Goal: Communication & Community: Share content

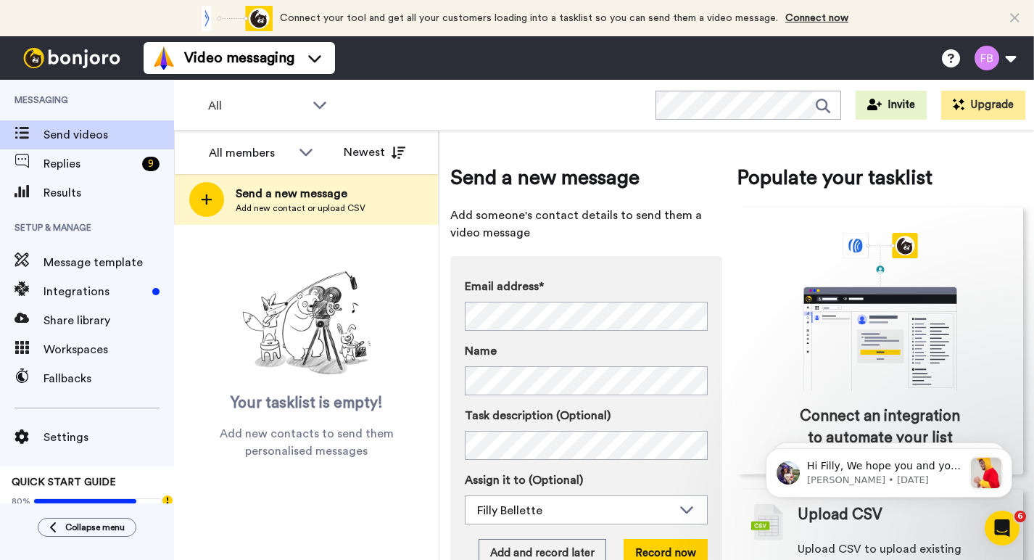
click at [87, 131] on span "Send videos" at bounding box center [109, 134] width 131 height 17
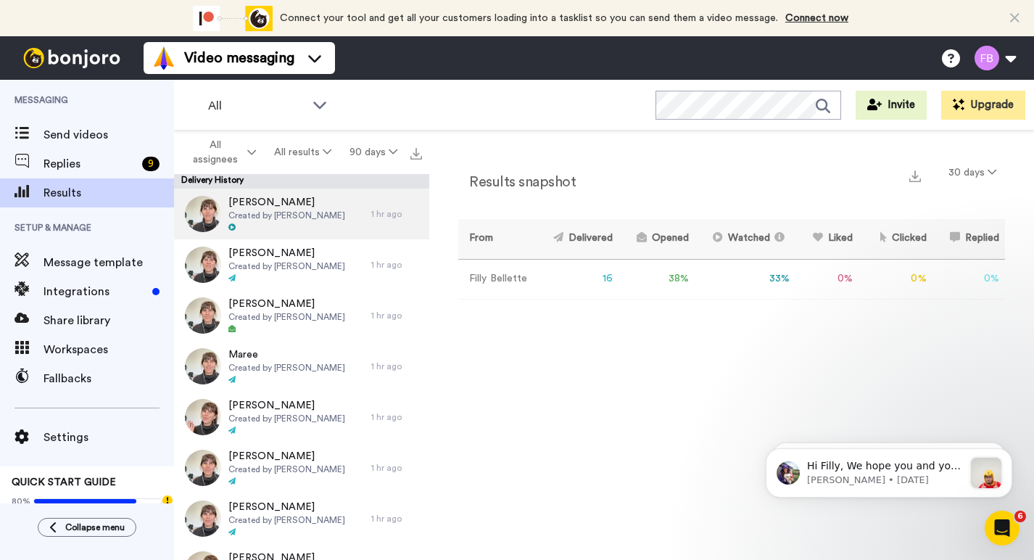
click at [263, 218] on span "Created by [PERSON_NAME]" at bounding box center [286, 216] width 117 height 12
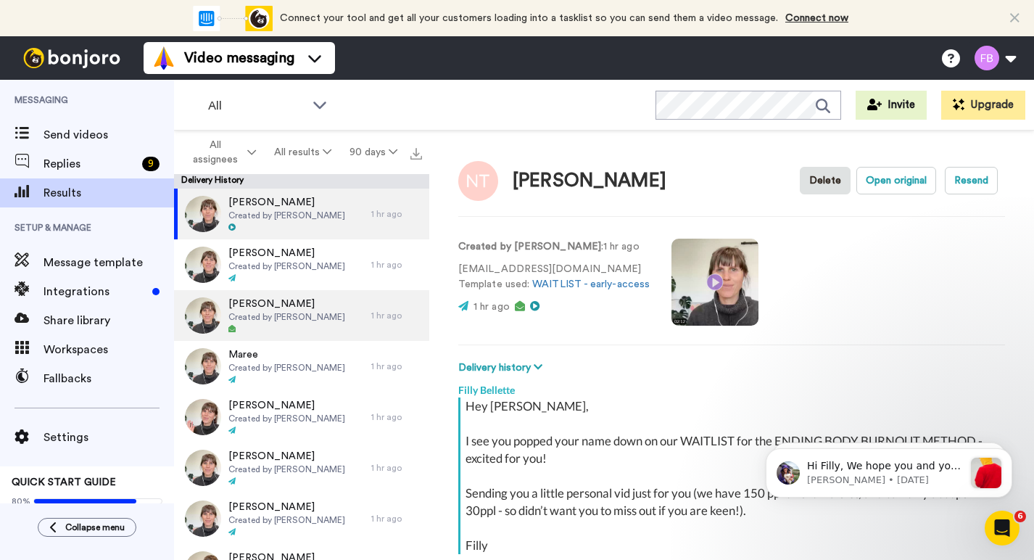
click at [276, 330] on div at bounding box center [286, 329] width 117 height 10
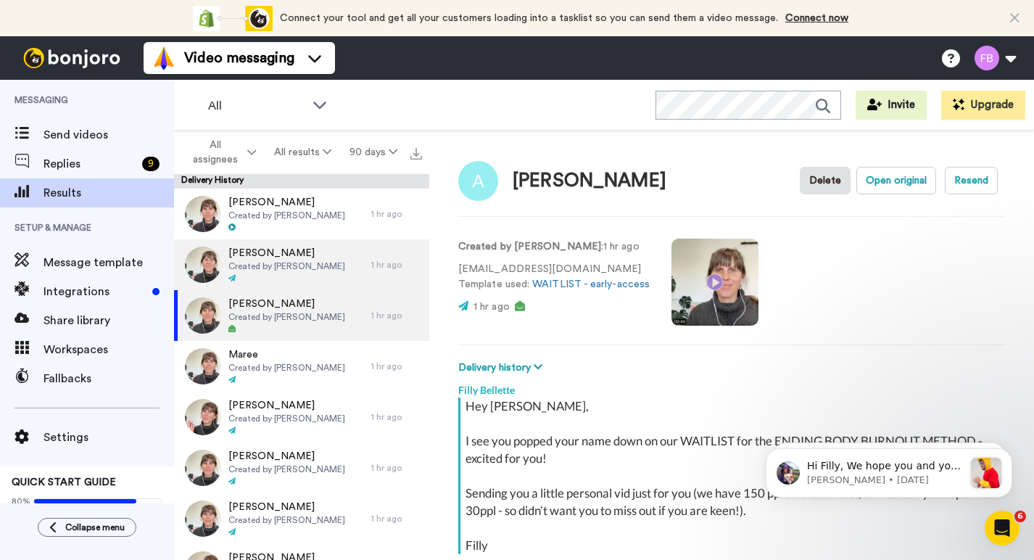
click at [262, 271] on span "Created by Filly Bellette" at bounding box center [286, 266] width 117 height 12
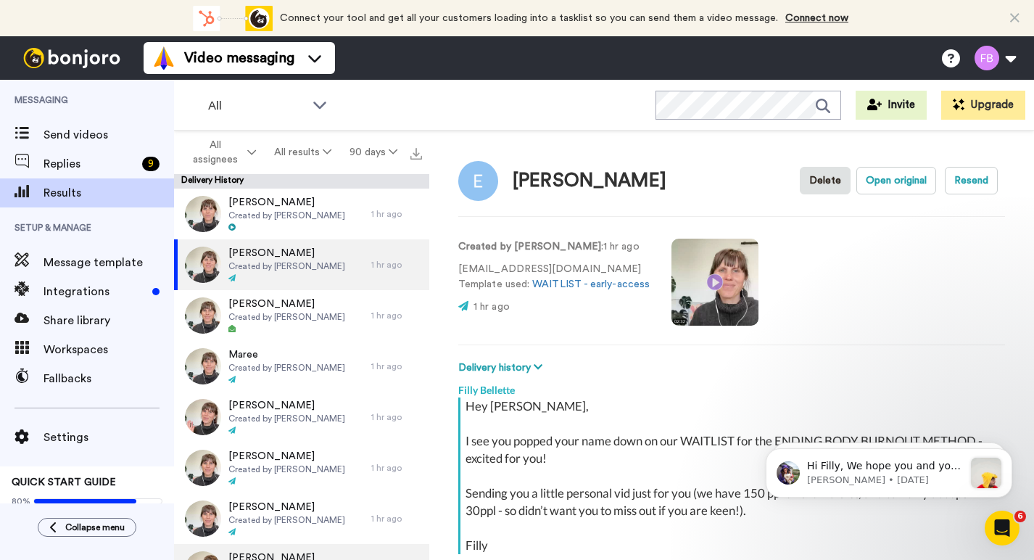
scroll to position [247, 0]
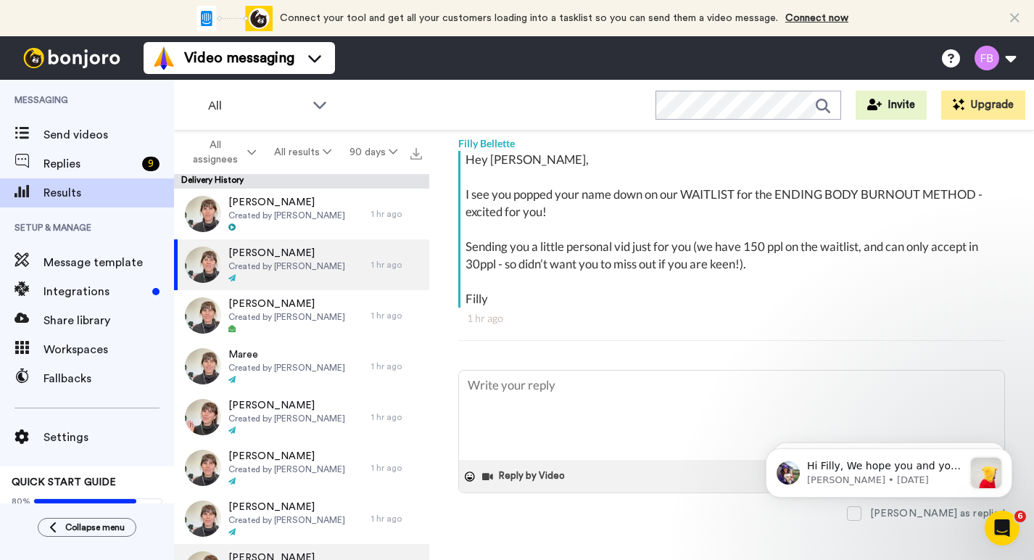
type textarea "x"
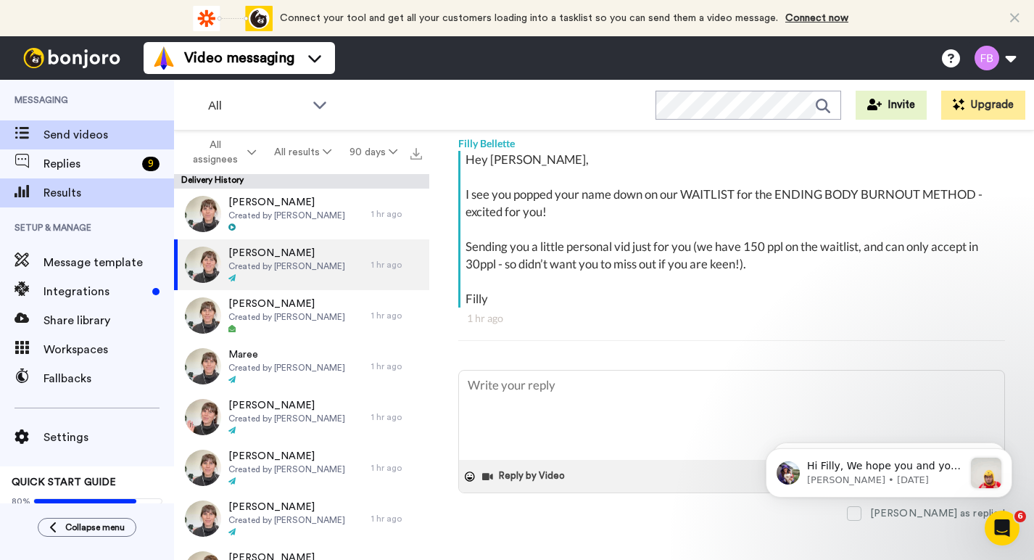
click at [94, 133] on span "Send videos" at bounding box center [109, 134] width 131 height 17
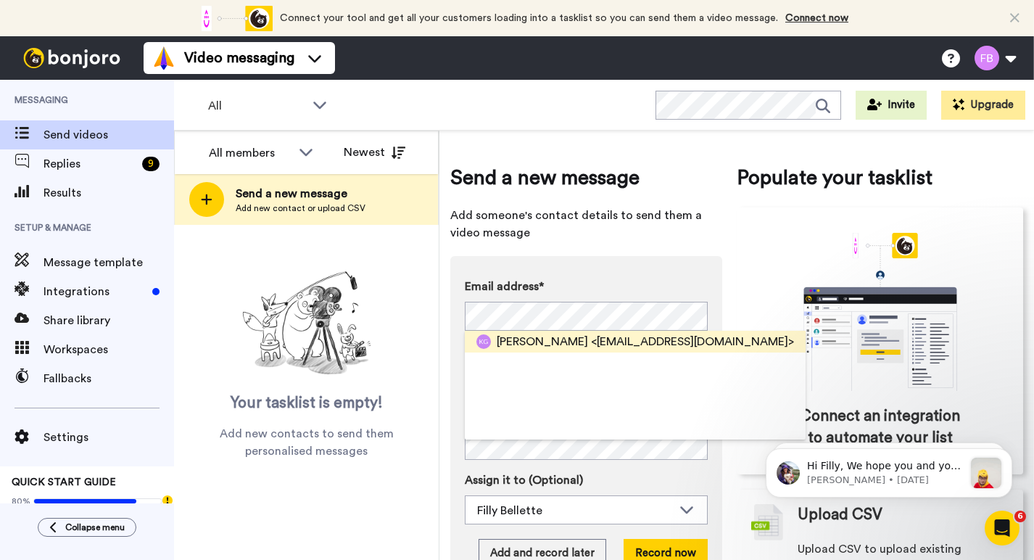
click at [655, 342] on span "<krissydgibbs@gmail.com>" at bounding box center [692, 341] width 203 height 17
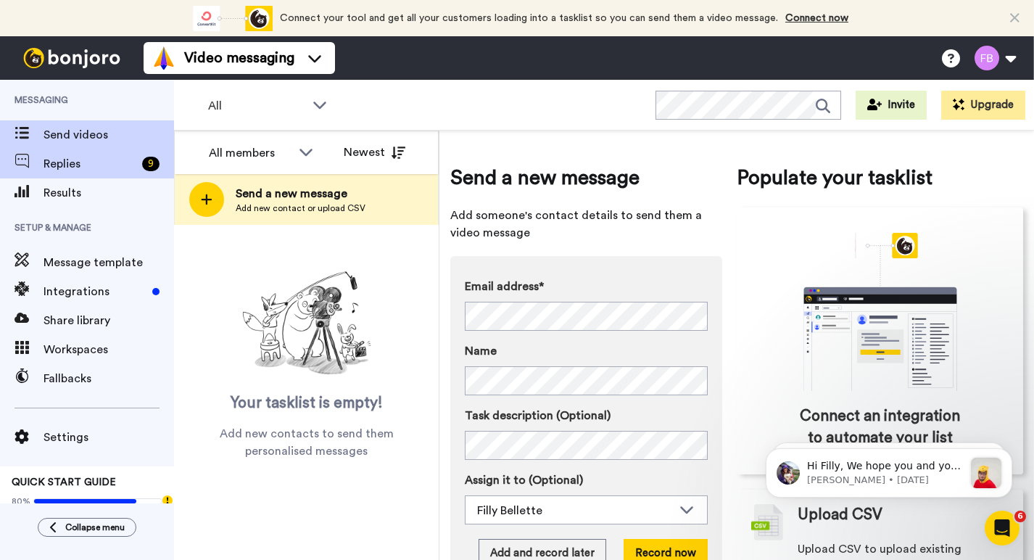
click at [99, 167] on span "Replies" at bounding box center [90, 163] width 93 height 17
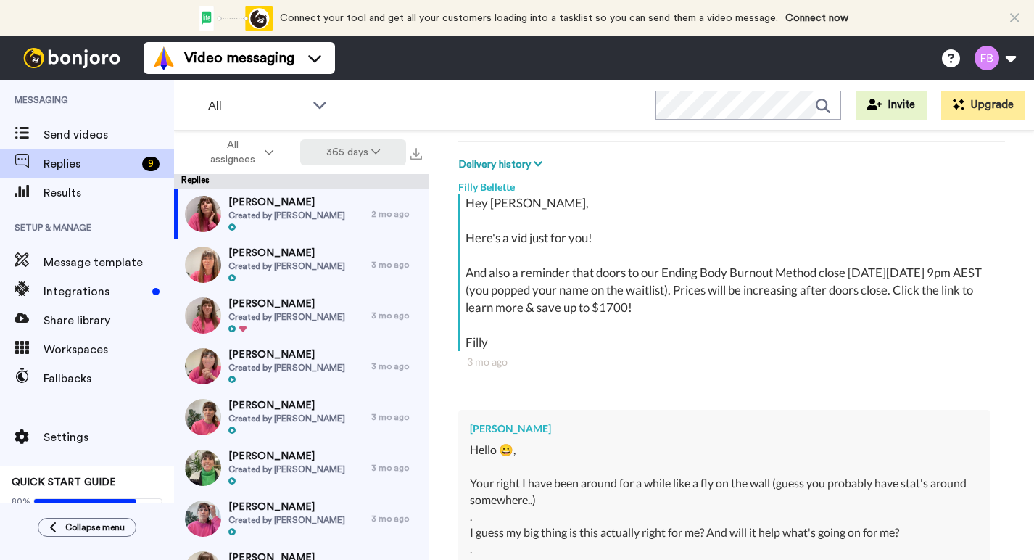
click at [358, 153] on button "365 days" at bounding box center [353, 152] width 107 height 26
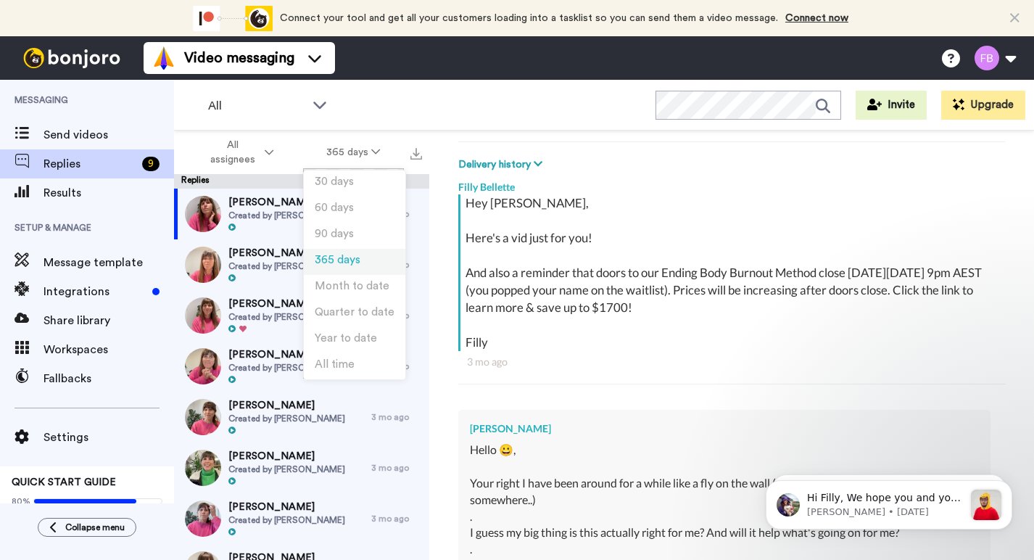
click at [347, 262] on span "365 days" at bounding box center [338, 260] width 46 height 11
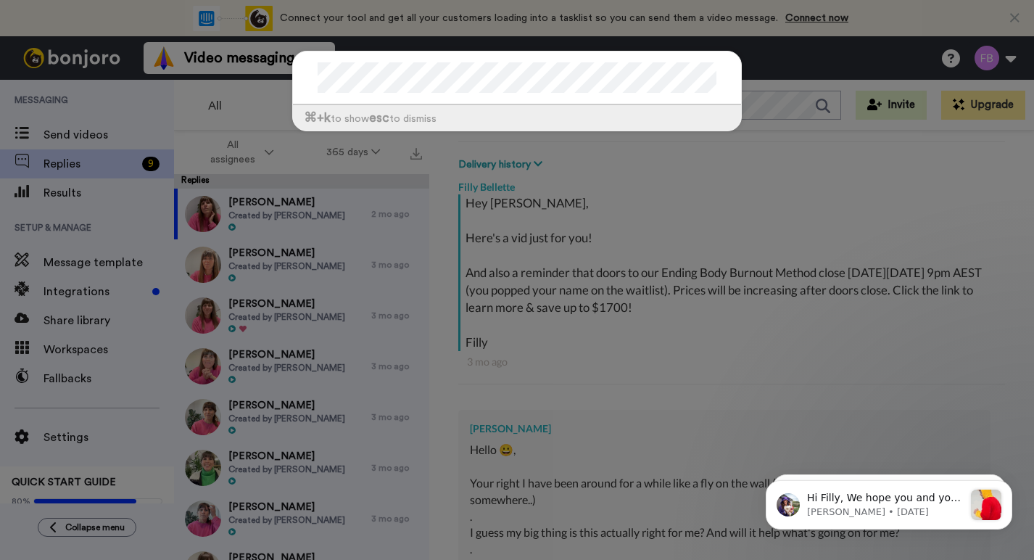
click at [703, 169] on div "⌘ +k to show esc to dismiss" at bounding box center [517, 280] width 1034 height 560
type textarea "x"
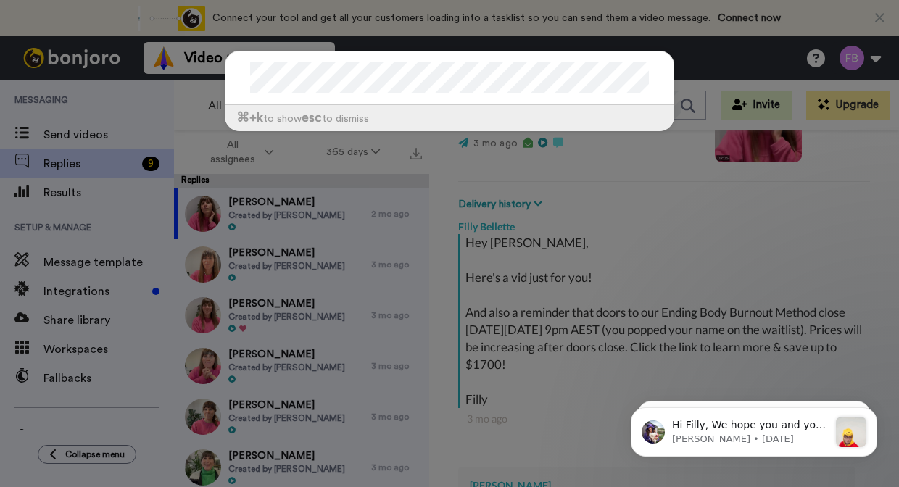
click at [710, 252] on div "⌘ +k to show esc to dismiss" at bounding box center [449, 243] width 899 height 487
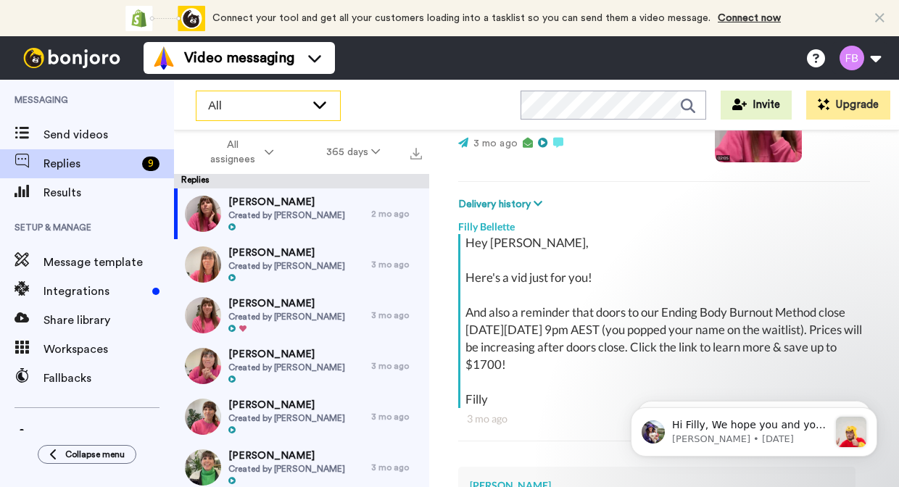
click at [239, 116] on div "All" at bounding box center [269, 105] width 144 height 29
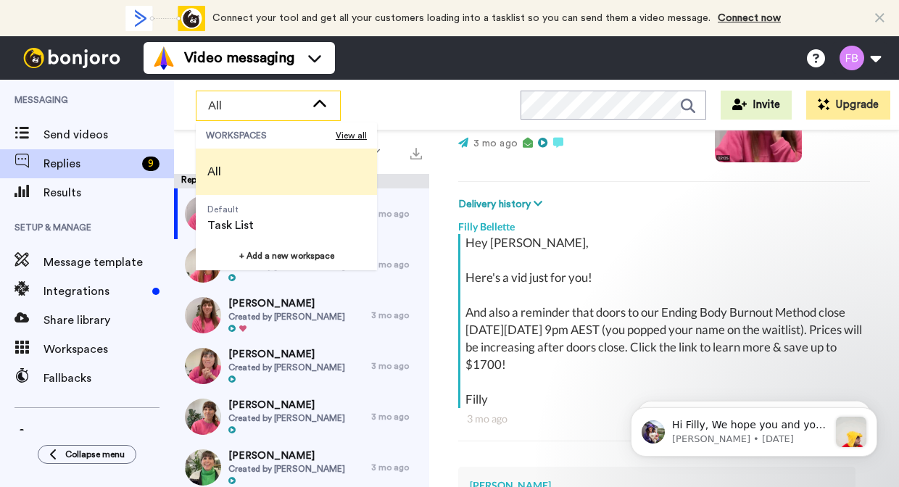
click at [505, 236] on div "Hey Sarah, Here's a vid just for you! And also a reminder that doors to our End…" at bounding box center [666, 321] width 401 height 174
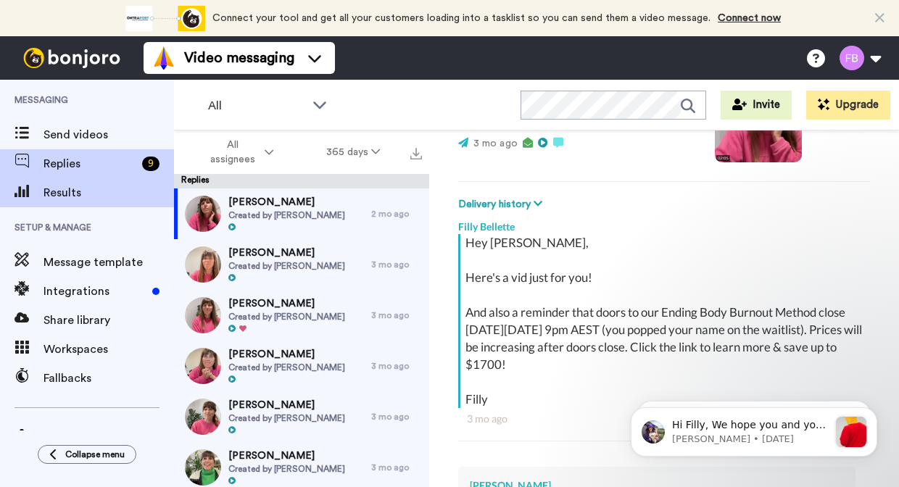
click at [96, 194] on span "Results" at bounding box center [109, 192] width 131 height 17
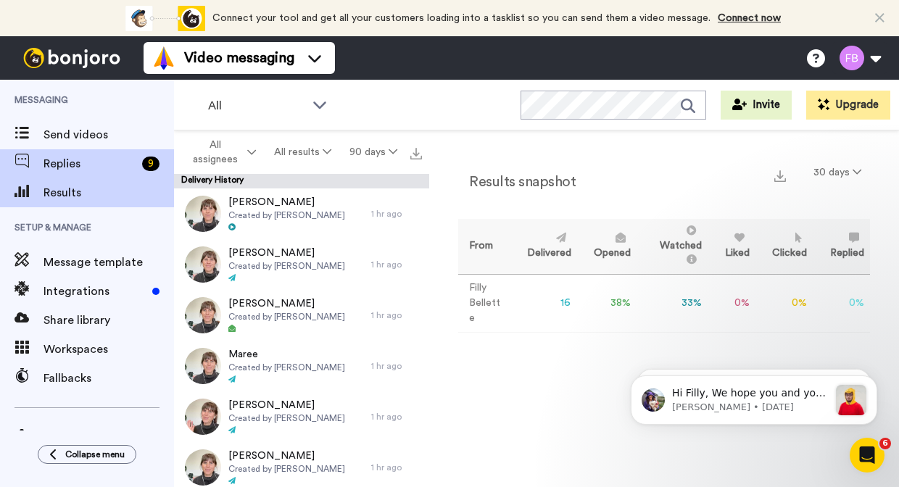
click at [99, 160] on span "Replies" at bounding box center [90, 163] width 93 height 17
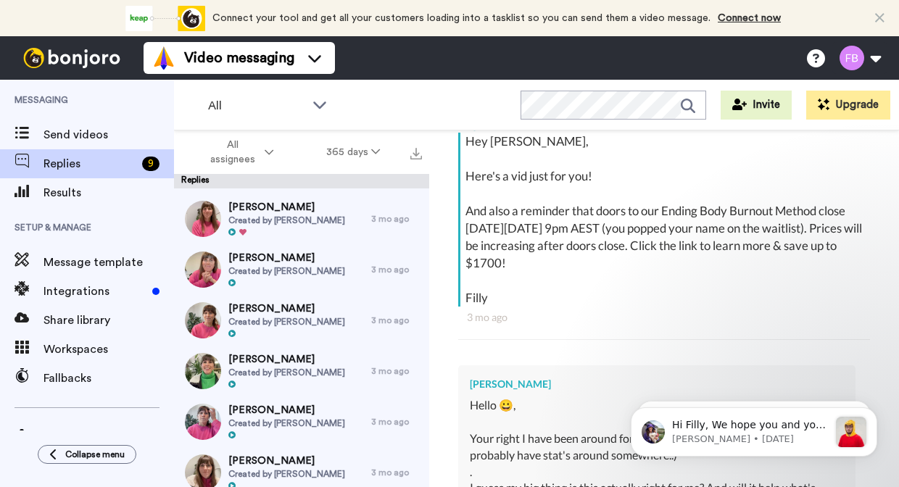
scroll to position [96, 0]
click at [305, 215] on span "Created by Filly Bellette" at bounding box center [286, 221] width 117 height 12
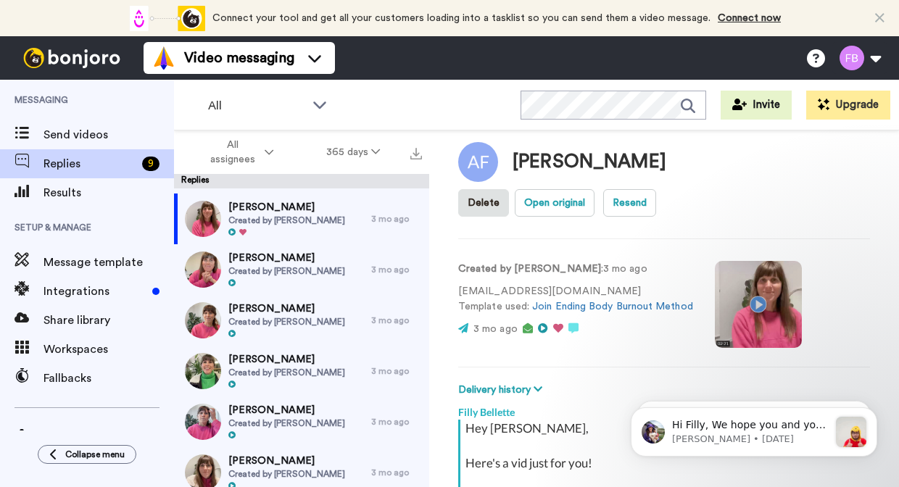
type textarea "x"
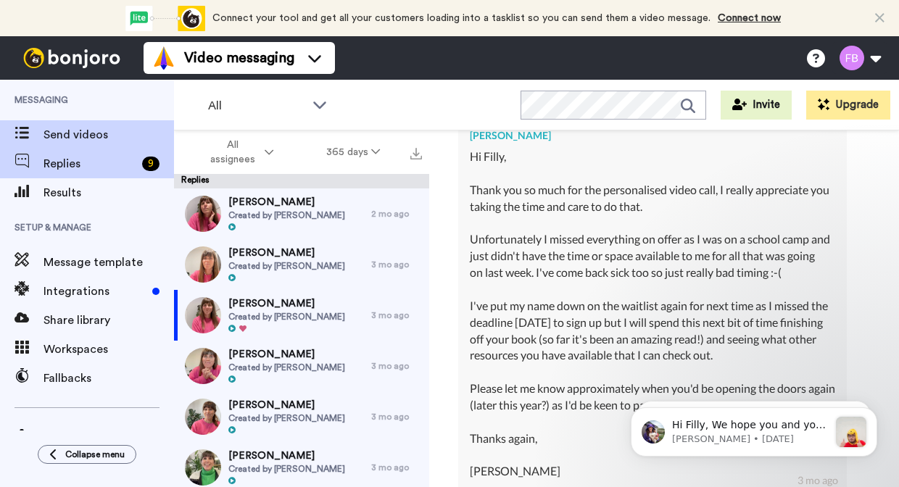
click at [99, 134] on span "Send videos" at bounding box center [109, 134] width 131 height 17
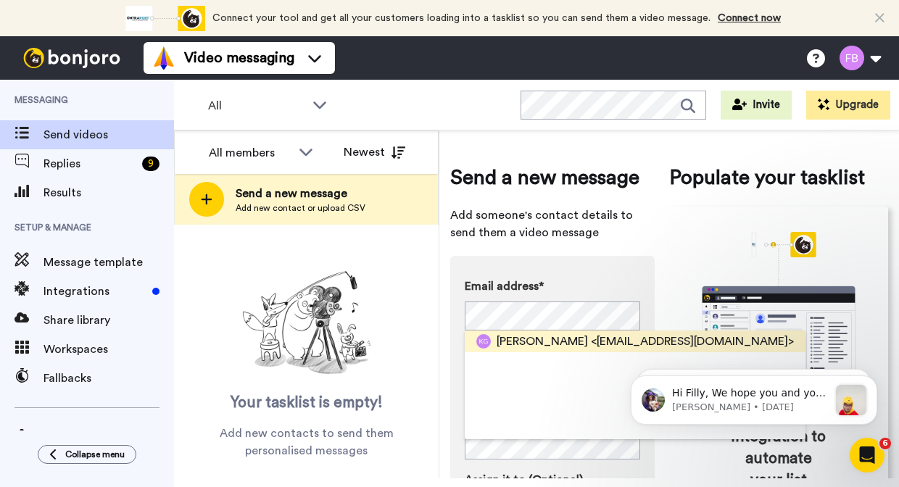
click at [658, 341] on span "<krissydgibbs@gmail.com>" at bounding box center [692, 341] width 203 height 17
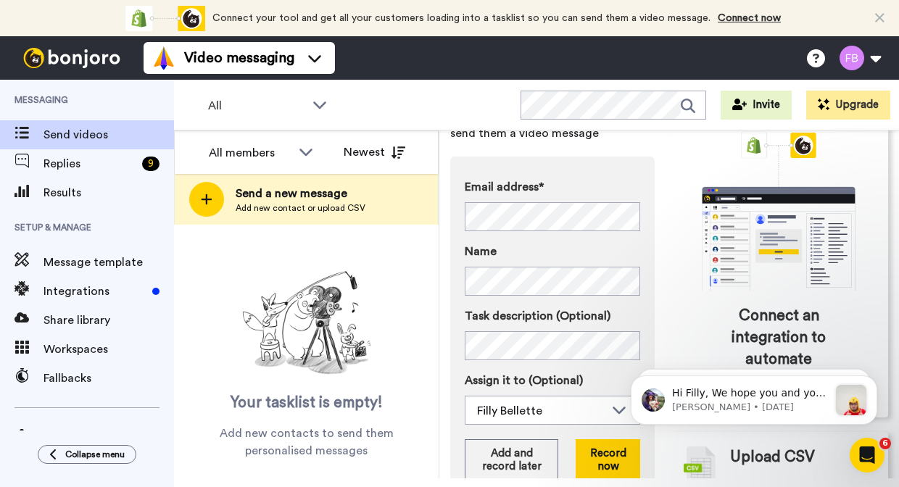
scroll to position [164, 0]
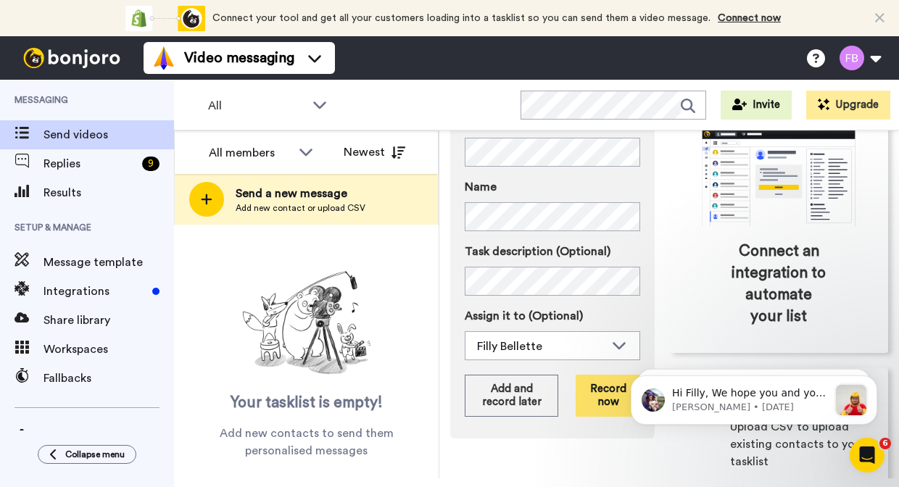
click at [595, 394] on button "Record now" at bounding box center [608, 396] width 65 height 42
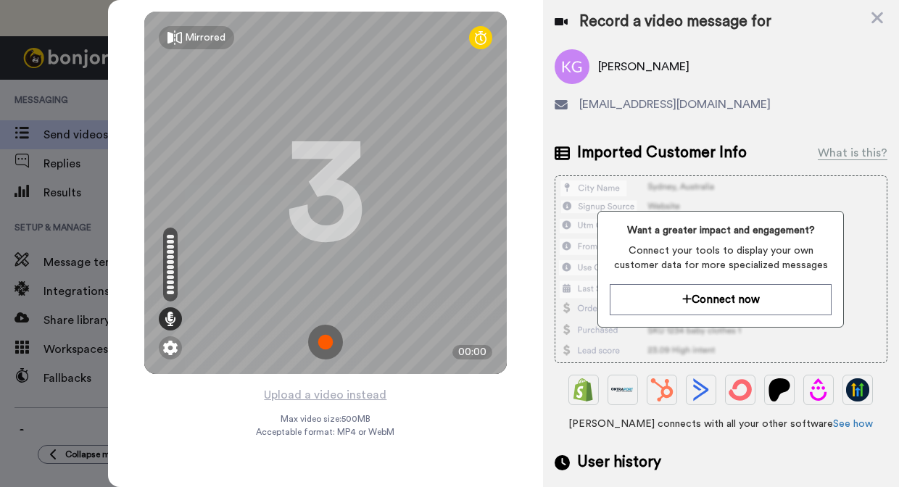
click at [326, 341] on img at bounding box center [325, 342] width 35 height 35
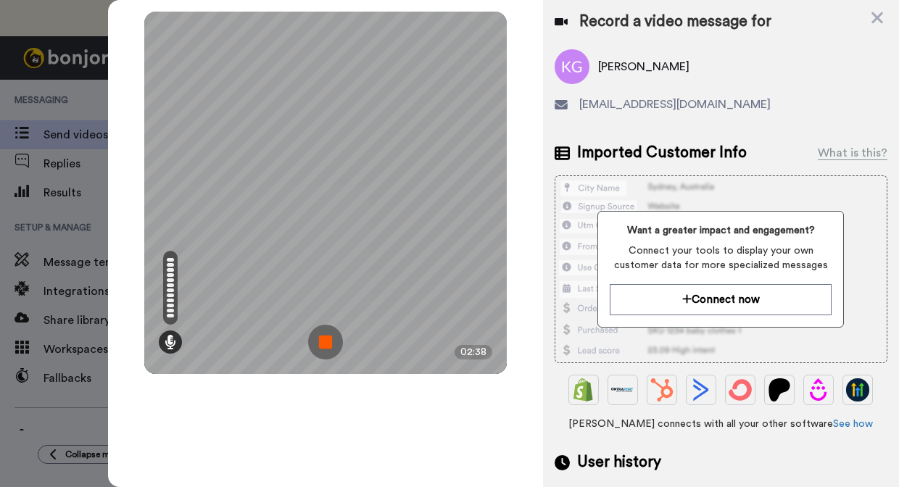
click at [322, 342] on img at bounding box center [325, 342] width 35 height 35
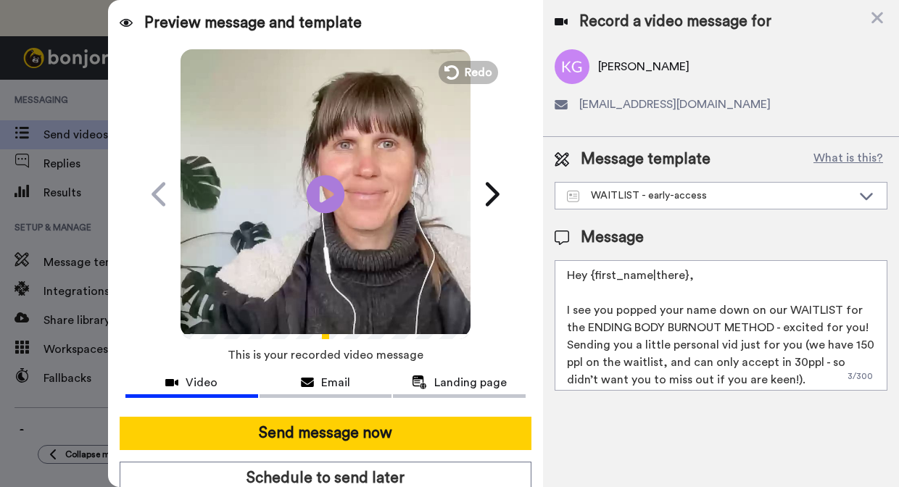
click at [328, 194] on icon "Play/Pause" at bounding box center [326, 194] width 38 height 69
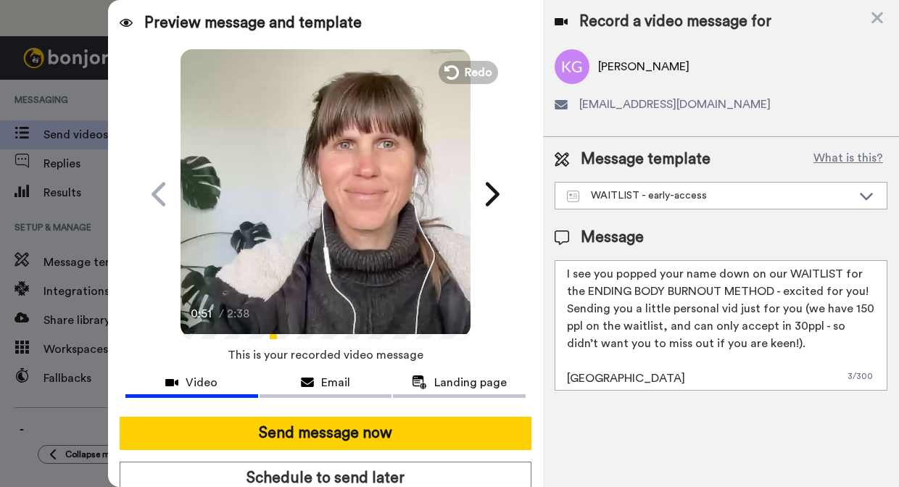
scroll to position [36, 0]
click at [860, 293] on textarea "Hey {first_name|there}, I see you popped your name down on our WAITLIST for the…" at bounding box center [721, 325] width 333 height 131
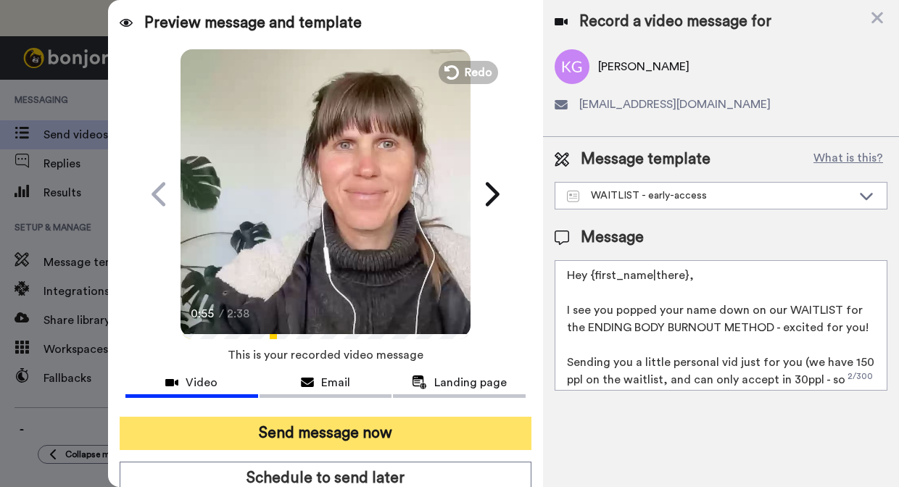
scroll to position [0, 0]
type textarea "Hey {first_name|there}, I see you popped your name down on our WAITLIST for the…"
click at [354, 436] on button "Send message now" at bounding box center [326, 433] width 412 height 33
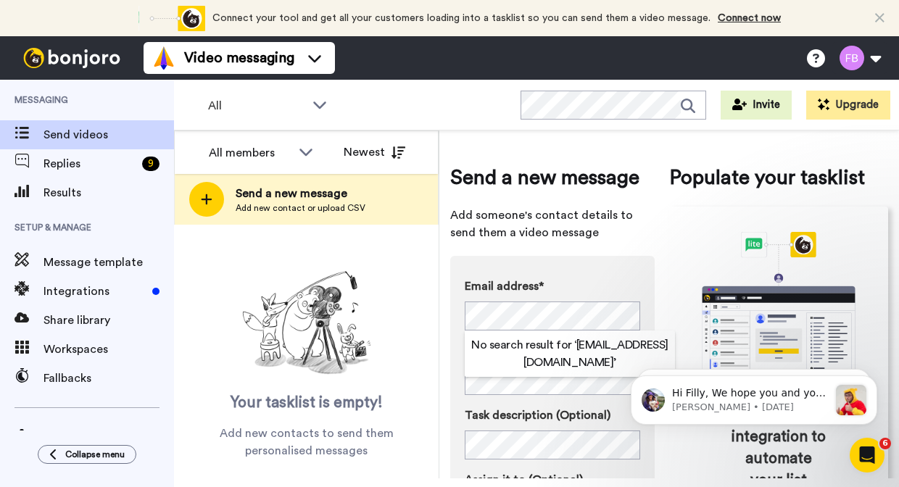
click at [663, 304] on div "Send a new message Add someone's contact details to send them a video message E…" at bounding box center [669, 405] width 438 height 529
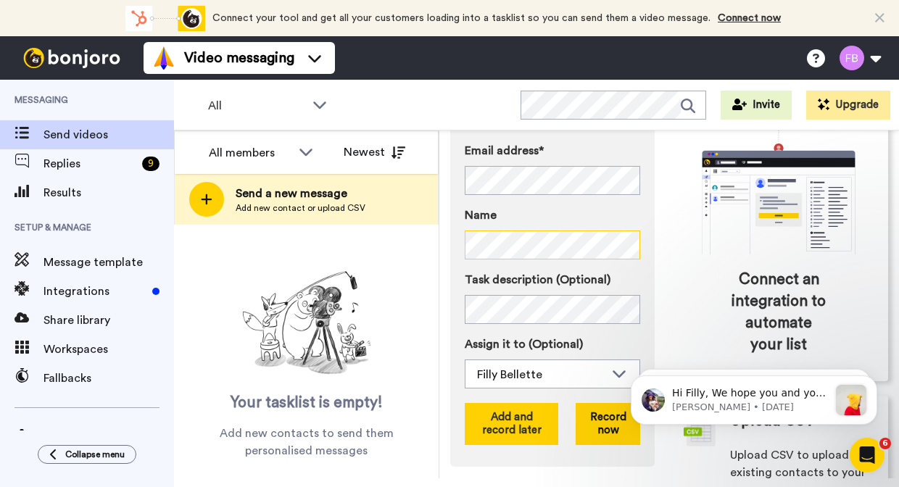
scroll to position [139, 0]
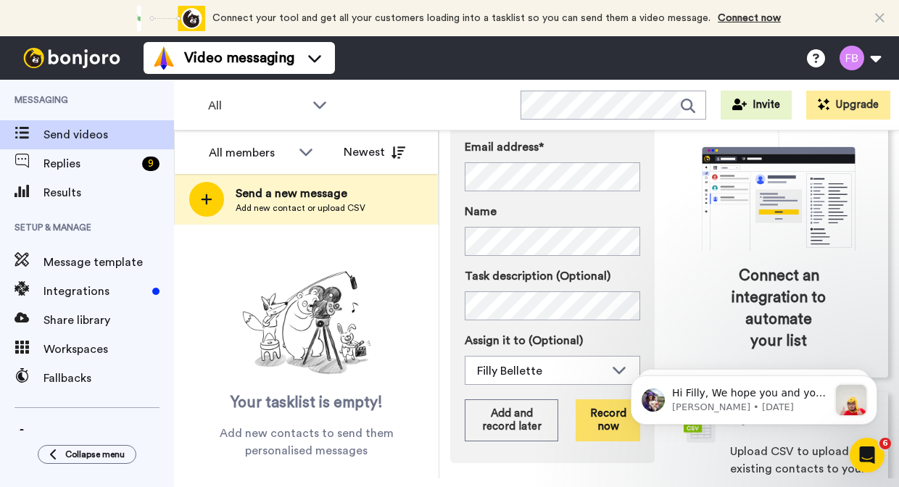
click at [612, 415] on button "Record now" at bounding box center [608, 421] width 65 height 42
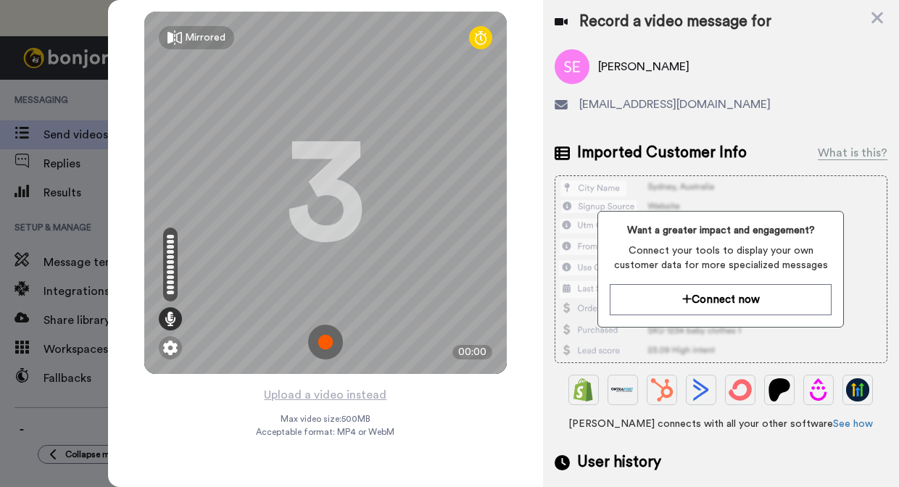
click at [329, 347] on img at bounding box center [325, 342] width 35 height 35
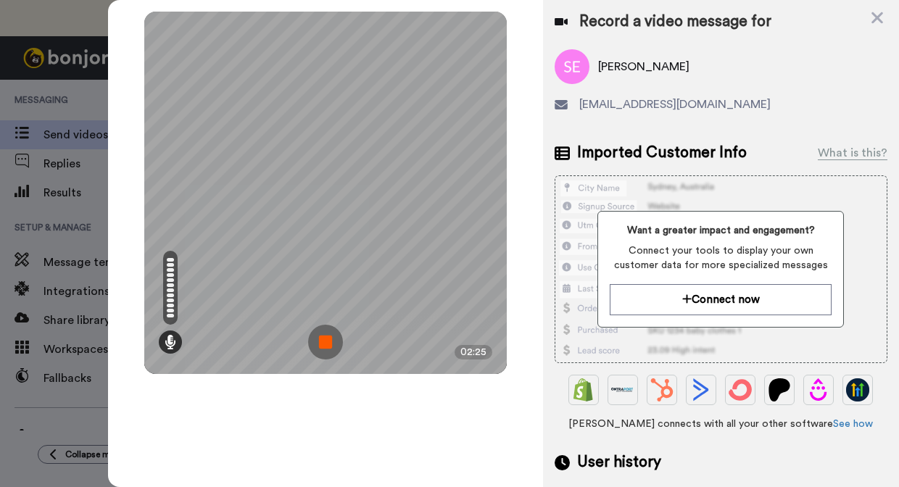
click at [339, 338] on img at bounding box center [325, 342] width 35 height 35
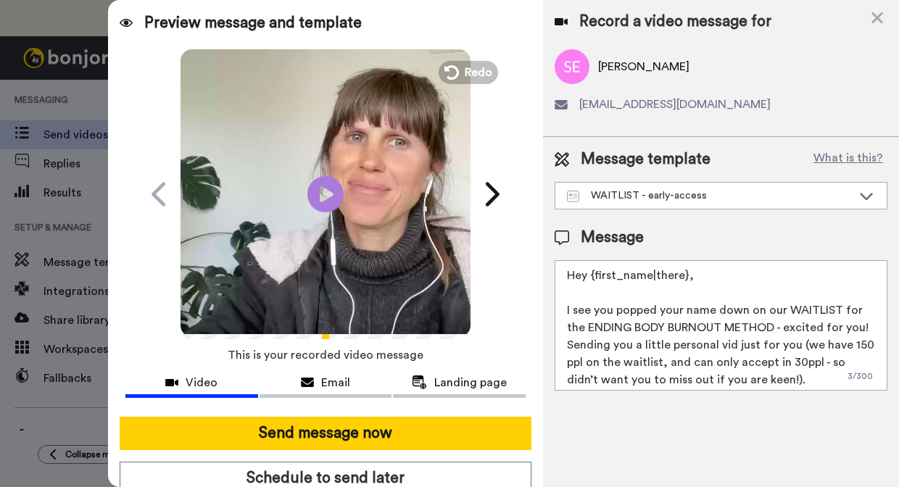
click at [856, 324] on textarea "Hey {first_name|there}, I see you popped your name down on our WAITLIST for the…" at bounding box center [721, 325] width 333 height 131
type textarea "Hey {first_name|there}, I see you popped your name down on our WAITLIST for the…"
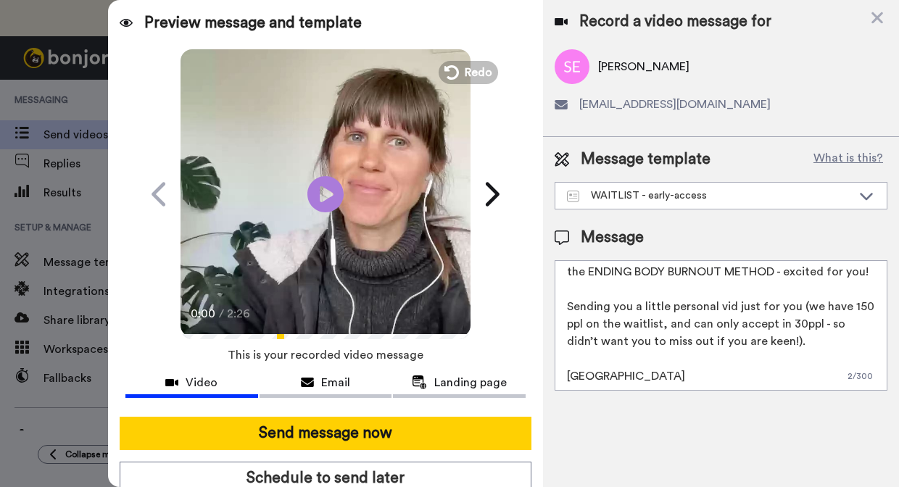
scroll to position [53, 0]
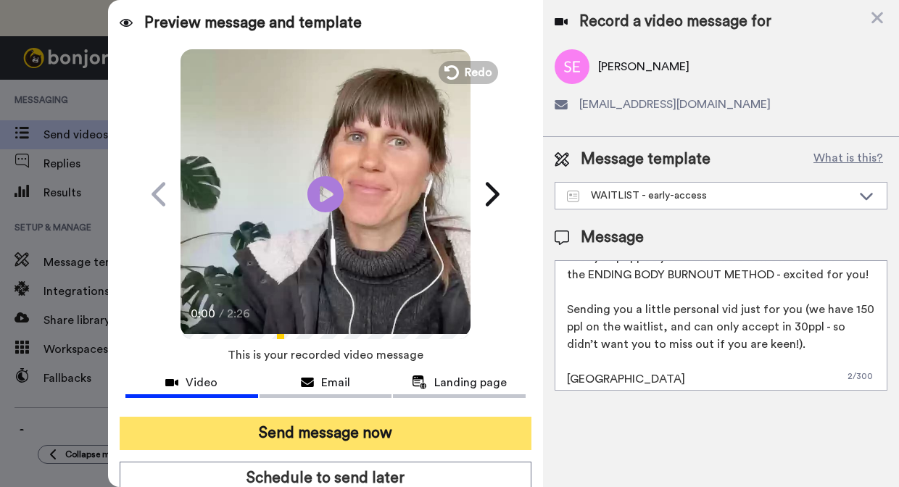
click at [415, 434] on button "Send message now" at bounding box center [326, 433] width 412 height 33
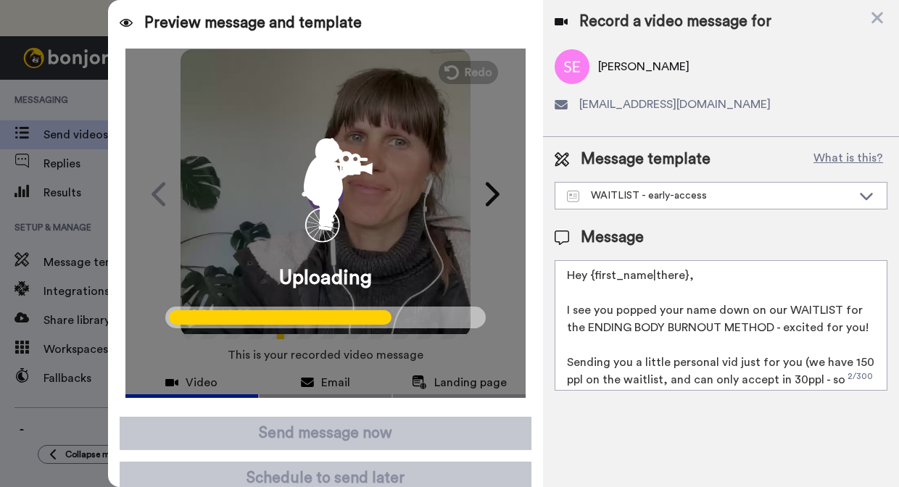
scroll to position [0, 0]
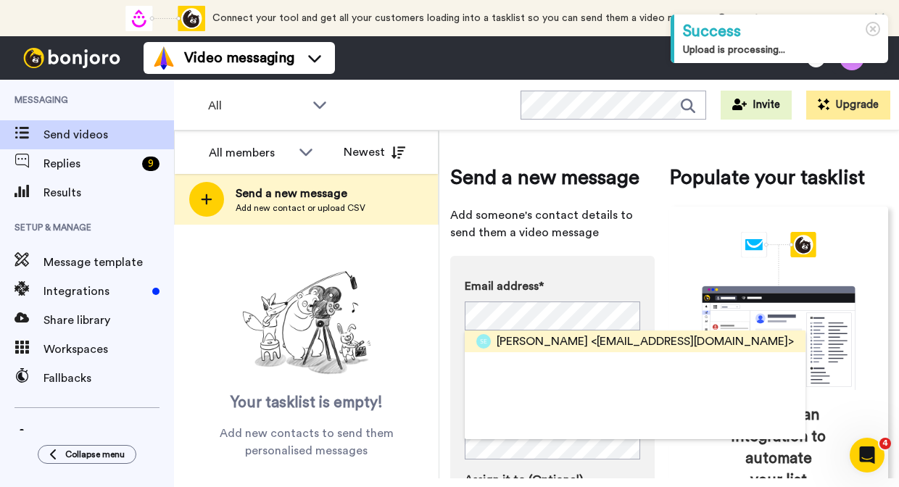
click at [604, 338] on span "<[EMAIL_ADDRESS][DOMAIN_NAME]>" at bounding box center [692, 341] width 203 height 17
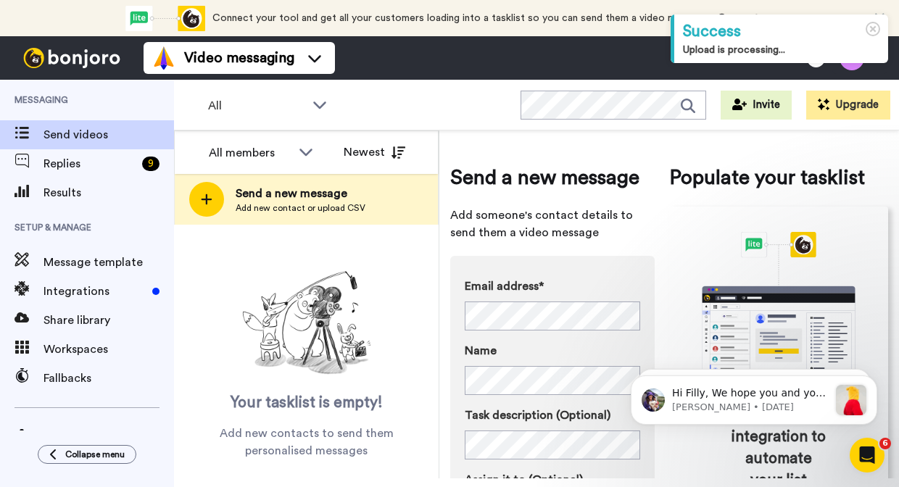
click at [668, 446] on html "Hi Filly, We hope you and your customers have been having a great time with Bon…" at bounding box center [754, 398] width 290 height 102
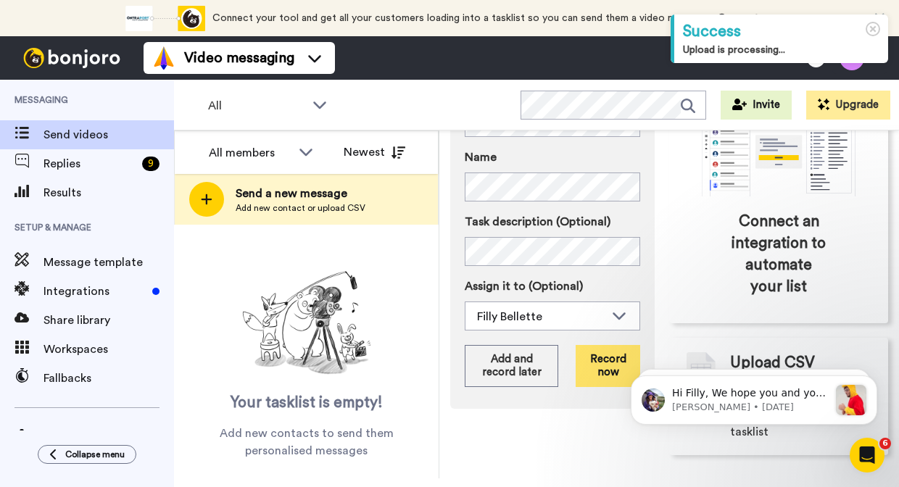
scroll to position [193, 0]
click at [603, 371] on button "Record now" at bounding box center [608, 367] width 65 height 42
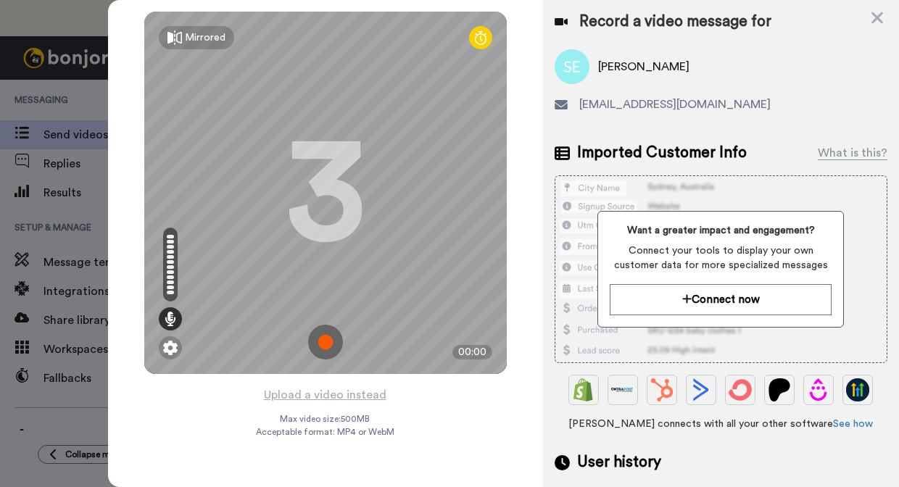
click at [326, 344] on img at bounding box center [325, 342] width 35 height 35
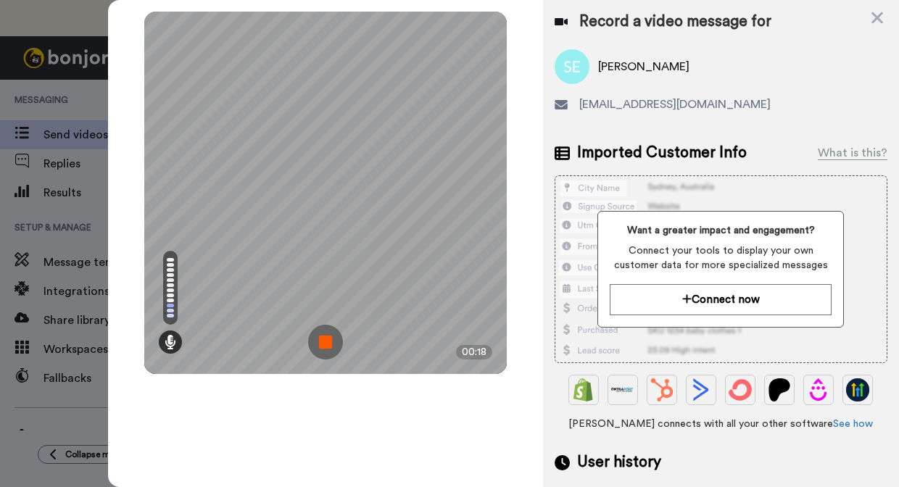
click at [326, 344] on img at bounding box center [325, 342] width 35 height 35
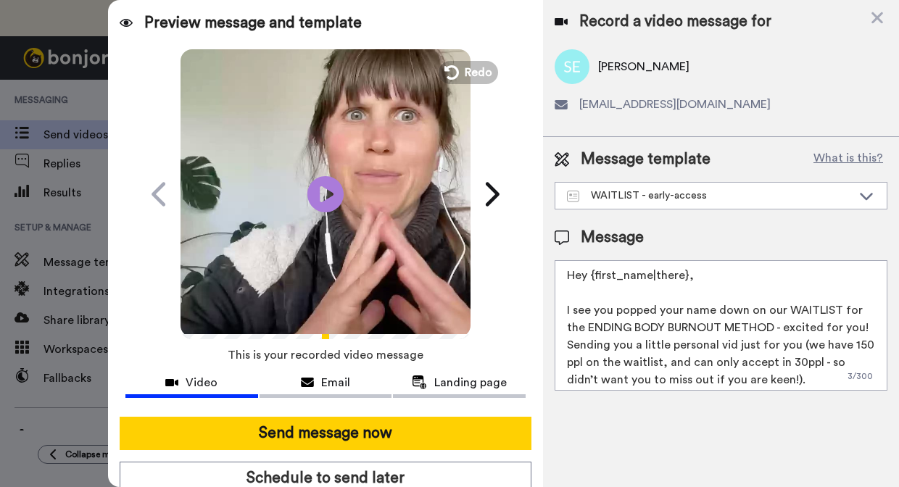
click at [848, 328] on textarea "Hey {first_name|there}, I see you popped your name down on our WAITLIST for the…" at bounding box center [721, 325] width 333 height 131
type textarea "Hey {first_name|there}, I see you popped your name down on our WAITLIST for the…"
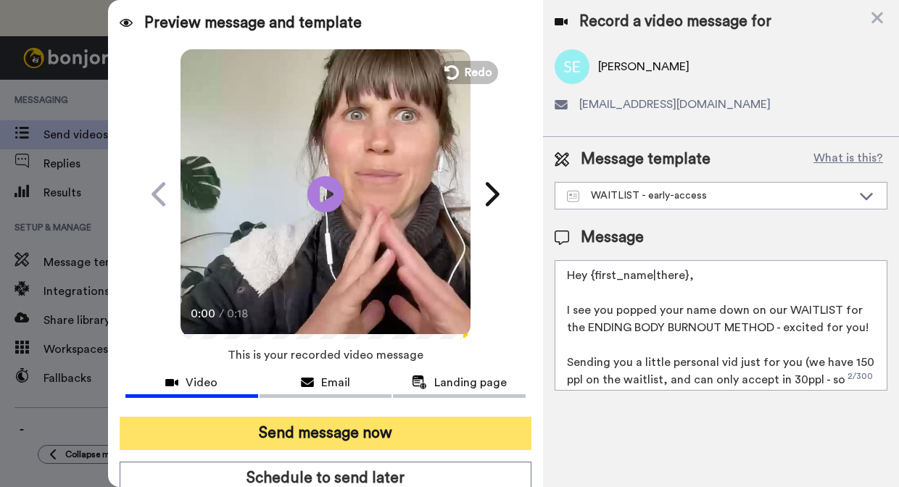
click at [408, 428] on button "Send message now" at bounding box center [326, 433] width 412 height 33
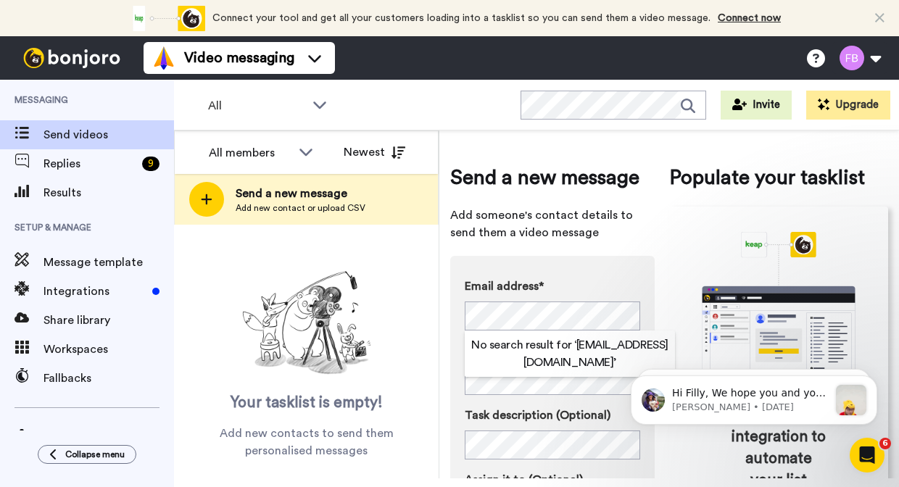
click at [647, 305] on div "Email address* No search result for ‘ teawithbelle@gmail.com ’ Name Task descri…" at bounding box center [552, 429] width 204 height 347
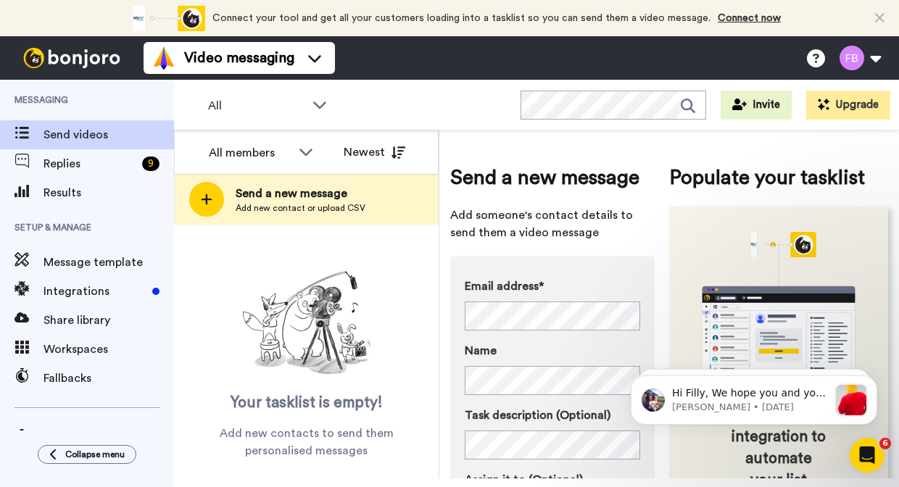
click at [671, 336] on icon "animation" at bounding box center [779, 311] width 218 height 158
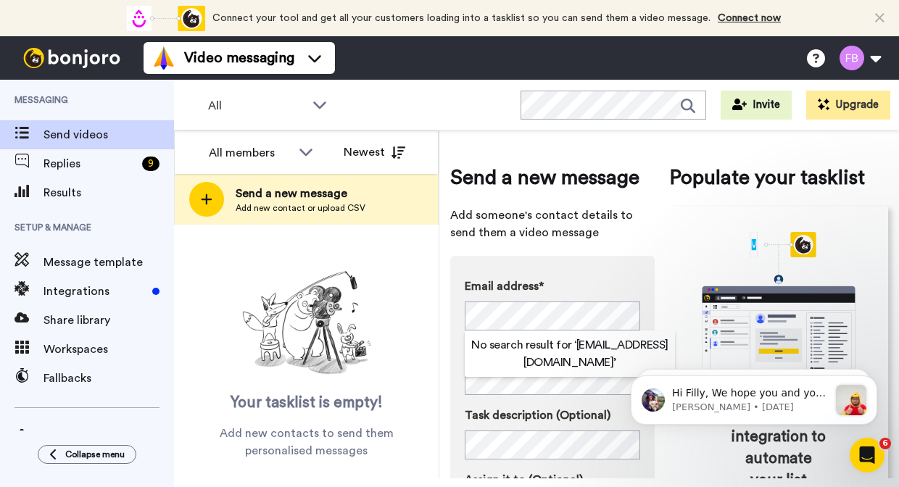
click at [665, 311] on div "Send a new message Add someone's contact details to send them a video message E…" at bounding box center [669, 405] width 438 height 529
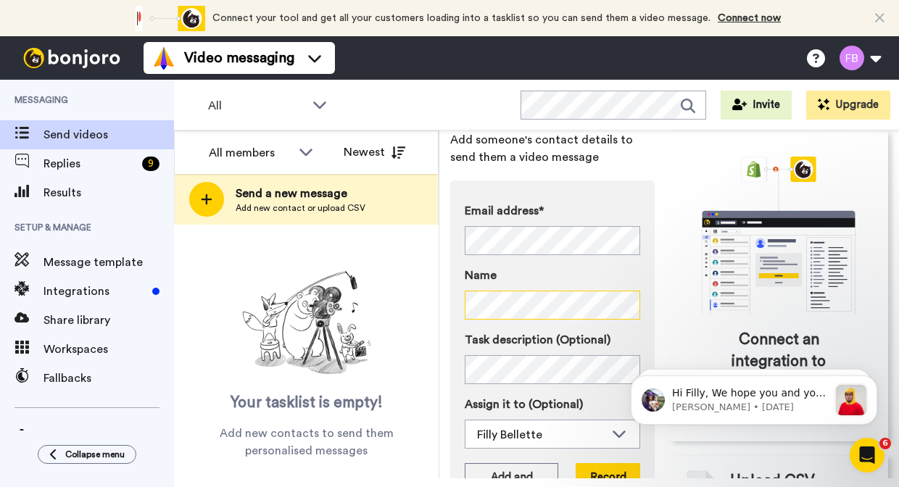
scroll to position [85, 0]
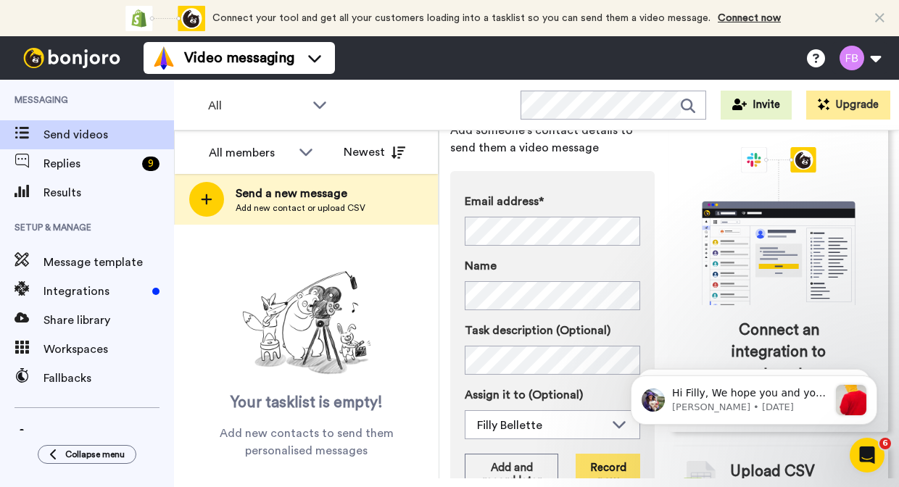
click at [605, 463] on button "Record now" at bounding box center [608, 475] width 65 height 42
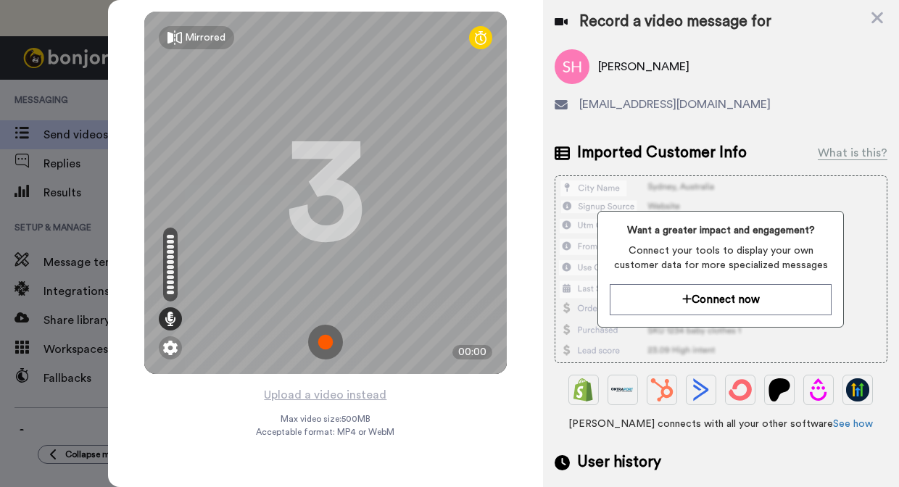
click at [320, 347] on img at bounding box center [325, 342] width 35 height 35
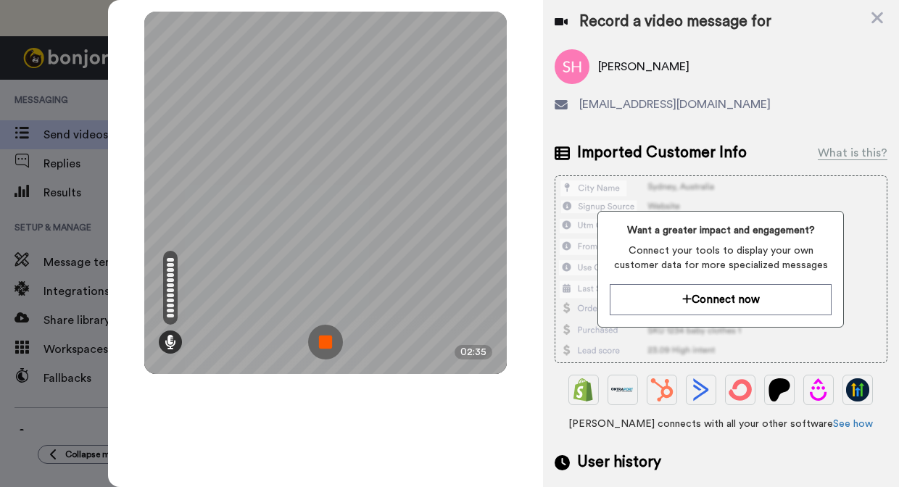
click at [327, 341] on img at bounding box center [325, 342] width 35 height 35
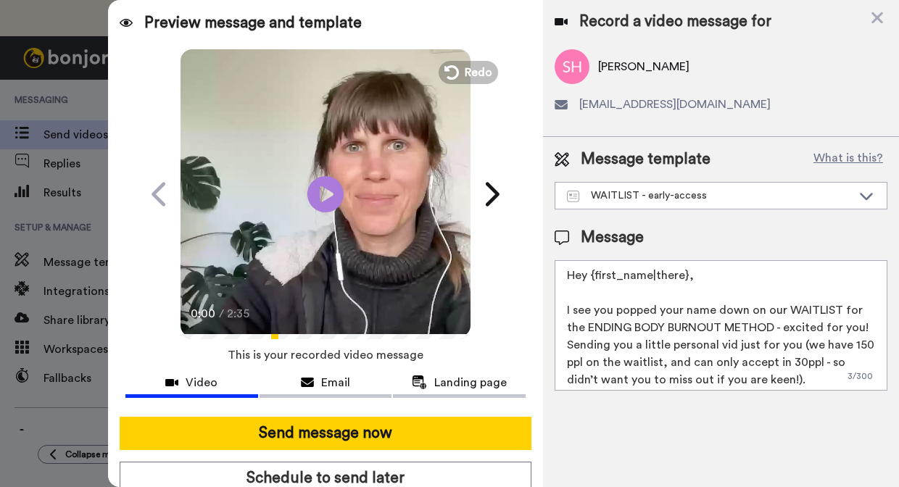
click at [853, 326] on textarea "Hey {first_name|there}, I see you popped your name down on our WAITLIST for the…" at bounding box center [721, 325] width 333 height 131
type textarea "Hey {first_name|there}, I see you popped your name down on our WAITLIST for the…"
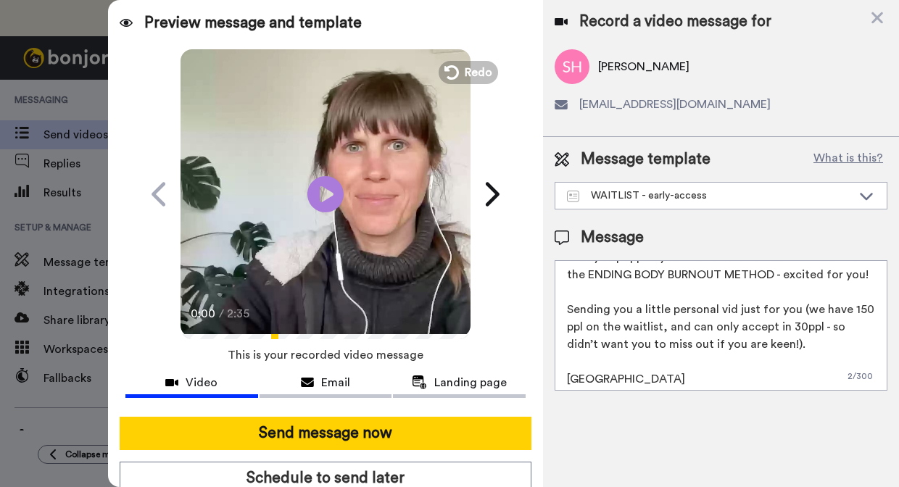
scroll to position [53, 0]
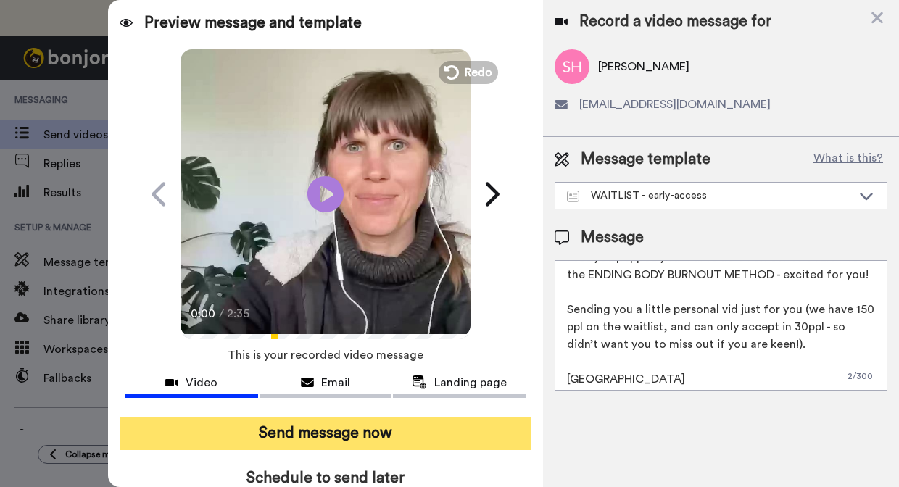
click at [402, 434] on button "Send message now" at bounding box center [326, 433] width 412 height 33
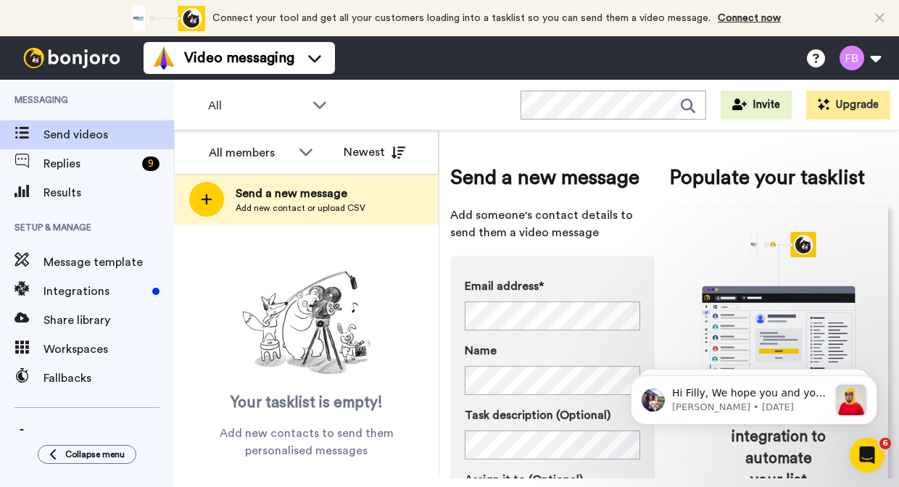
click at [659, 354] on body "Hi Filly, We hope you and your customers have been having a great time with [PE…" at bounding box center [754, 397] width 278 height 90
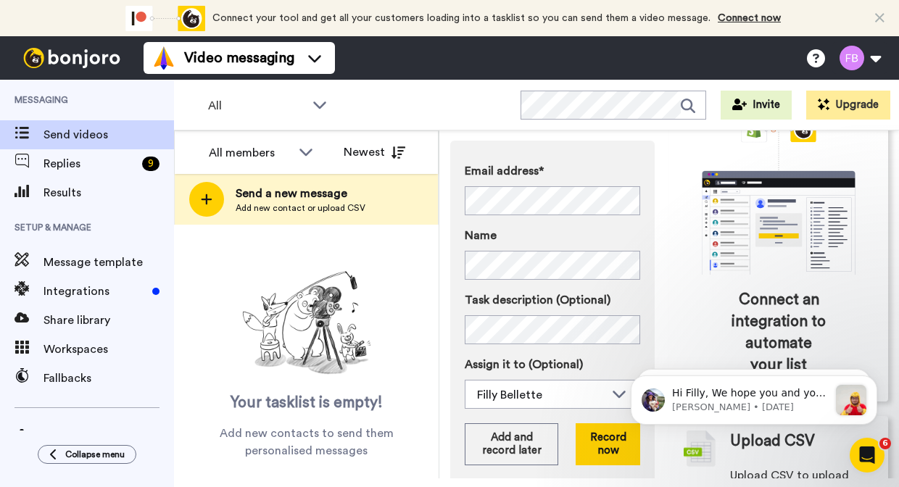
scroll to position [149, 0]
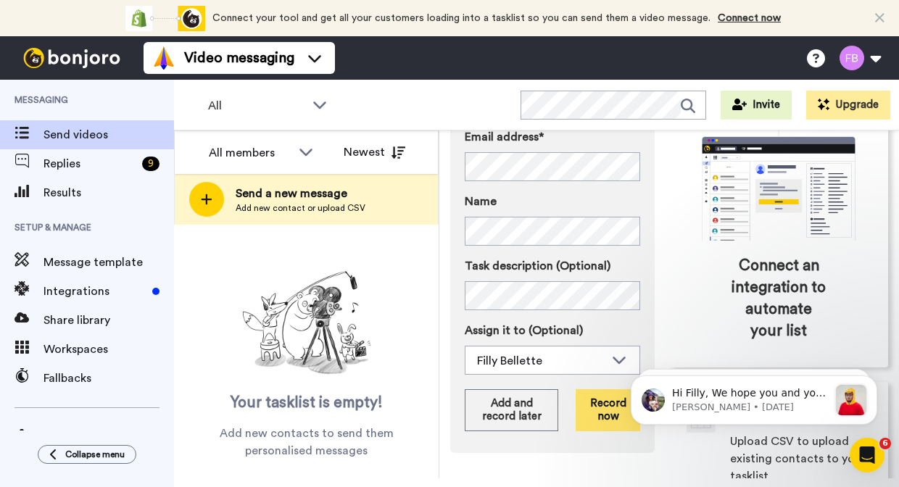
click at [603, 406] on button "Record now" at bounding box center [608, 410] width 65 height 42
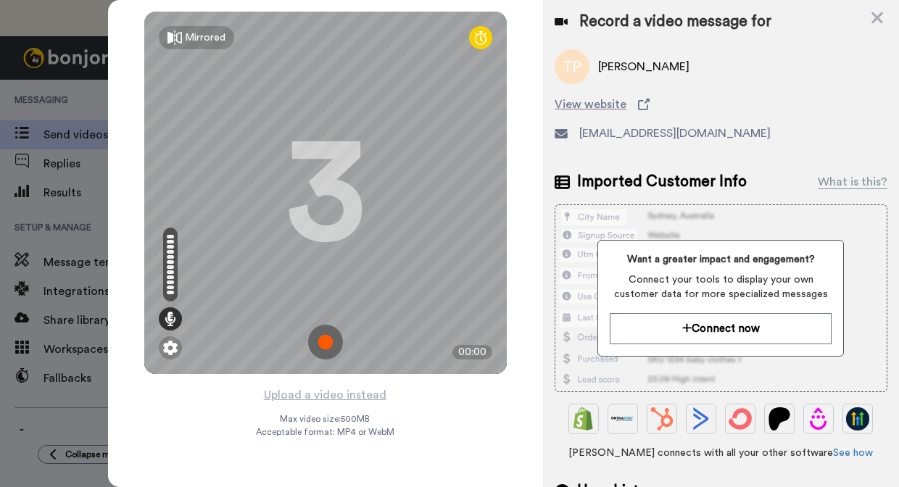
click at [330, 348] on img at bounding box center [325, 342] width 35 height 35
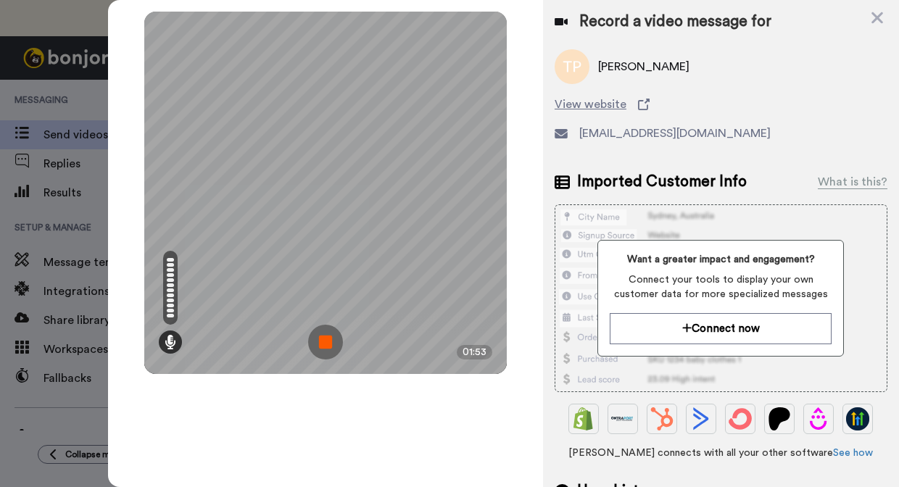
click at [321, 346] on img at bounding box center [325, 342] width 35 height 35
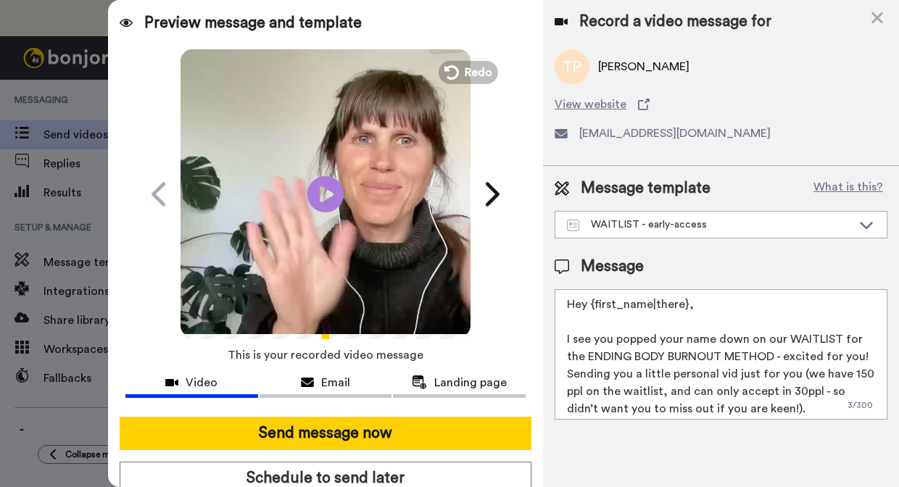
click at [854, 357] on textarea "Hey {first_name|there}, I see you popped your name down on our WAITLIST for the…" at bounding box center [721, 354] width 333 height 131
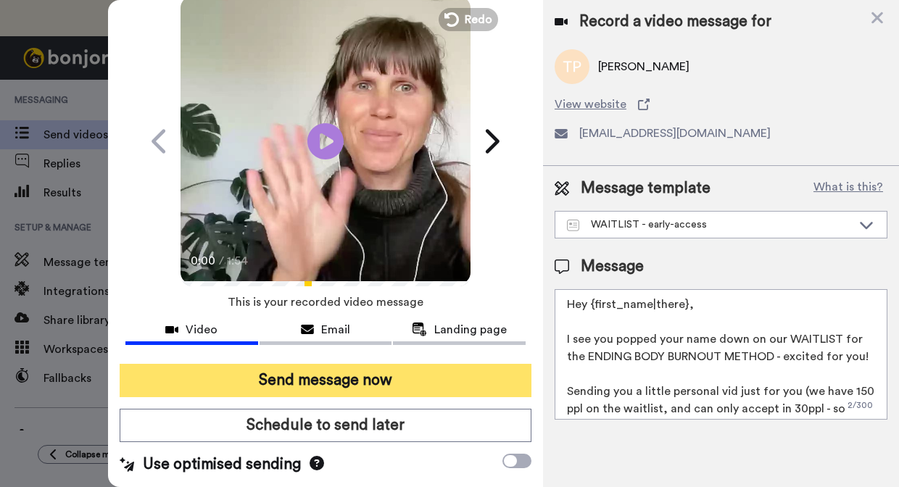
scroll to position [59, 0]
type textarea "Hey {first_name|there}, I see you popped your name down on our WAITLIST for the…"
click at [347, 377] on button "Send message now" at bounding box center [326, 380] width 412 height 33
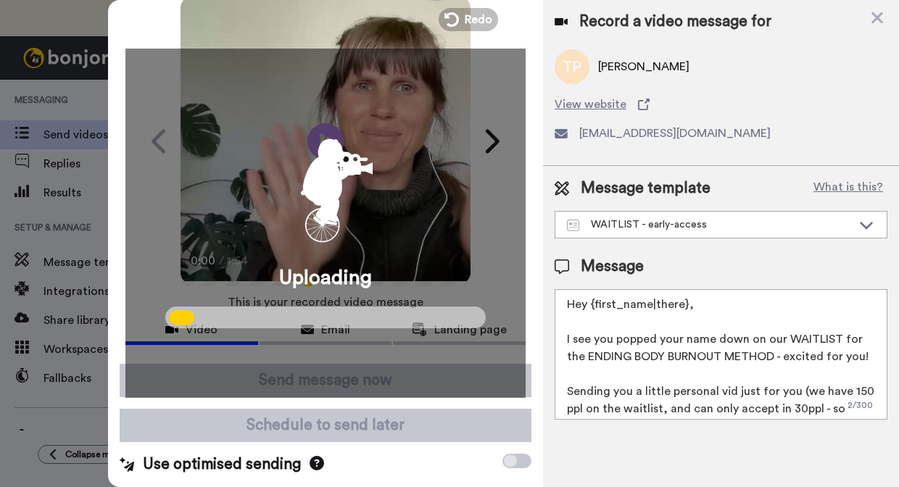
click at [189, 0] on video at bounding box center [326, 139] width 290 height 290
click at [307, 157] on icon "animation" at bounding box center [325, 183] width 131 height 131
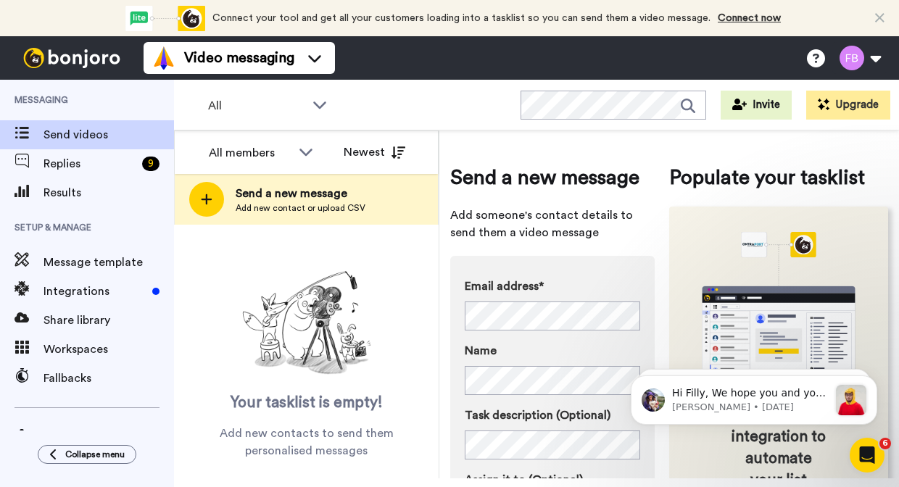
click at [679, 318] on icon "animation" at bounding box center [779, 311] width 218 height 158
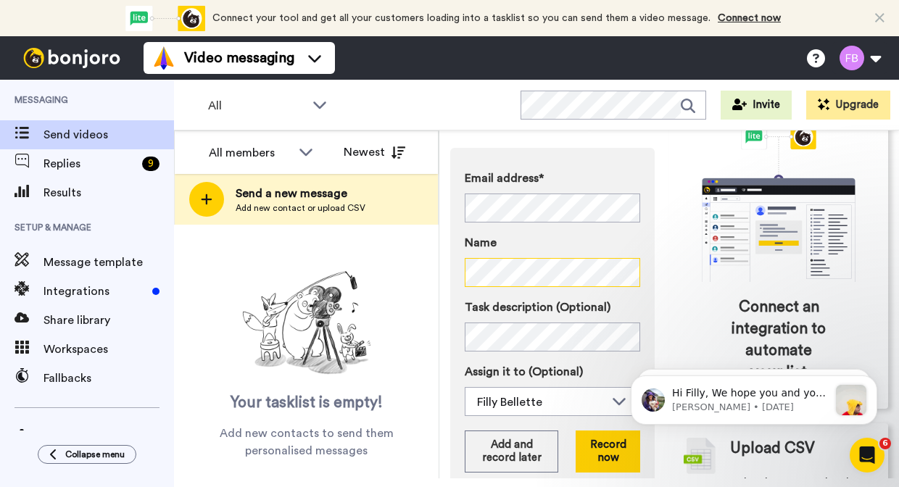
scroll to position [120, 0]
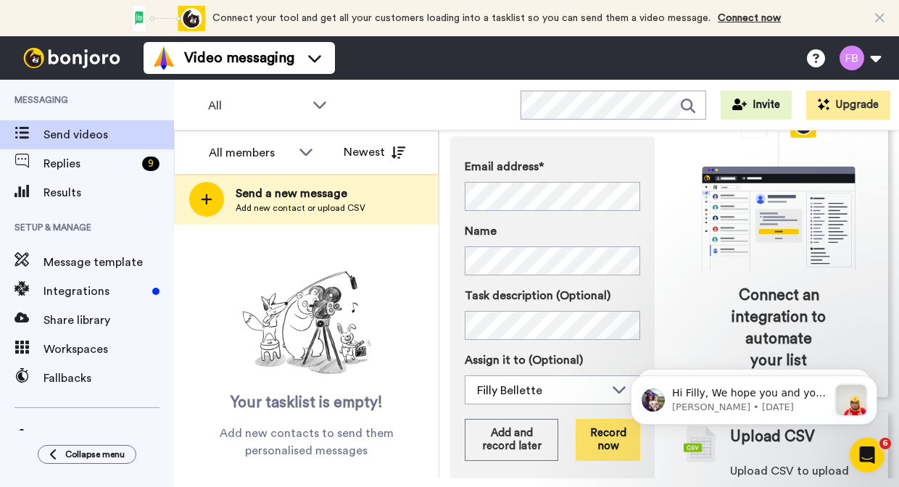
click at [603, 444] on button "Record now" at bounding box center [608, 440] width 65 height 42
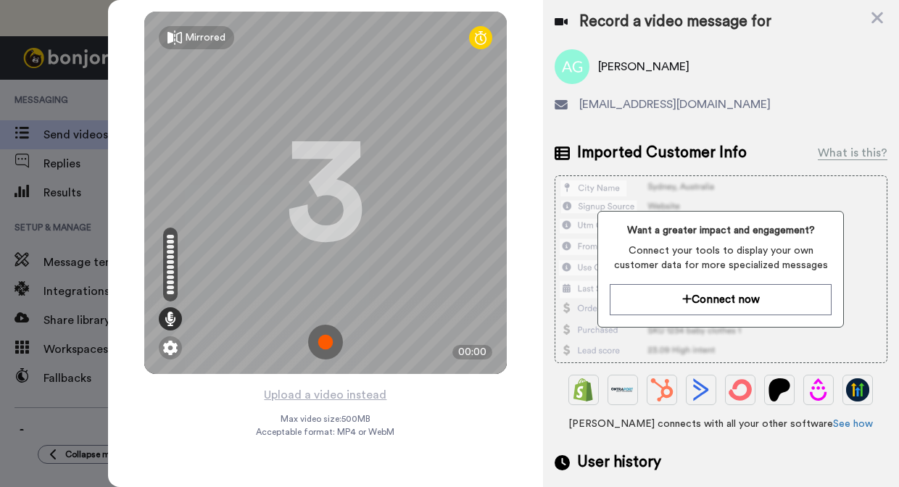
click at [326, 343] on img at bounding box center [325, 342] width 35 height 35
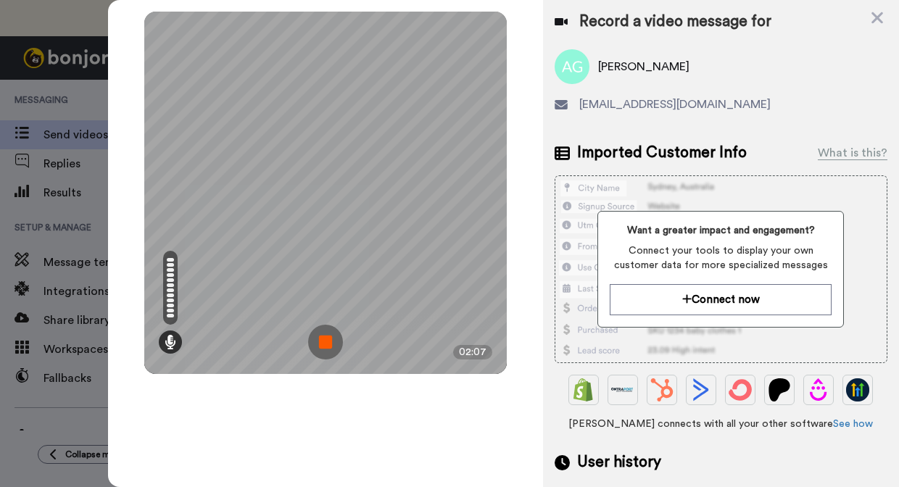
click at [327, 341] on img at bounding box center [325, 342] width 35 height 35
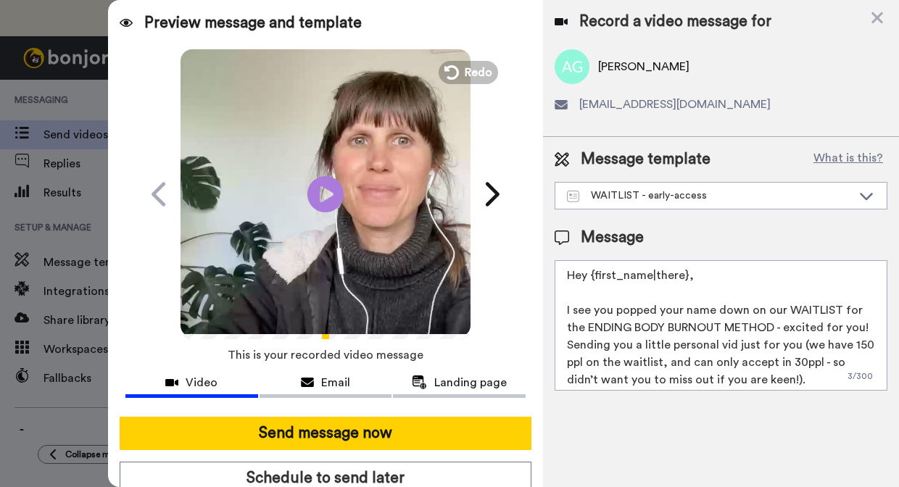
click at [854, 329] on textarea "Hey {first_name|there}, I see you popped your name down on our WAITLIST for the…" at bounding box center [721, 325] width 333 height 131
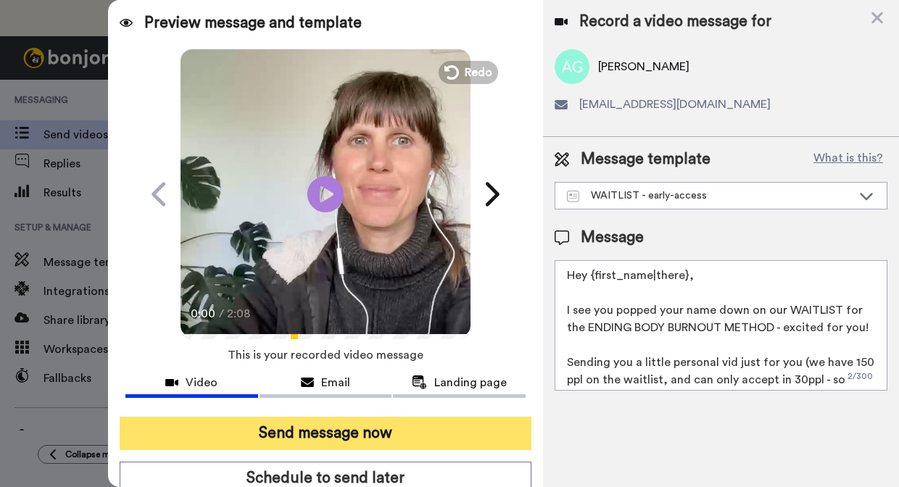
type textarea "Hey {first_name|there}, I see you popped your name down on our WAITLIST for the…"
click at [407, 427] on button "Send message now" at bounding box center [326, 433] width 412 height 33
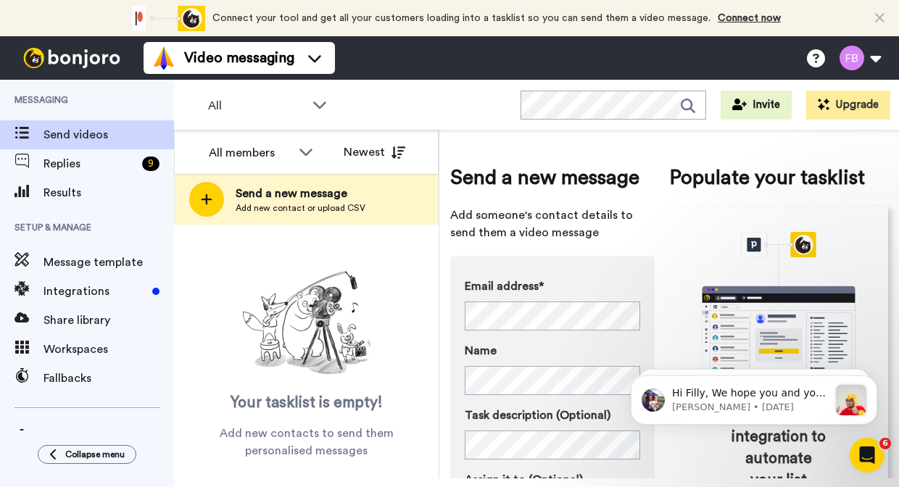
click at [612, 348] on html "Hi Filly, We hope you and your customers have been having a great time with Bon…" at bounding box center [754, 398] width 290 height 102
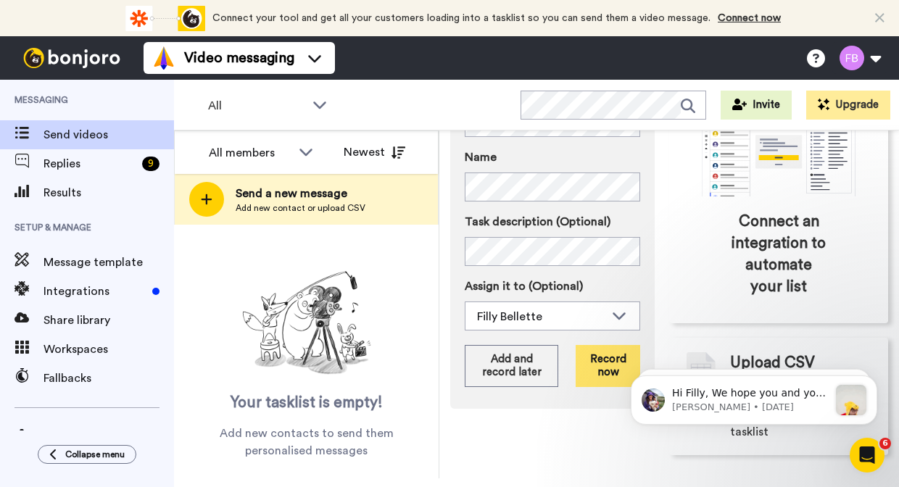
scroll to position [193, 0]
click at [592, 375] on button "Record now" at bounding box center [608, 367] width 65 height 42
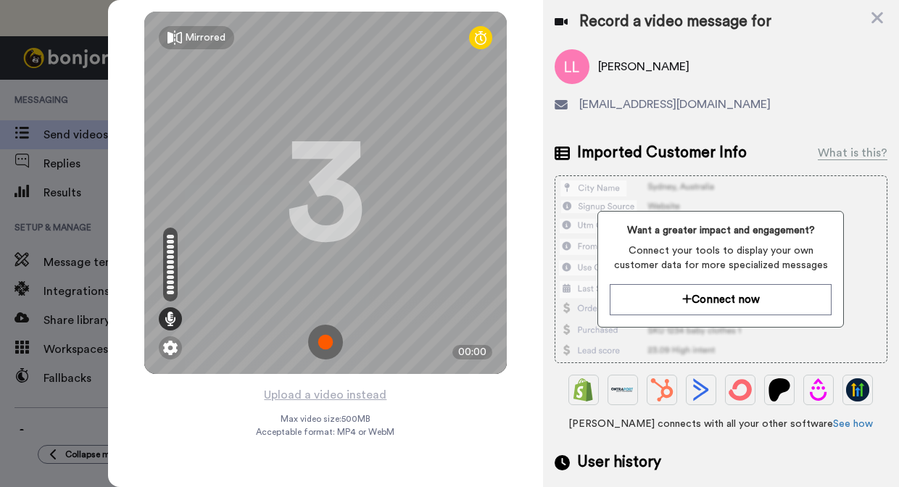
click at [321, 339] on img at bounding box center [325, 342] width 35 height 35
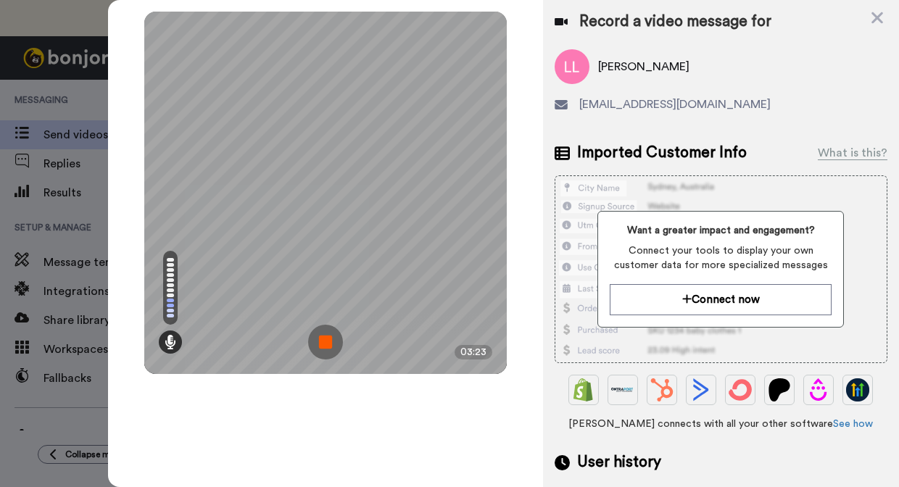
click at [328, 343] on img at bounding box center [325, 342] width 35 height 35
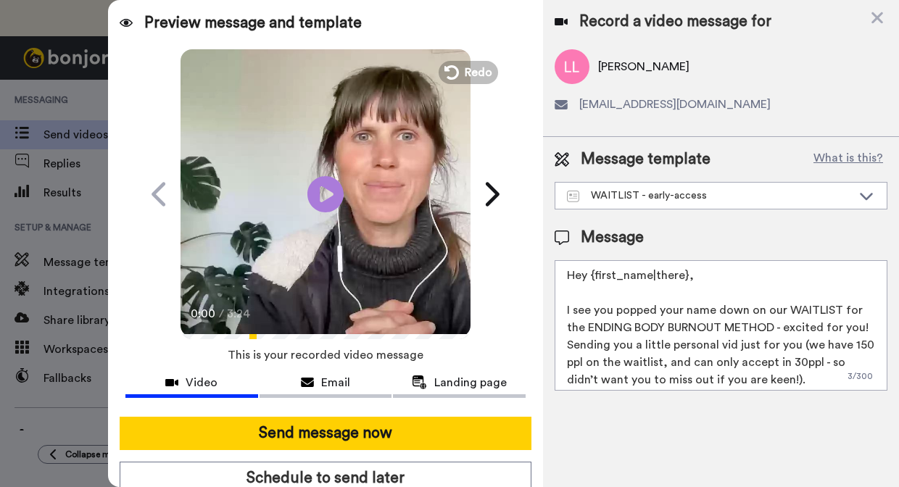
click at [859, 323] on textarea "Hey {first_name|there}, I see you popped your name down on our WAITLIST for the…" at bounding box center [721, 325] width 333 height 131
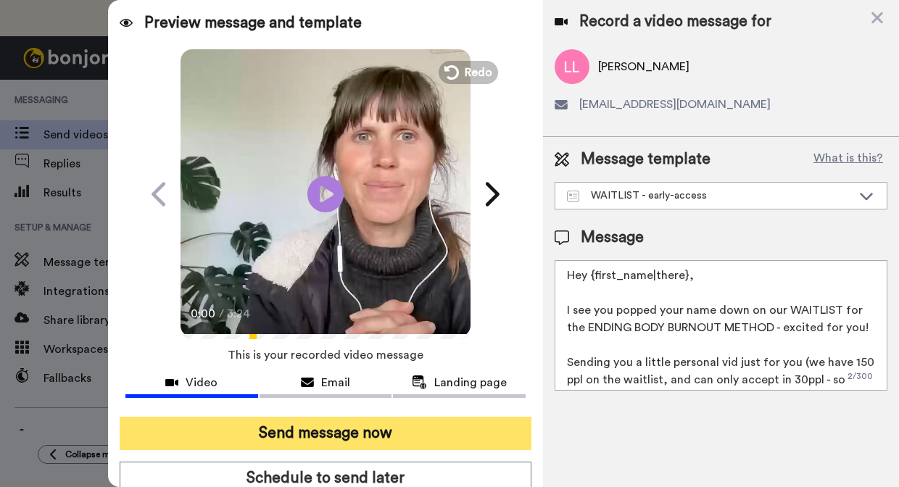
type textarea "Hey {first_name|there}, I see you popped your name down on our WAITLIST for the…"
click at [349, 423] on button "Send message now" at bounding box center [326, 433] width 412 height 33
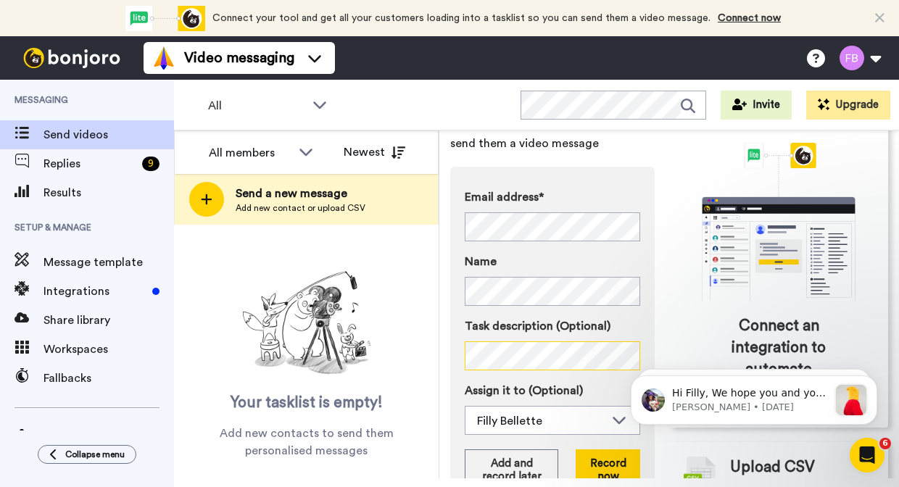
scroll to position [124, 0]
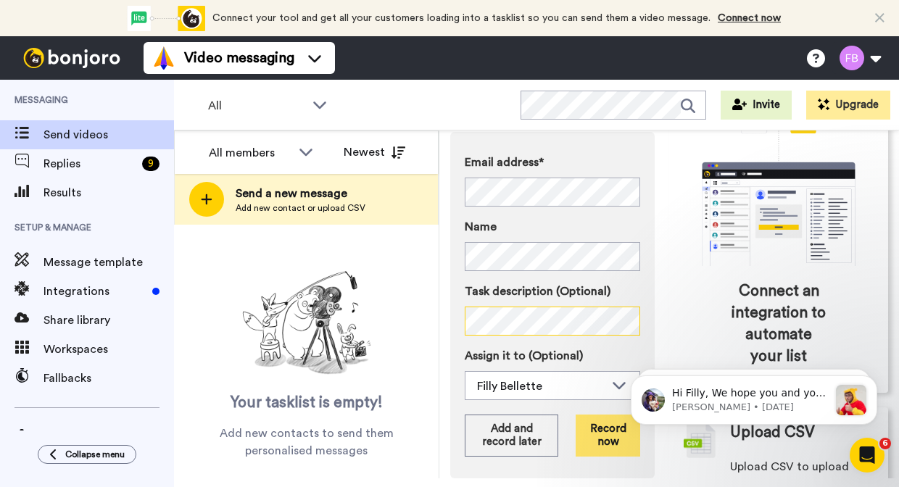
click at [600, 432] on button "Record now" at bounding box center [608, 436] width 65 height 42
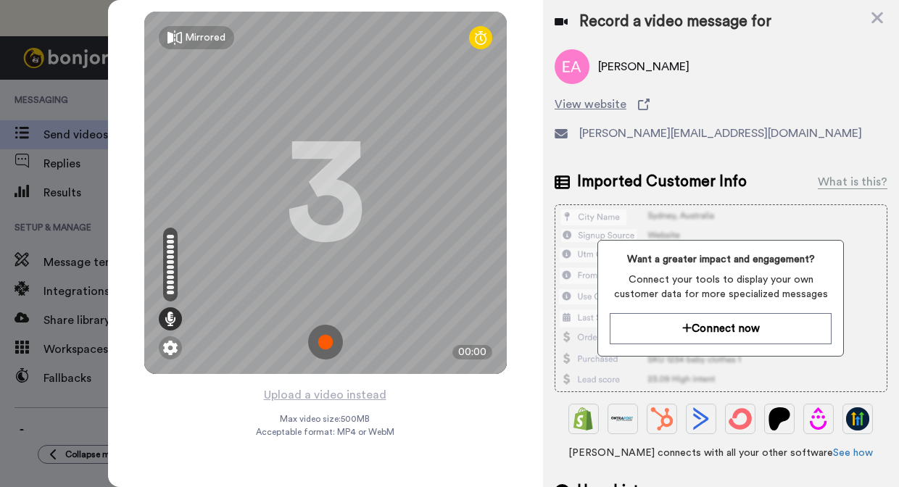
click at [326, 347] on img at bounding box center [325, 342] width 35 height 35
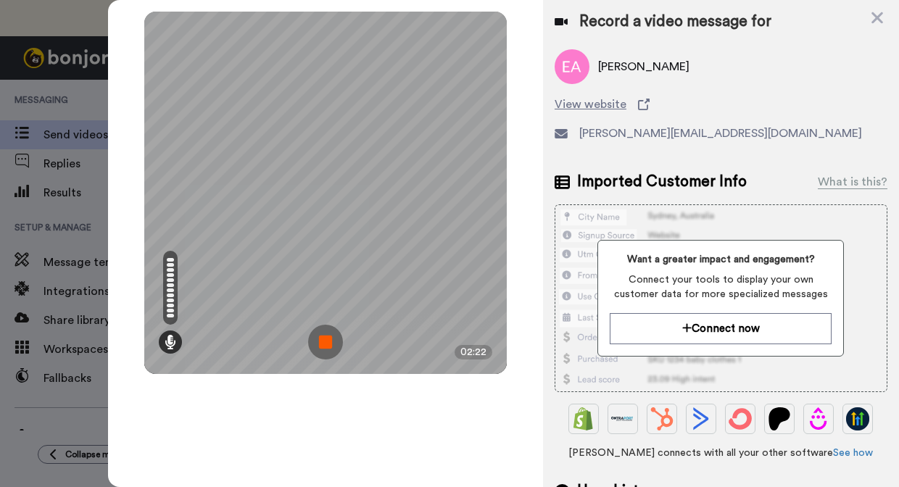
click at [326, 347] on img at bounding box center [325, 342] width 35 height 35
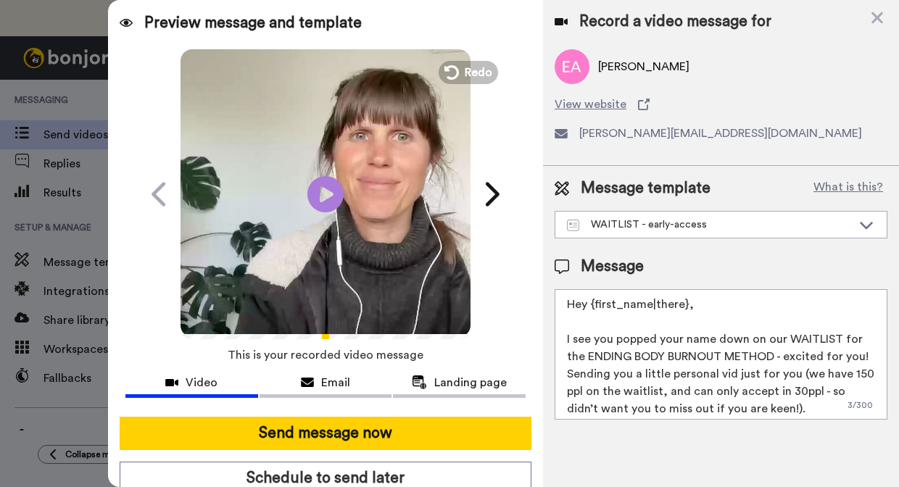
click at [871, 357] on textarea "Hey {first_name|there}, I see you popped your name down on our WAITLIST for the…" at bounding box center [721, 354] width 333 height 131
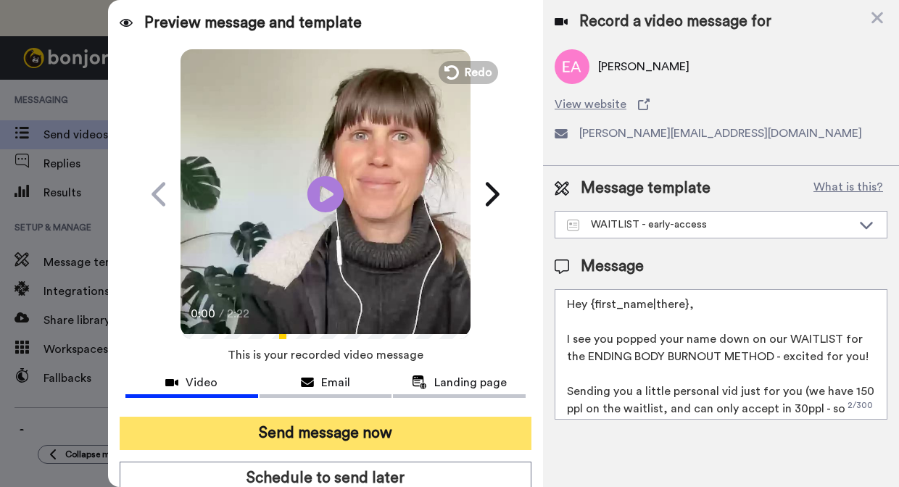
type textarea "Hey {first_name|there}, I see you popped your name down on our WAITLIST for the…"
click at [410, 423] on button "Send message now" at bounding box center [326, 433] width 412 height 33
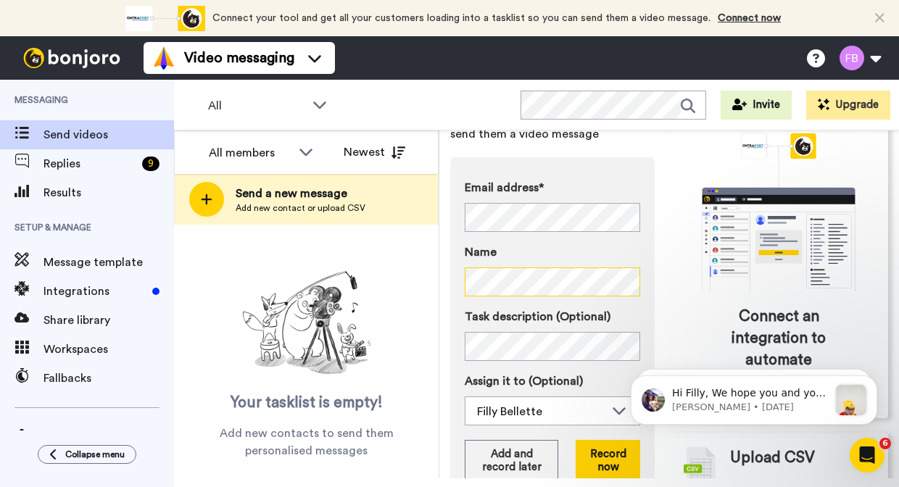
scroll to position [123, 0]
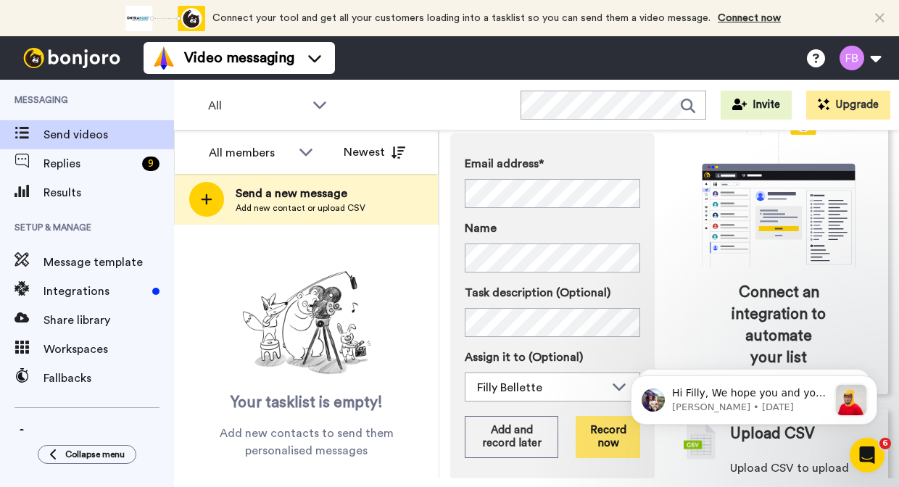
click at [613, 427] on button "Record now" at bounding box center [608, 437] width 65 height 42
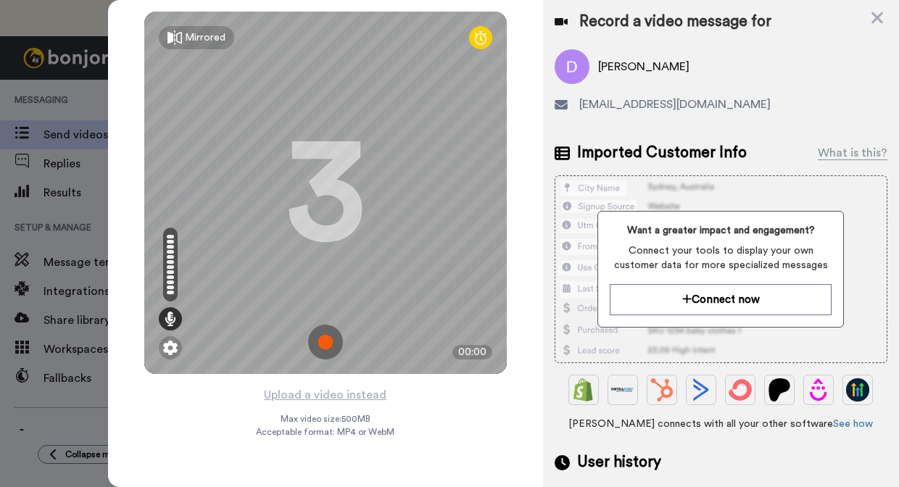
click at [333, 348] on img at bounding box center [325, 342] width 35 height 35
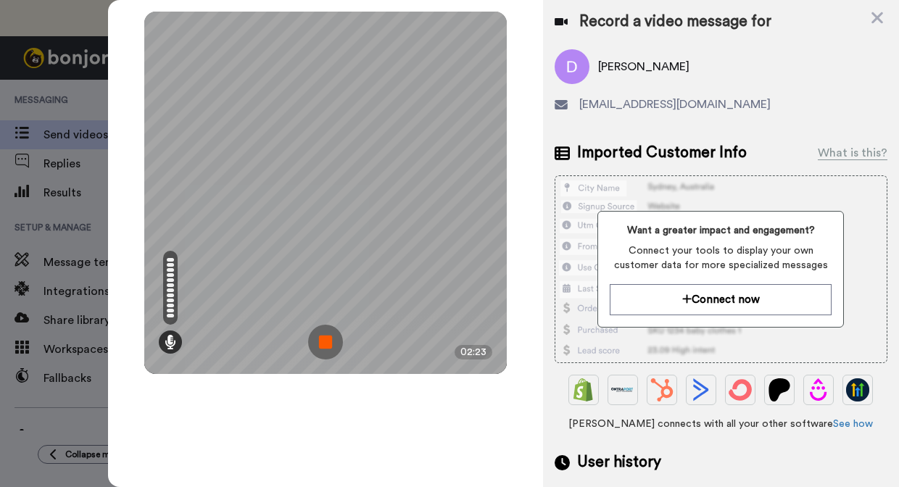
click at [323, 348] on img at bounding box center [325, 342] width 35 height 35
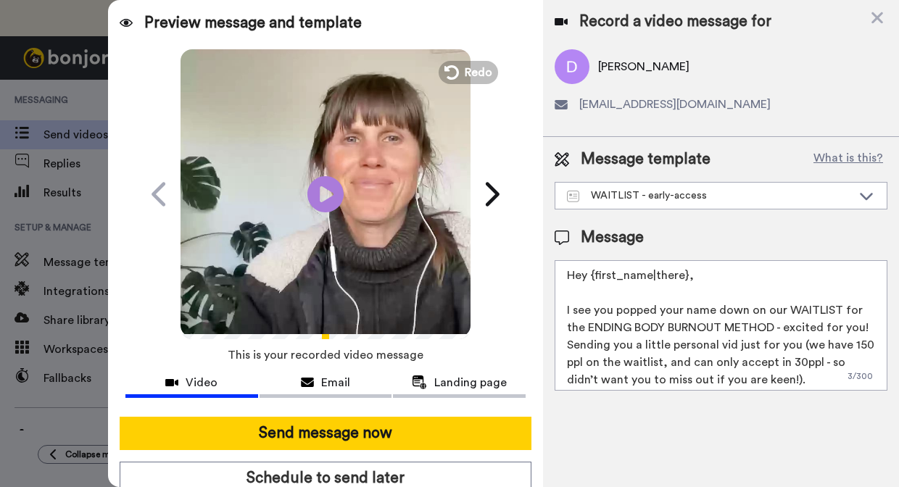
click at [856, 323] on textarea "Hey {first_name|there}, I see you popped your name down on our WAITLIST for the…" at bounding box center [721, 325] width 333 height 131
type textarea "Hey {first_name|there}, I see you popped your name down on our WAITLIST for the…"
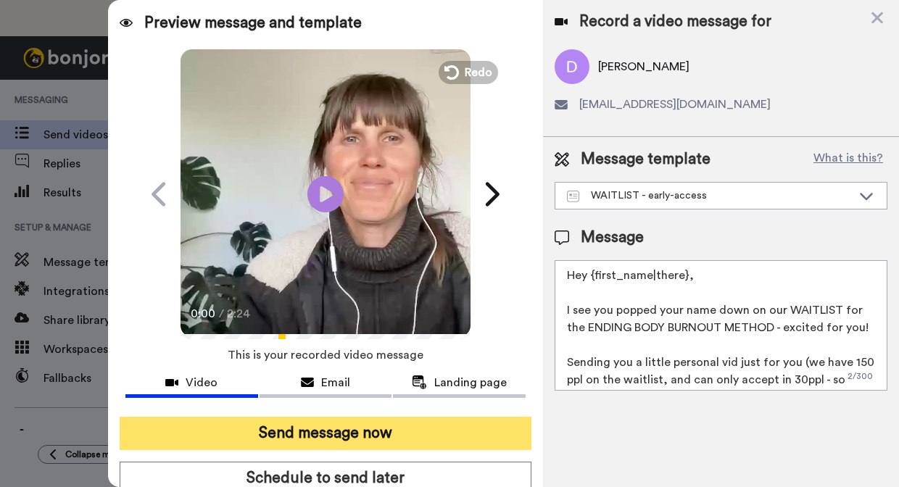
click at [410, 433] on button "Send message now" at bounding box center [326, 433] width 412 height 33
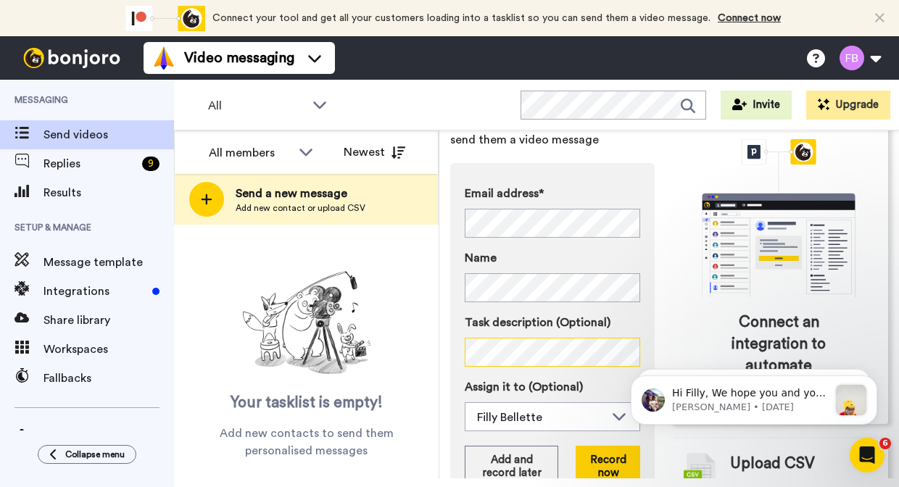
scroll to position [103, 0]
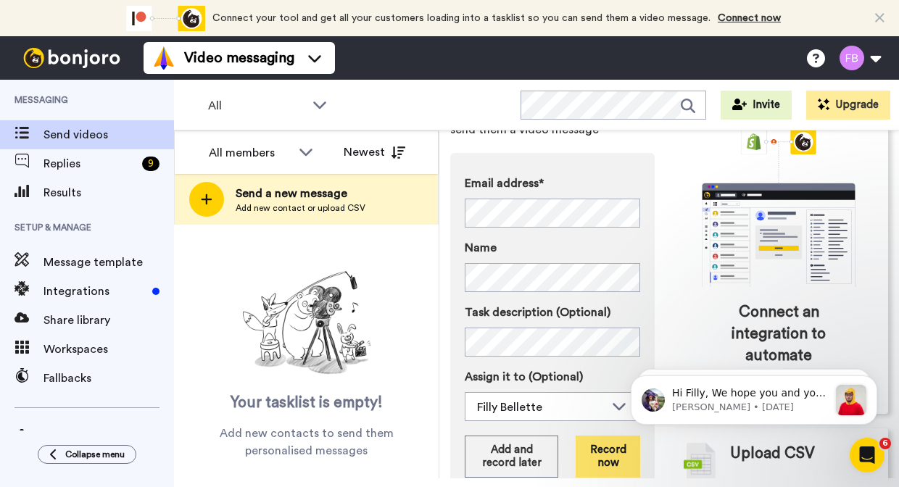
click at [592, 455] on button "Record now" at bounding box center [608, 457] width 65 height 42
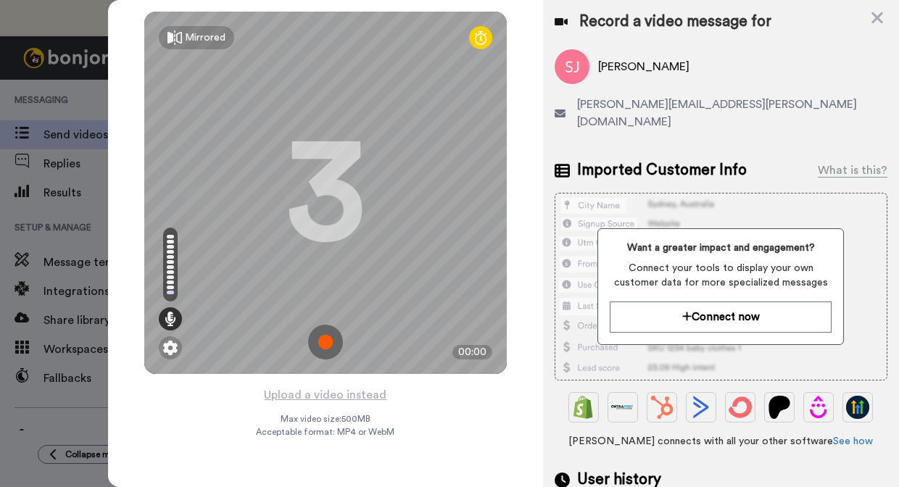
click at [326, 344] on img at bounding box center [325, 342] width 35 height 35
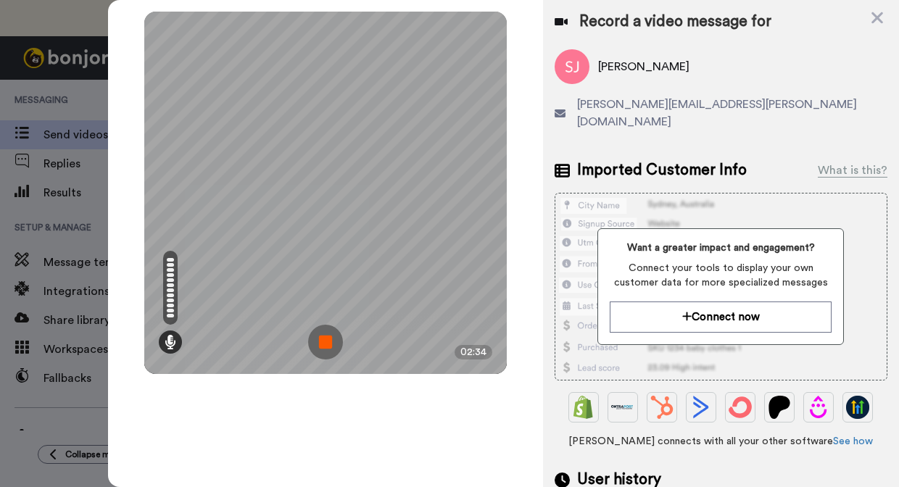
click img
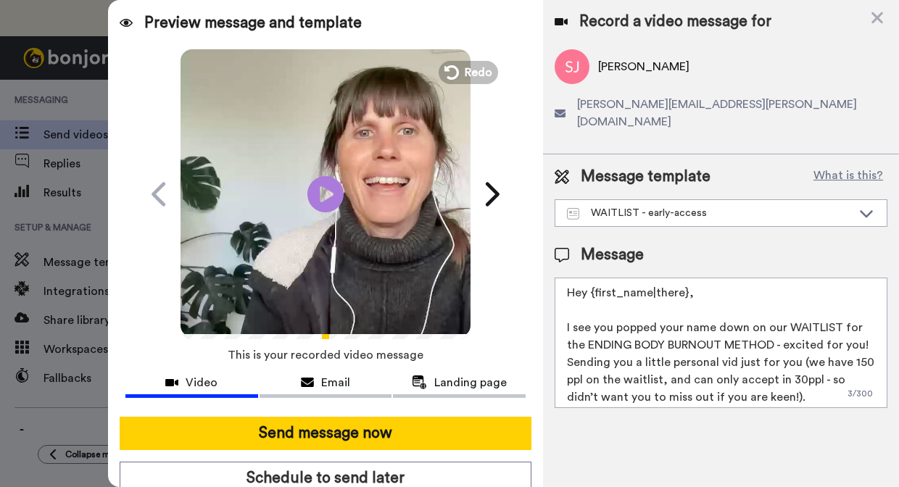
click textarea "Hey {first_name|there}, I see you popped your name down on our WAITLIST for the…"
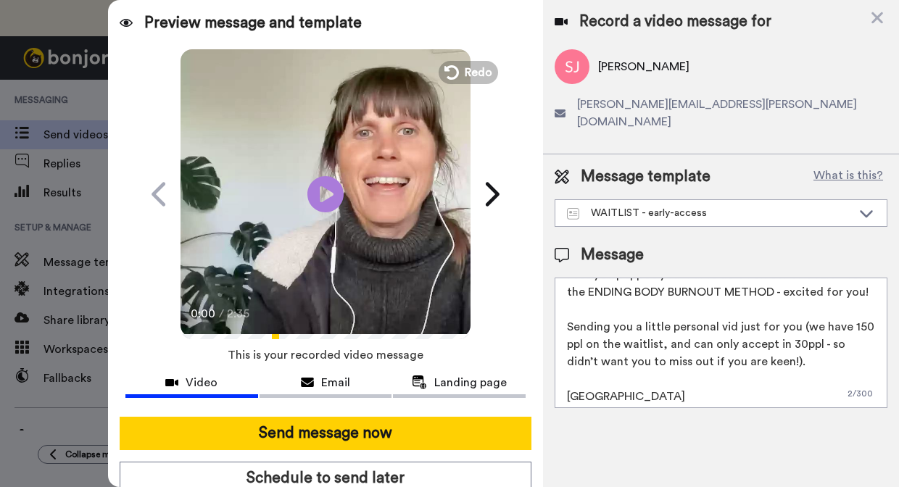
scroll to position [53, 0]
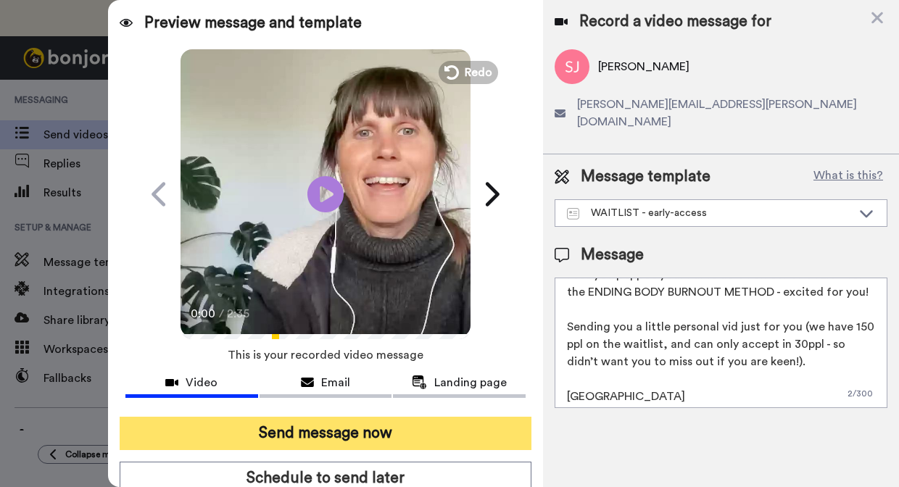
type textarea "Hey {first_name|there}, I see you popped your name down on our WAITLIST for the…"
click button "Send message now"
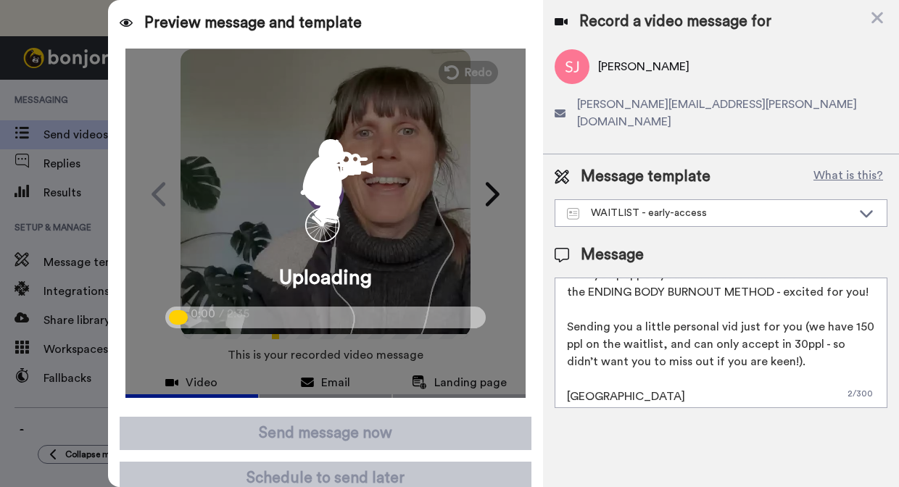
click div "Preview message and template"
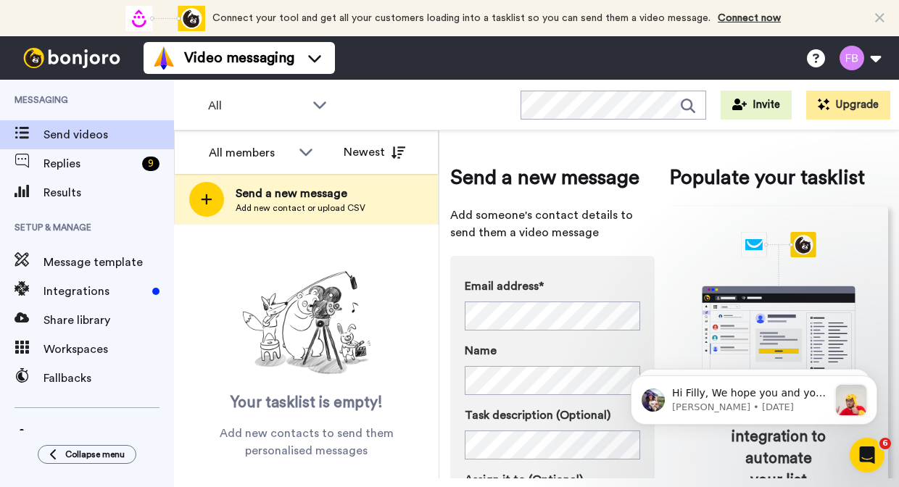
click at [545, 395] on div "Email address* No search result for ‘ [EMAIL_ADDRESS][DOMAIN_NAME] ’ Name Task …" at bounding box center [552, 401] width 175 height 247
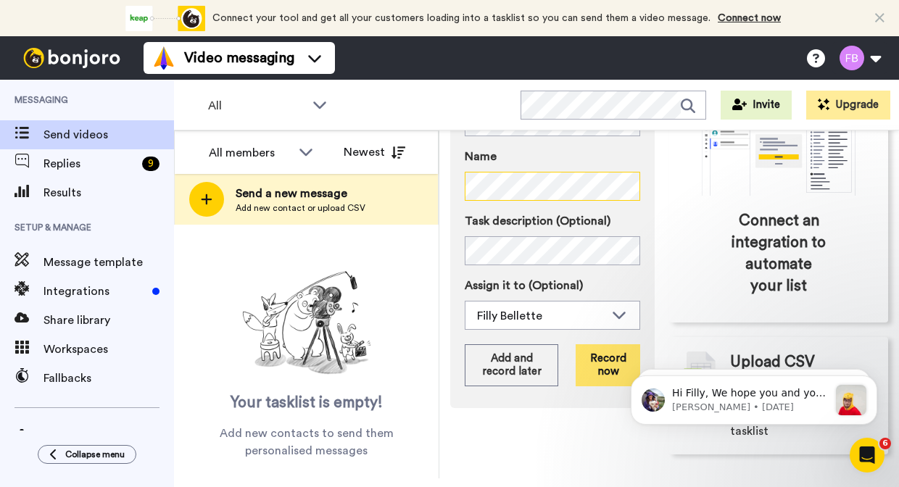
scroll to position [193, 0]
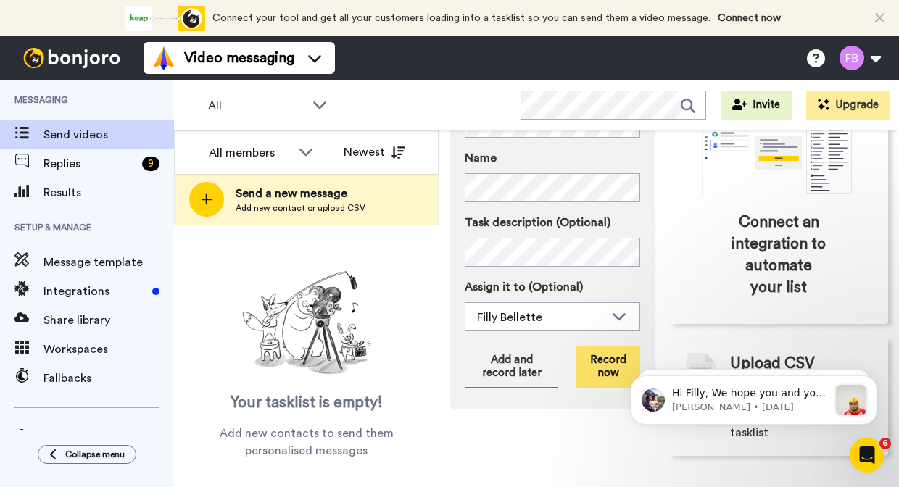
click at [605, 369] on button "Record now" at bounding box center [608, 367] width 65 height 42
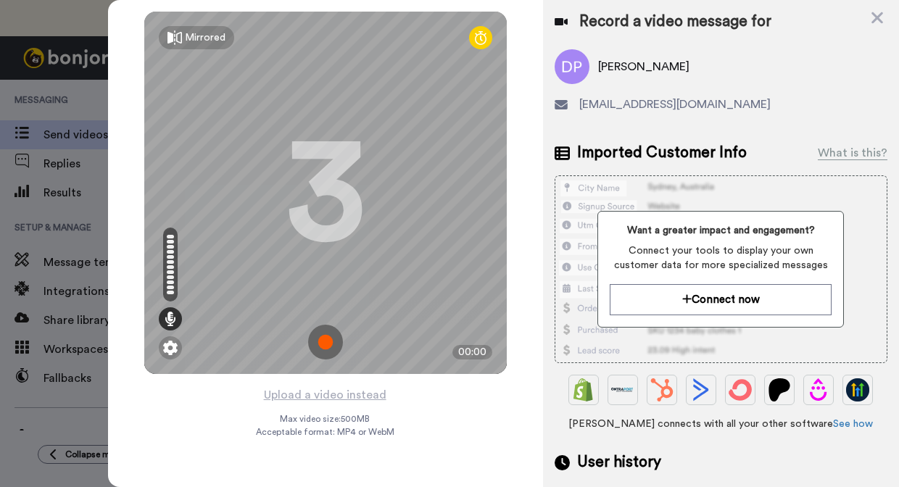
click at [324, 339] on img at bounding box center [325, 342] width 35 height 35
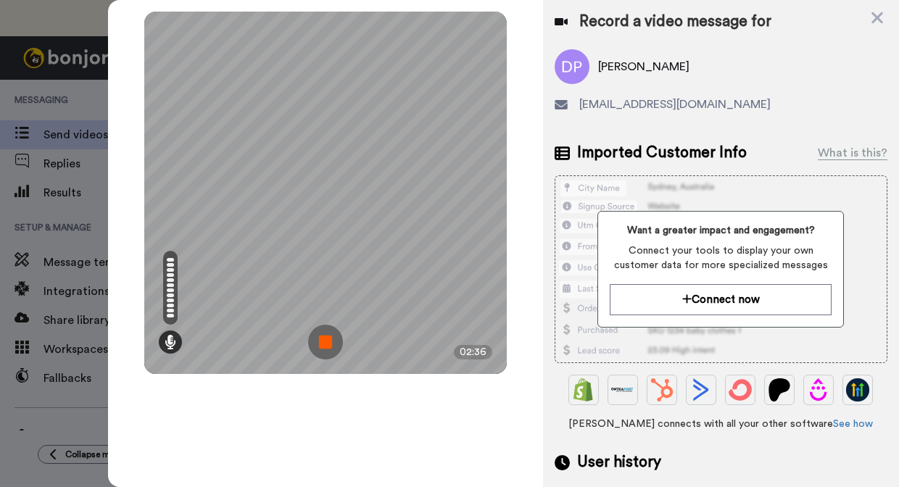
click at [324, 339] on img at bounding box center [325, 342] width 35 height 35
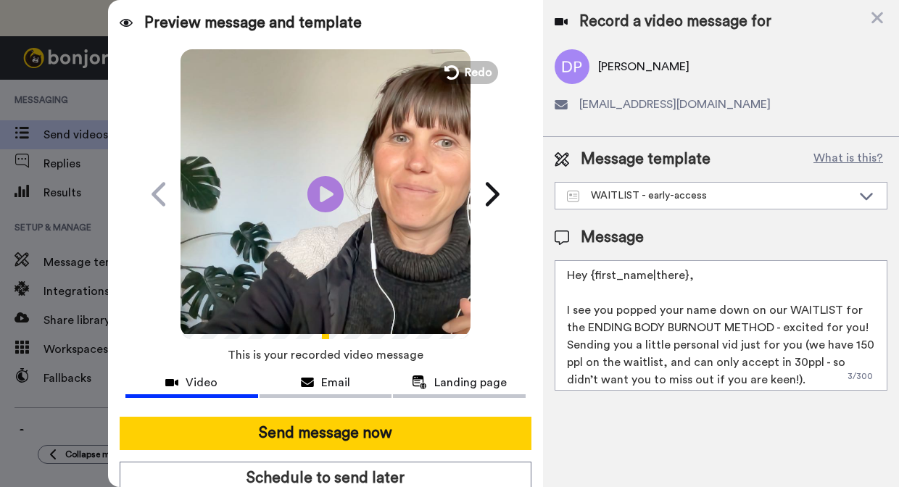
click at [849, 325] on textarea "Hey {first_name|there}, I see you popped your name down on our WAITLIST for the…" at bounding box center [721, 325] width 333 height 131
type textarea "Hey {first_name|there}, I see you popped your name down on our WAITLIST for the…"
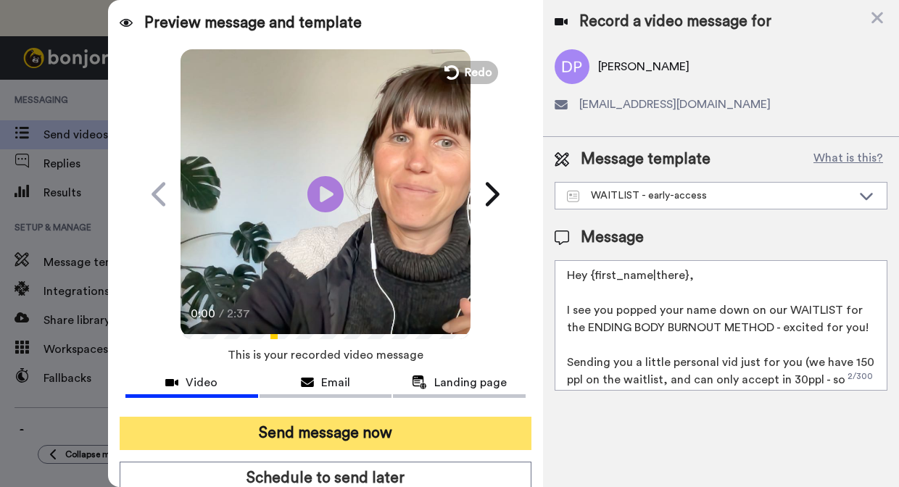
click at [381, 430] on button "Send message now" at bounding box center [326, 433] width 412 height 33
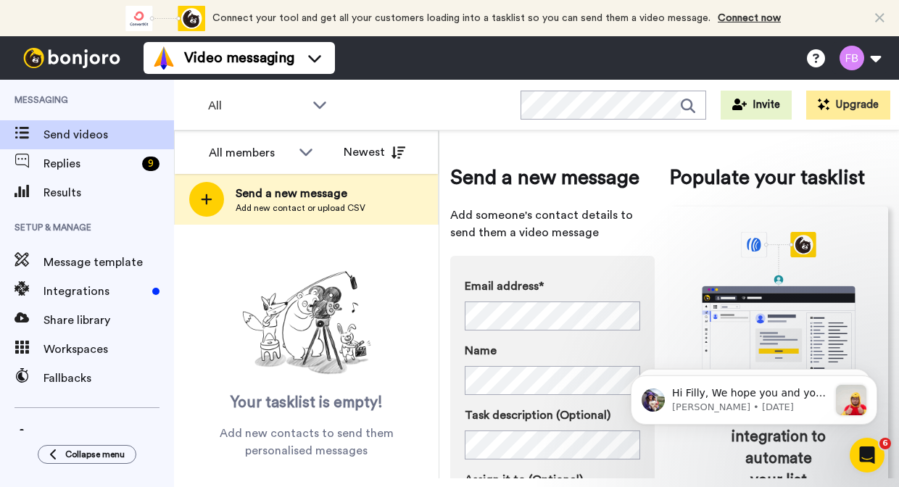
click at [661, 343] on div "Send a new message Add someone's contact details to send them a video message E…" at bounding box center [669, 405] width 438 height 529
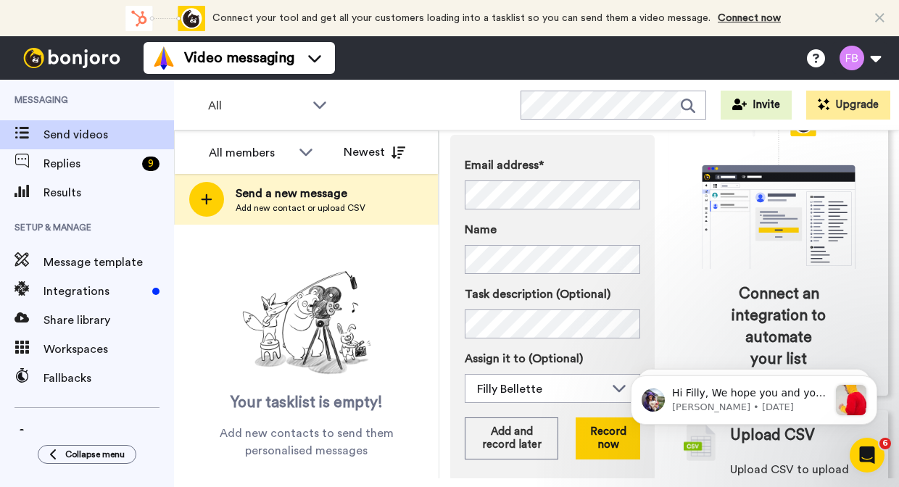
scroll to position [146, 0]
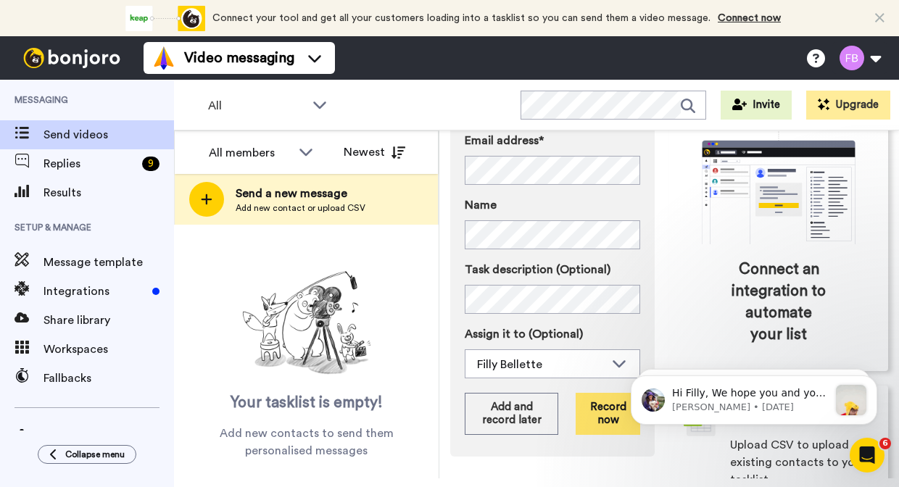
click at [601, 407] on button "Record now" at bounding box center [608, 414] width 65 height 42
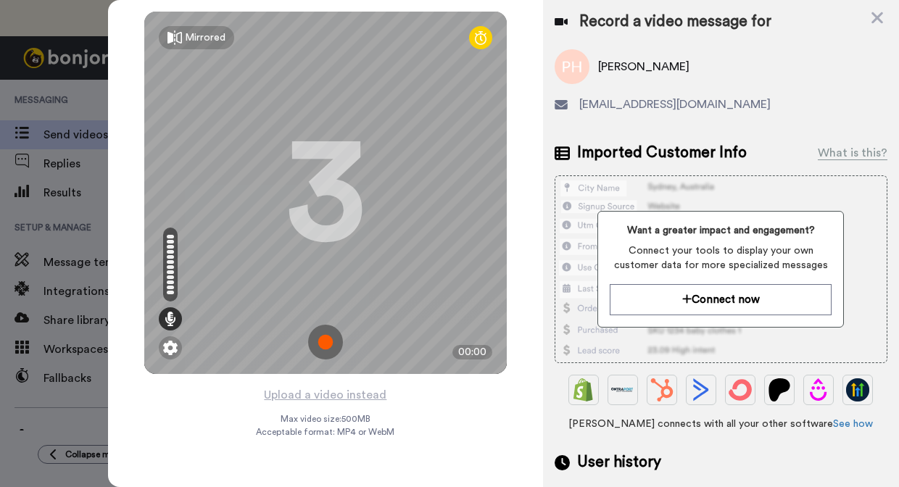
click at [320, 344] on img at bounding box center [325, 342] width 35 height 35
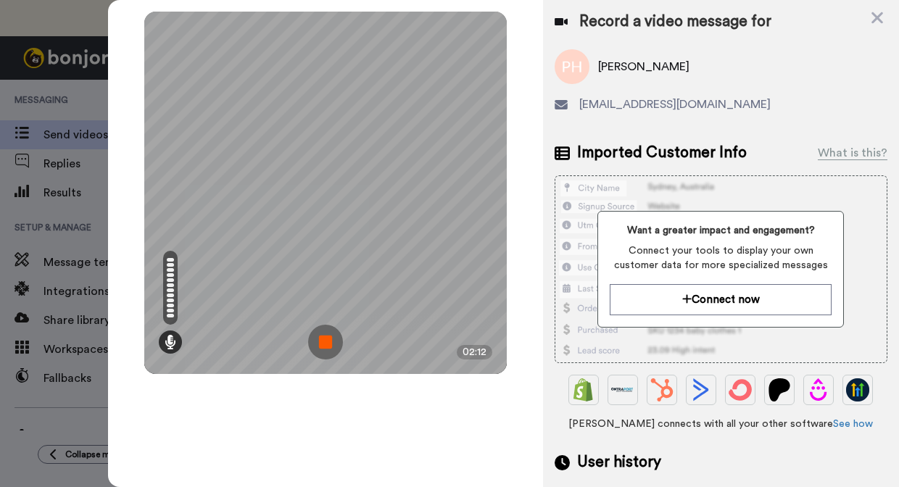
click at [332, 342] on img at bounding box center [325, 342] width 35 height 35
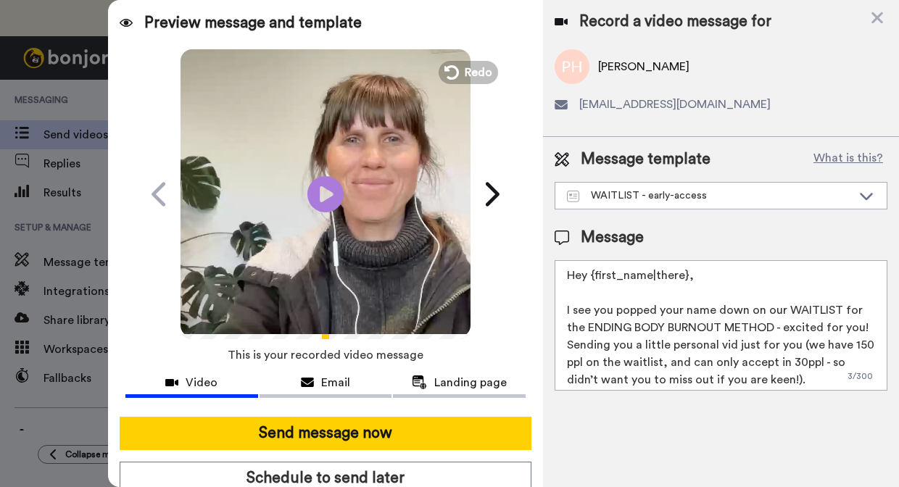
click at [856, 323] on textarea "Hey {first_name|there}, I see you popped your name down on our WAITLIST for the…" at bounding box center [721, 325] width 333 height 131
type textarea "Hey {first_name|there}, I see you popped your name down on our WAITLIST for the…"
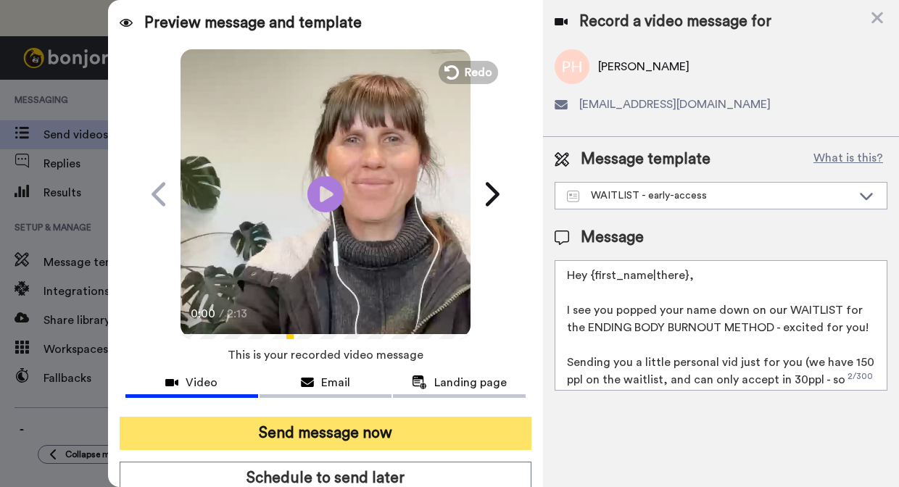
click at [406, 432] on button "Send message now" at bounding box center [326, 433] width 412 height 33
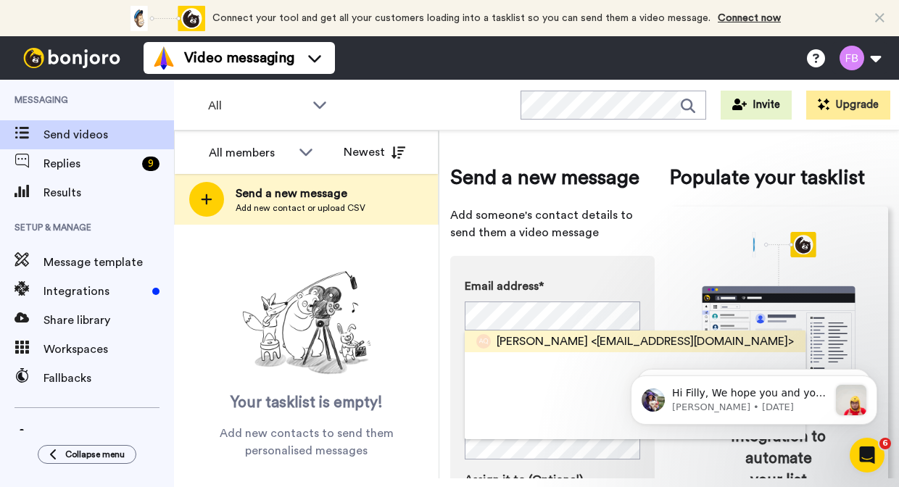
click at [599, 338] on span "<relax@annaq.com.au>" at bounding box center [692, 341] width 203 height 17
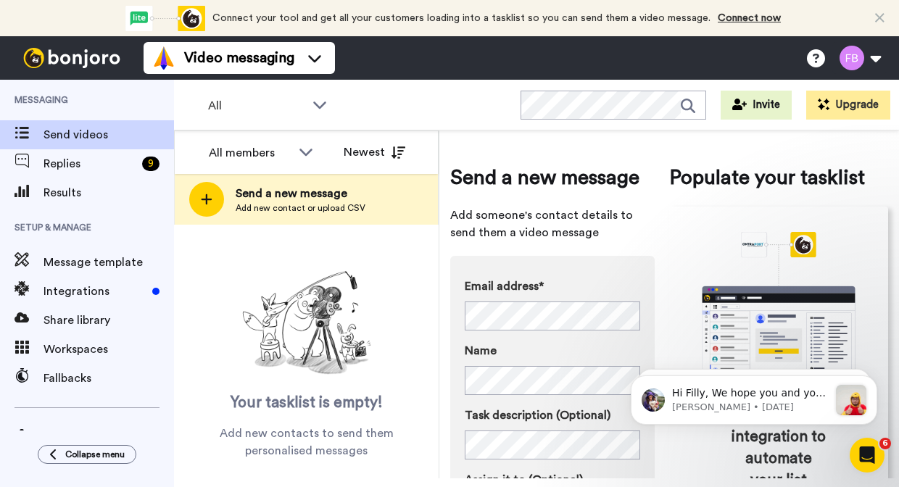
click at [636, 347] on html "Hi Filly, We hope you and your customers have been having a great time with Bon…" at bounding box center [754, 398] width 290 height 102
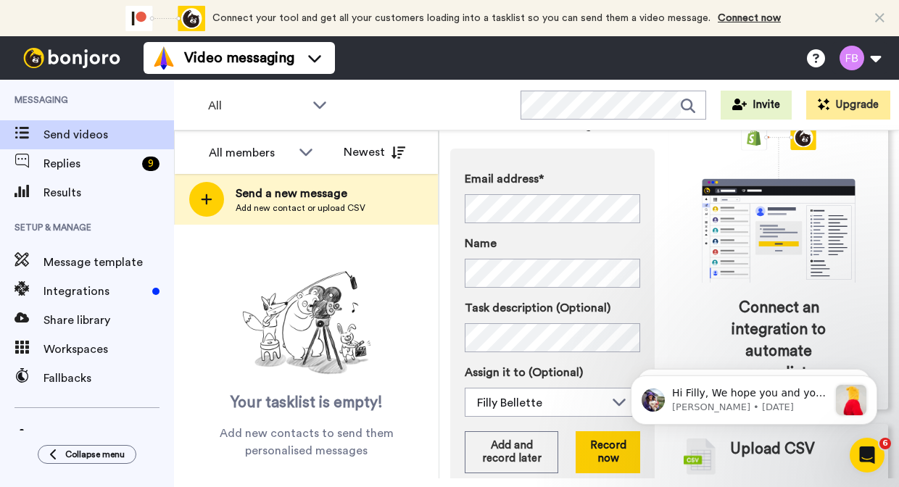
scroll to position [112, 0]
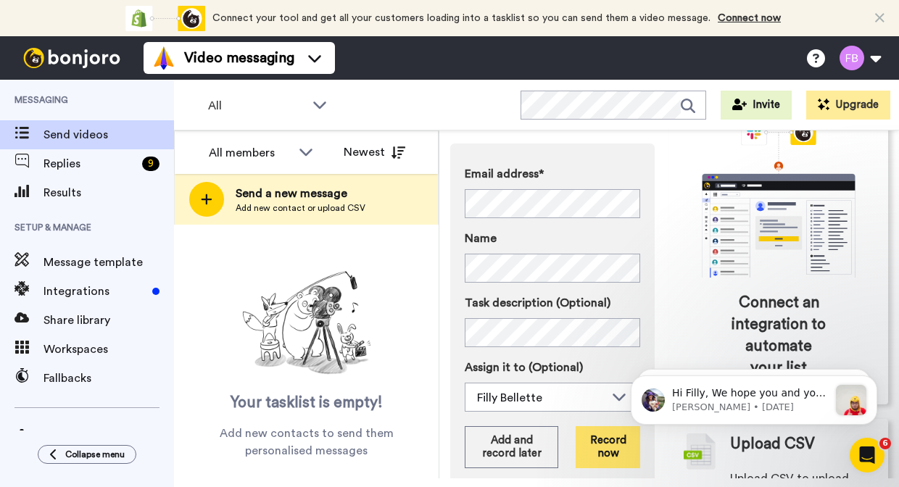
click at [611, 444] on button "Record now" at bounding box center [608, 447] width 65 height 42
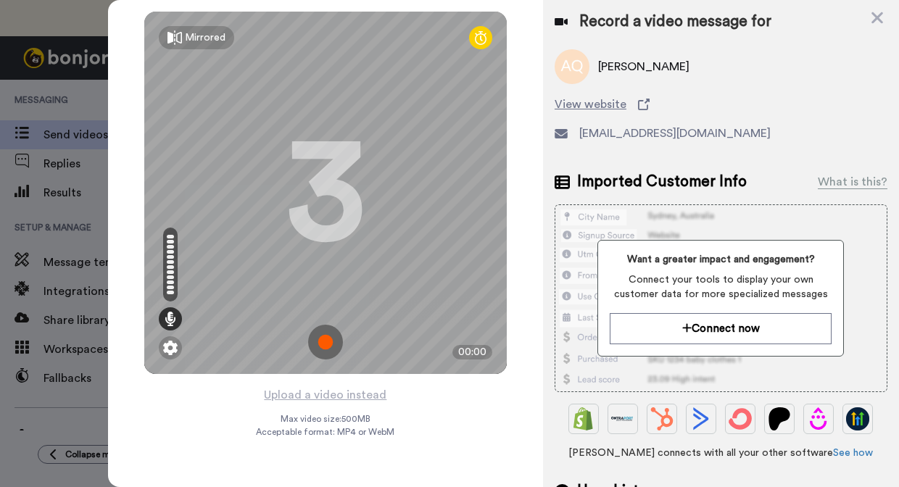
click at [328, 344] on img at bounding box center [325, 342] width 35 height 35
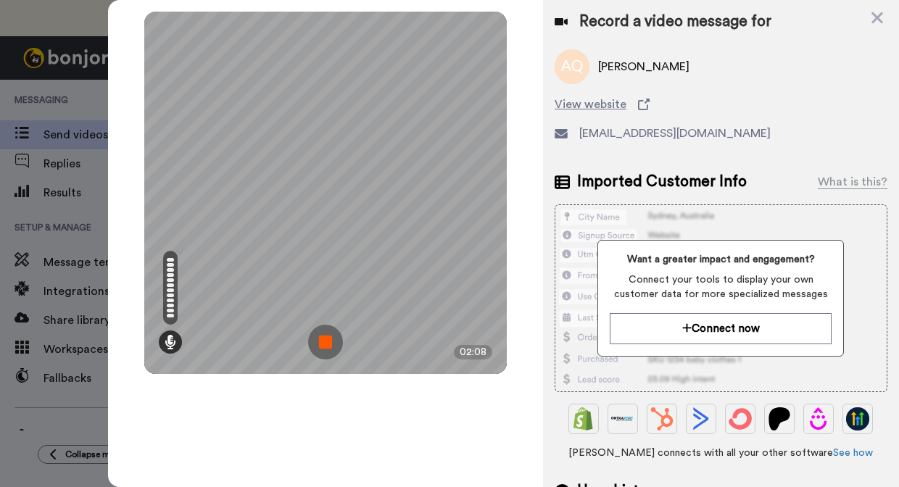
click at [328, 344] on img at bounding box center [325, 342] width 35 height 35
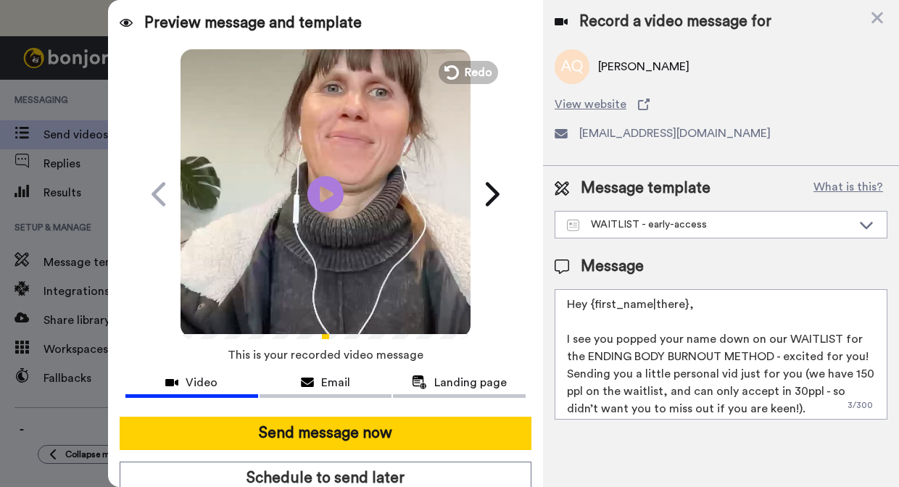
click at [860, 352] on textarea "Hey {first_name|there}, I see you popped your name down on our WAITLIST for the…" at bounding box center [721, 354] width 333 height 131
type textarea "Hey {first_name|there}, I see you popped your name down on our WAITLIST for the…"
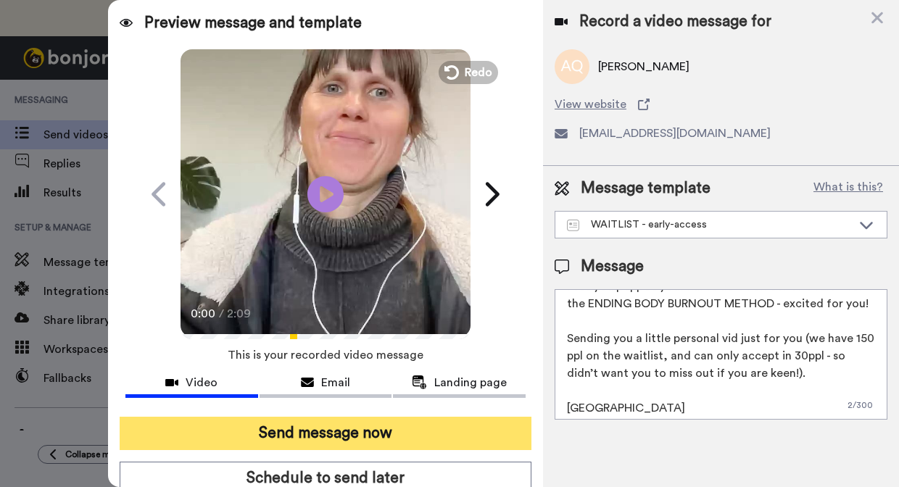
scroll to position [53, 0]
click at [379, 430] on button "Send message now" at bounding box center [326, 433] width 412 height 33
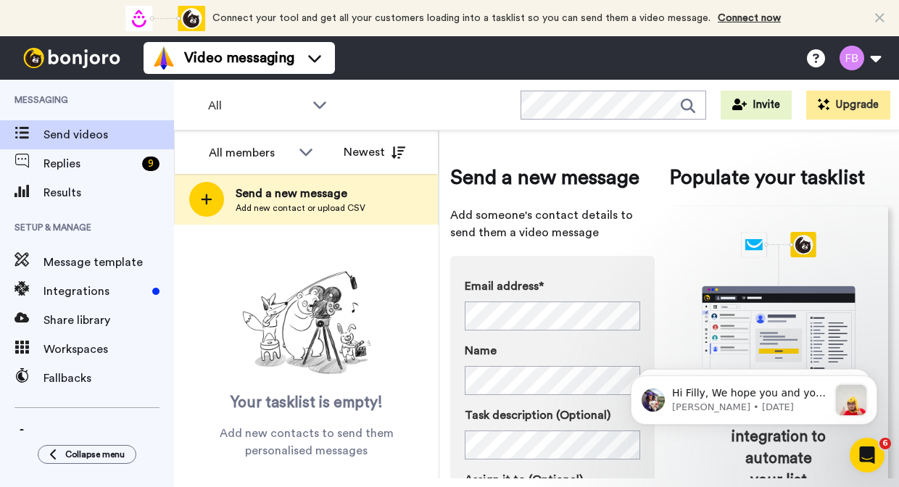
click at [658, 299] on div "Send a new message Add someone's contact details to send them a video message E…" at bounding box center [669, 405] width 438 height 529
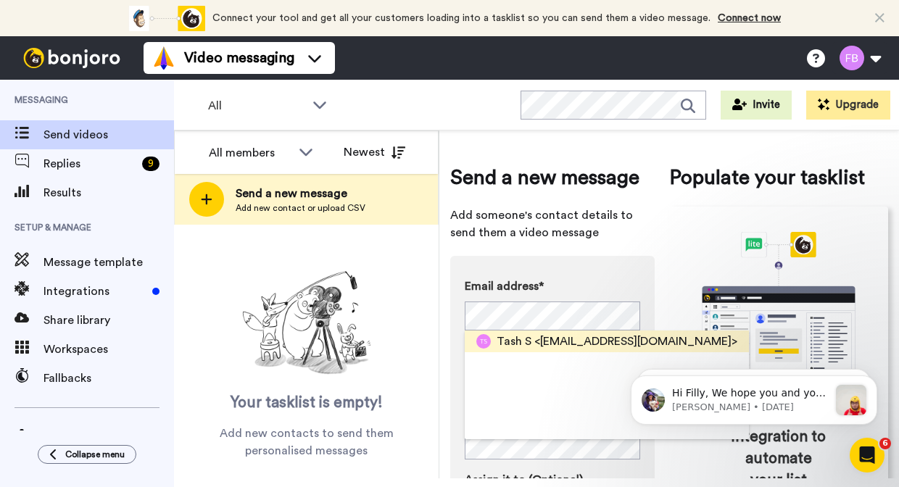
click at [591, 339] on span "<[EMAIL_ADDRESS][DOMAIN_NAME]>" at bounding box center [635, 341] width 203 height 17
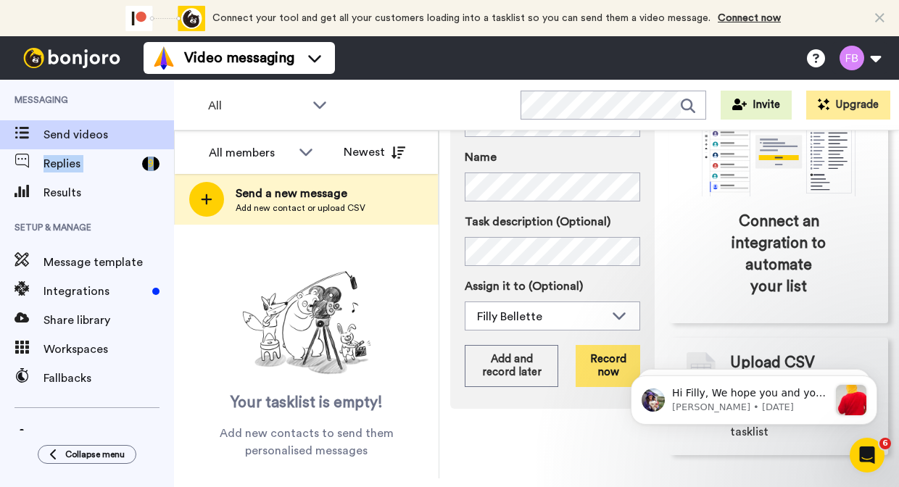
scroll to position [193, 0]
click at [601, 372] on button "Record now" at bounding box center [608, 367] width 65 height 42
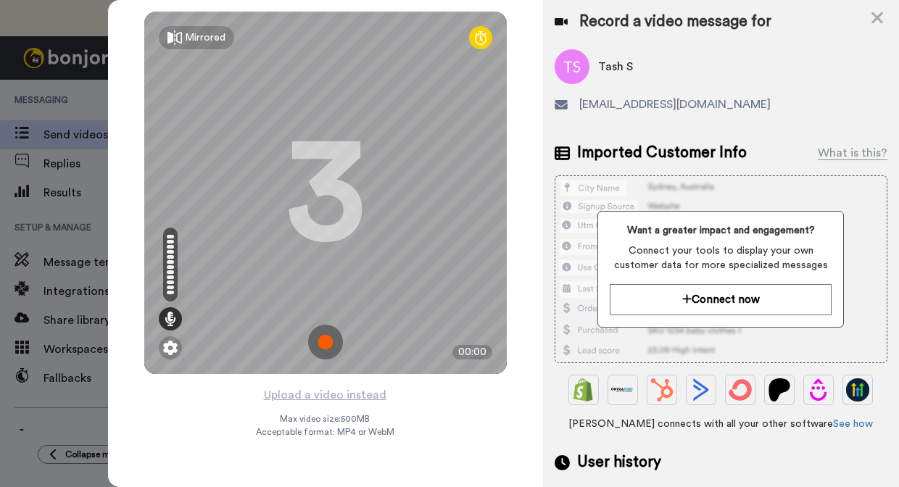
click at [325, 344] on img at bounding box center [325, 342] width 35 height 35
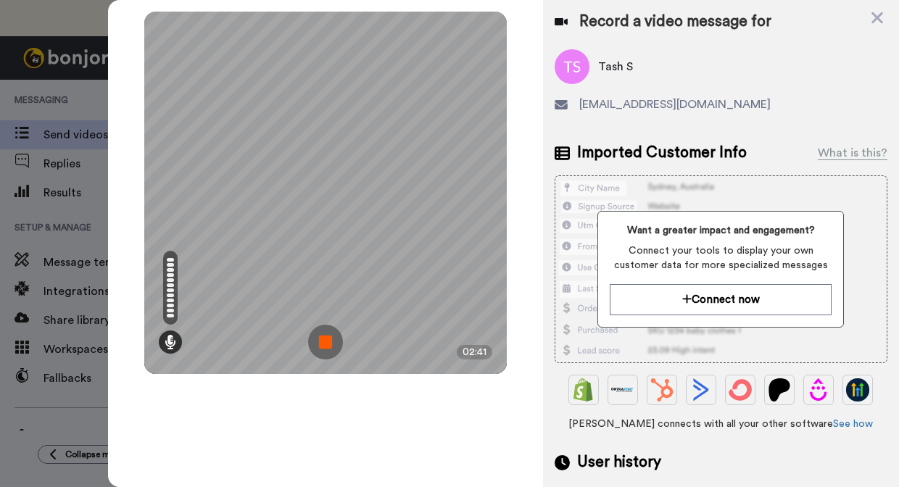
click at [322, 338] on img at bounding box center [325, 342] width 35 height 35
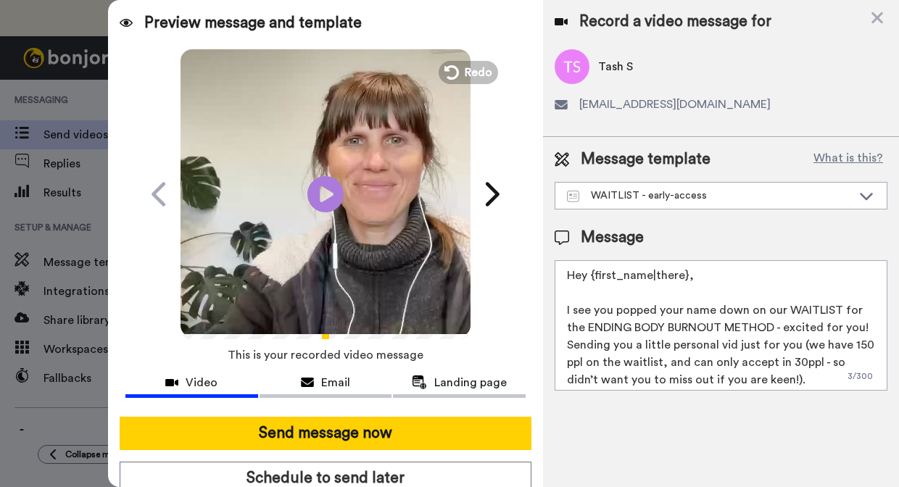
click at [848, 328] on textarea "Hey {first_name|there}, I see you popped your name down on our WAITLIST for the…" at bounding box center [721, 325] width 333 height 131
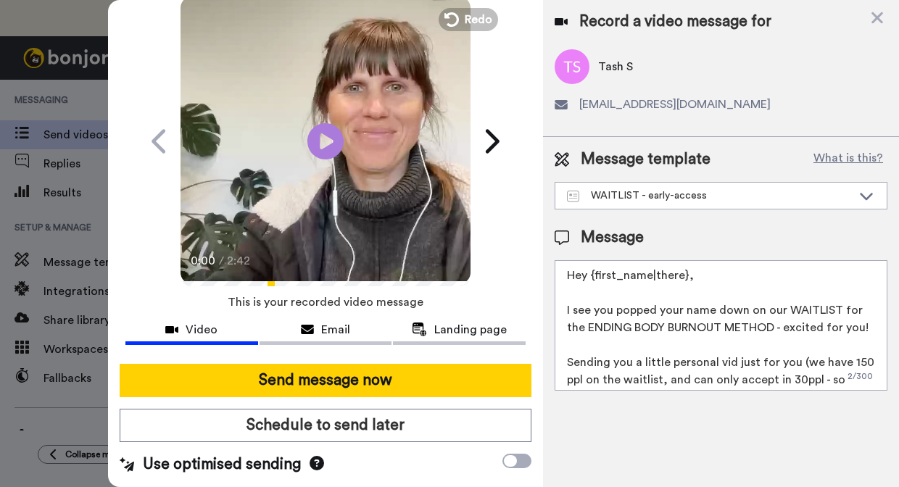
scroll to position [59, 0]
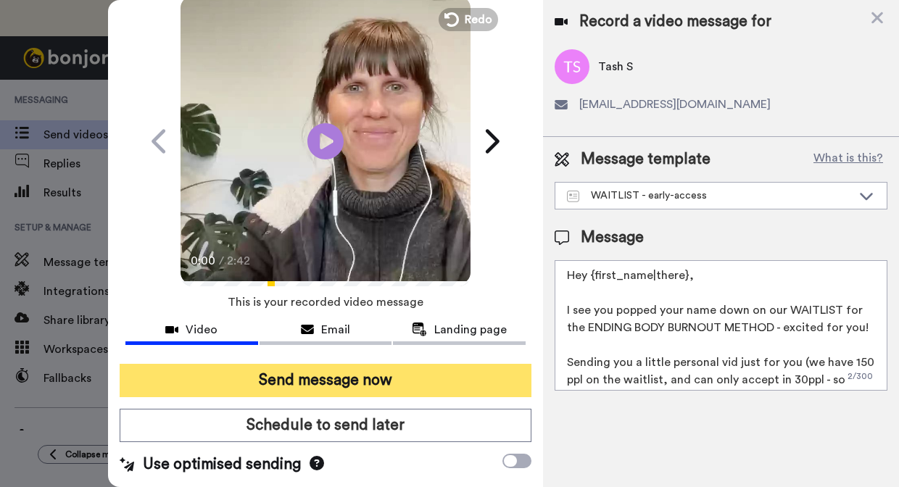
type textarea "Hey {first_name|there}, I see you popped your name down on our WAITLIST for the…"
click at [354, 375] on button "Send message now" at bounding box center [326, 380] width 412 height 33
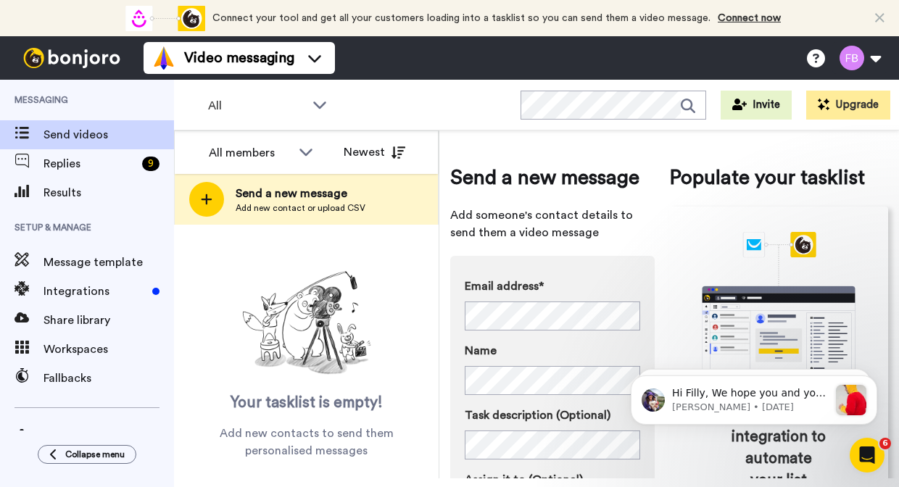
click at [667, 308] on div "Send a new message Add someone's contact details to send them a video message E…" at bounding box center [669, 405] width 438 height 529
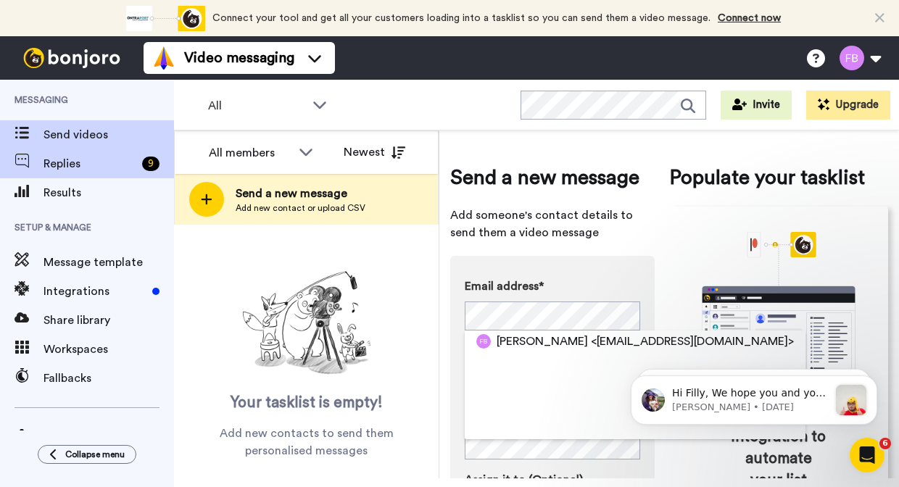
click at [75, 163] on span "Replies" at bounding box center [90, 163] width 93 height 17
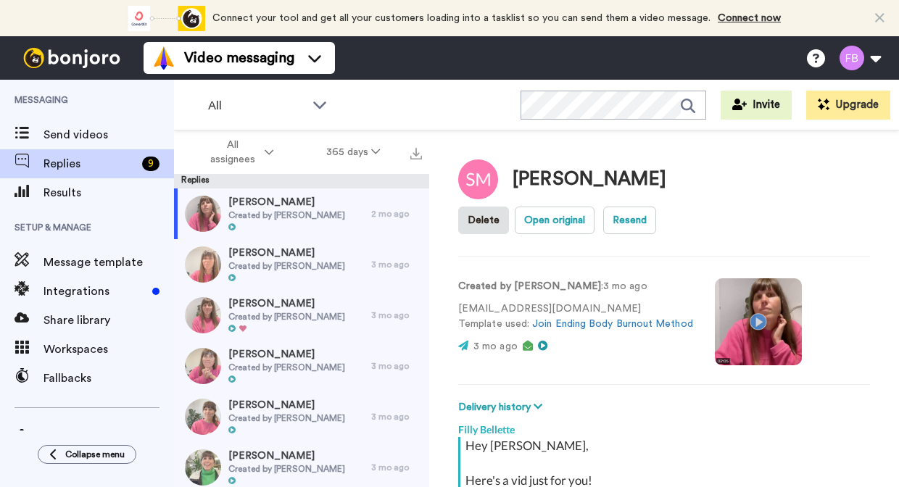
type textarea "x"
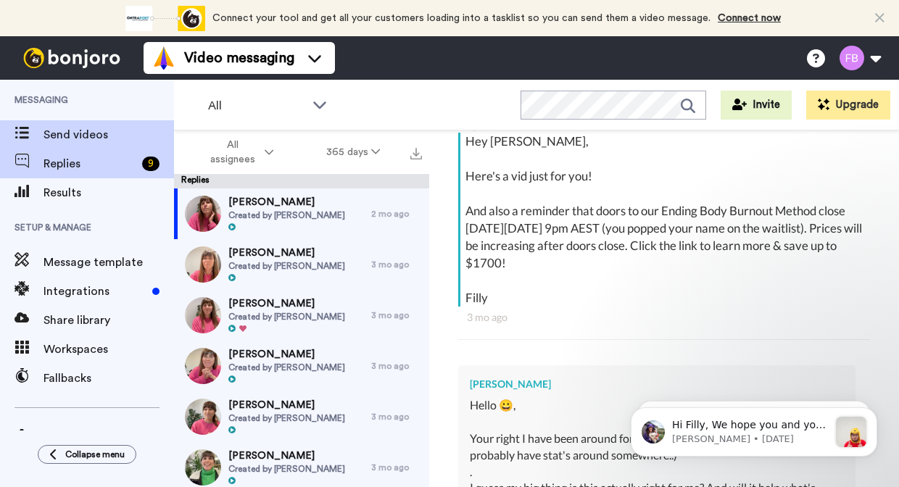
click at [92, 132] on span "Send videos" at bounding box center [109, 134] width 131 height 17
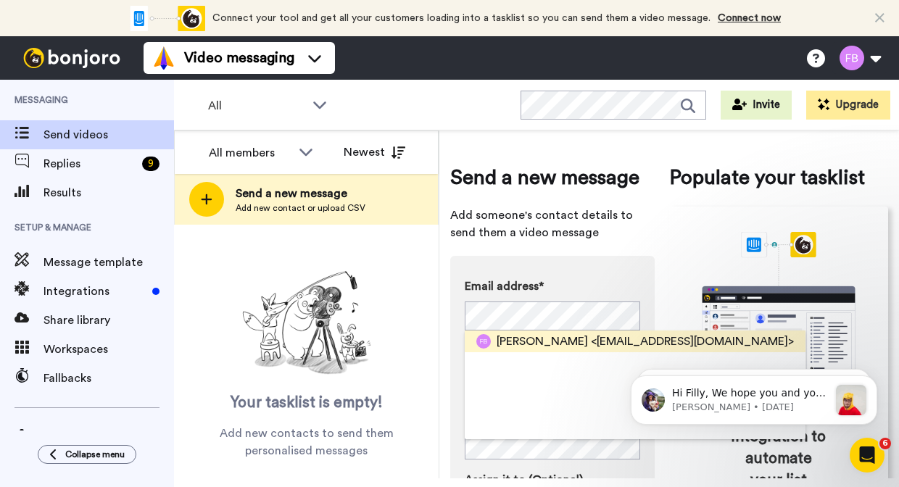
click at [599, 346] on span "<[EMAIL_ADDRESS][DOMAIN_NAME]>" at bounding box center [692, 341] width 203 height 17
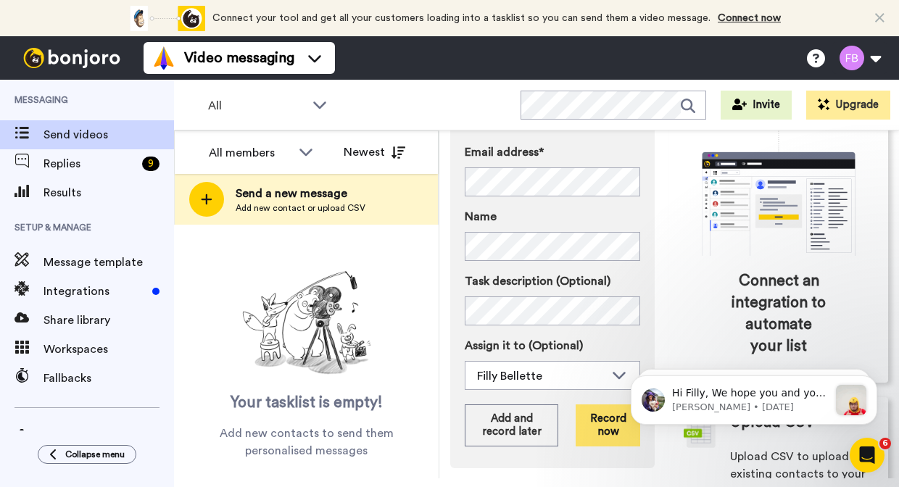
scroll to position [150, 0]
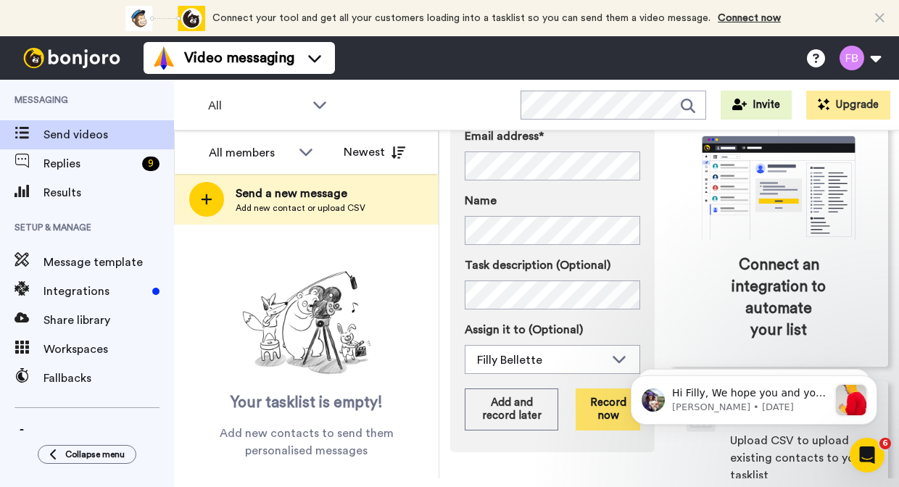
click at [602, 402] on button "Record now" at bounding box center [608, 410] width 65 height 42
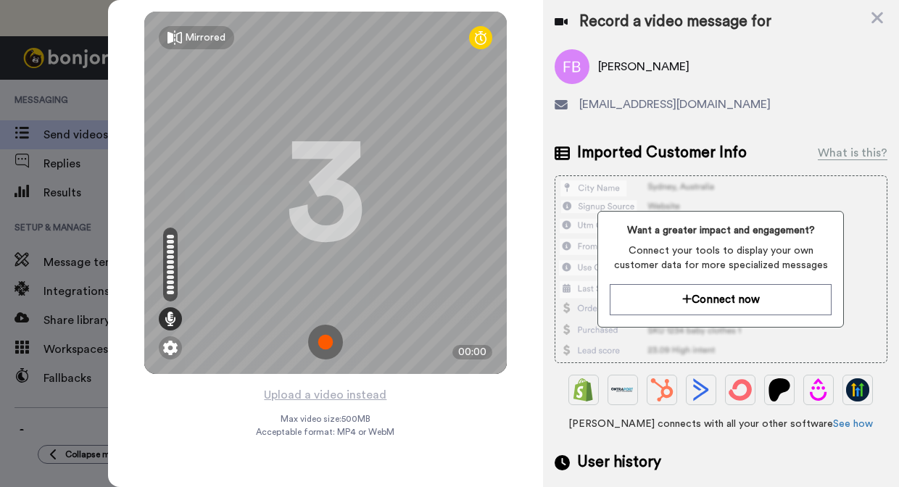
click at [328, 343] on img at bounding box center [325, 342] width 35 height 35
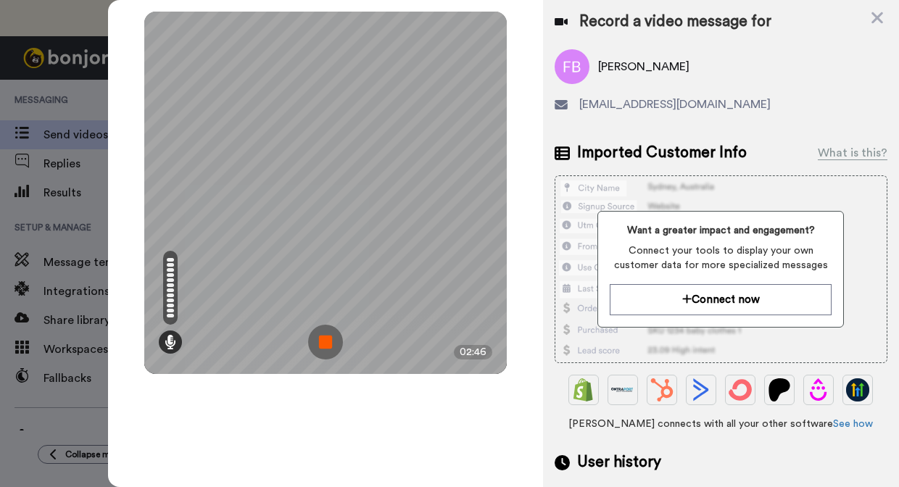
click at [324, 348] on img at bounding box center [325, 342] width 35 height 35
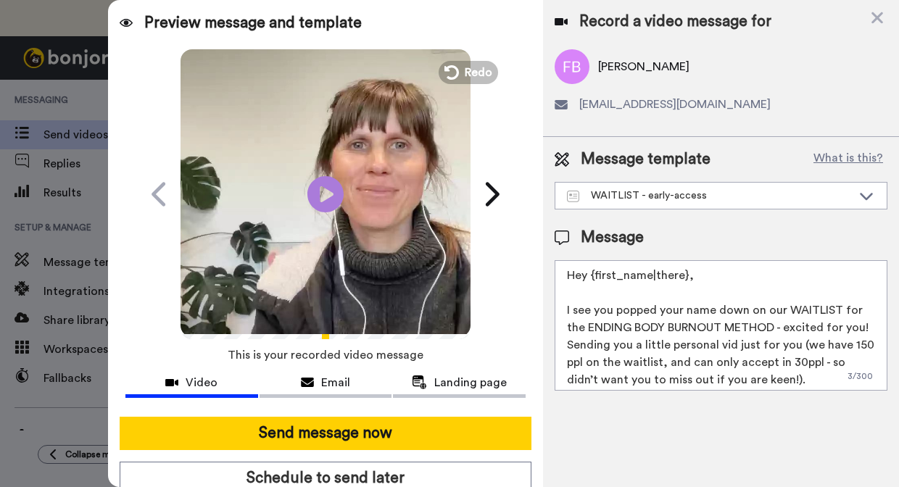
click at [854, 323] on textarea "Hey {first_name|there}, I see you popped your name down on our WAITLIST for the…" at bounding box center [721, 325] width 333 height 131
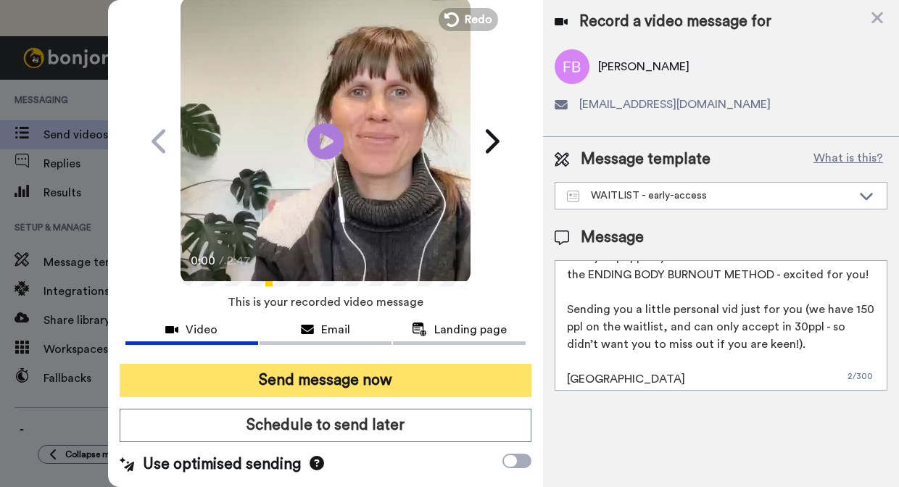
scroll to position [59, 0]
type textarea "Hey {first_name|there}, I see you popped your name down on our WAITLIST for the…"
click at [328, 369] on button "Send message now" at bounding box center [326, 380] width 412 height 33
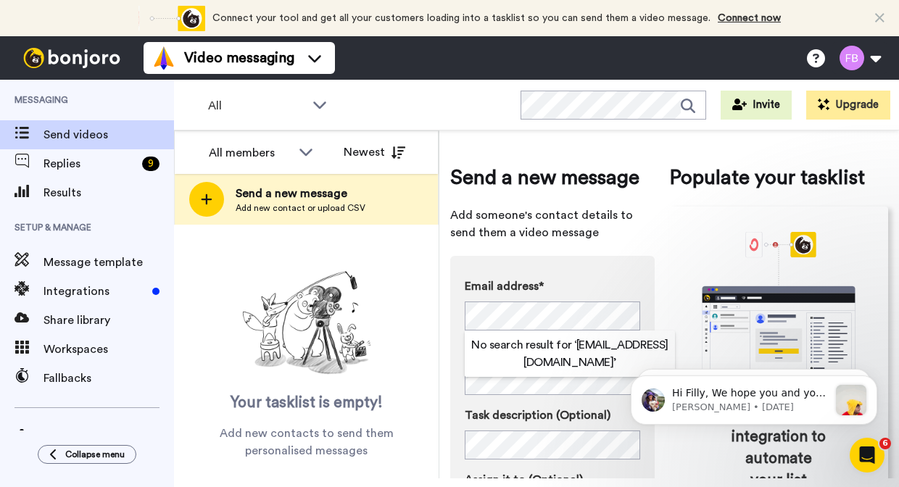
click at [654, 298] on div "Email address* No search result for ‘ [EMAIL_ADDRESS][DOMAIN_NAME] ’ Name Task …" at bounding box center [552, 429] width 204 height 347
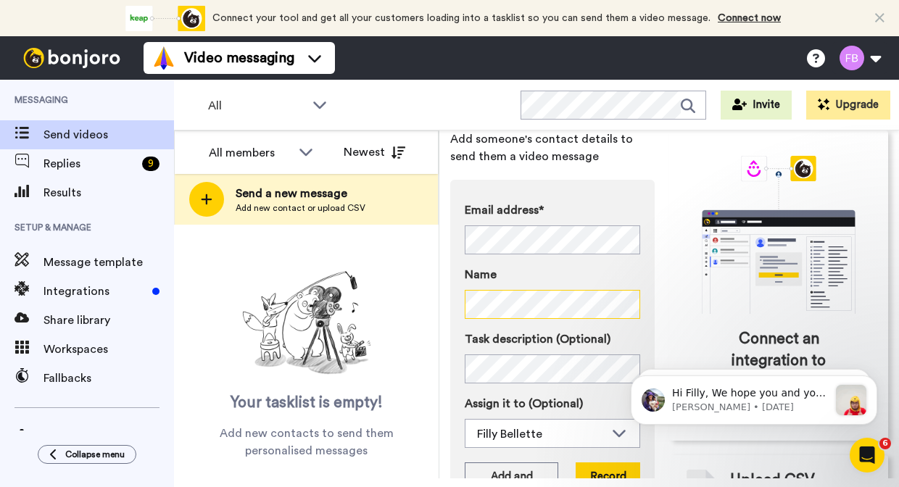
scroll to position [121, 0]
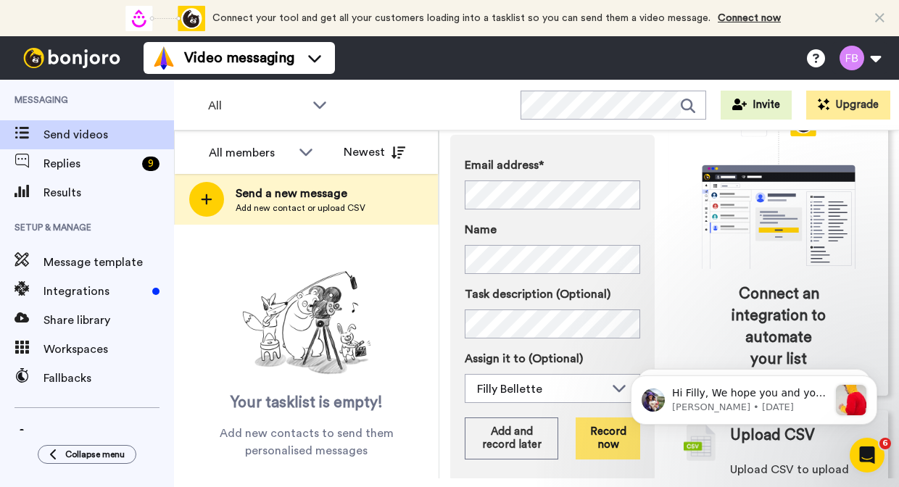
click at [614, 443] on button "Record now" at bounding box center [608, 439] width 65 height 42
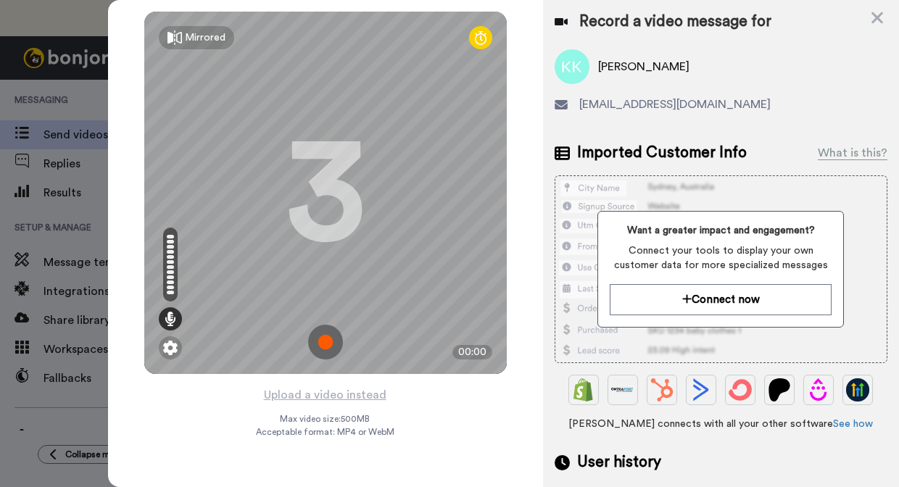
click at [328, 338] on img at bounding box center [325, 342] width 35 height 35
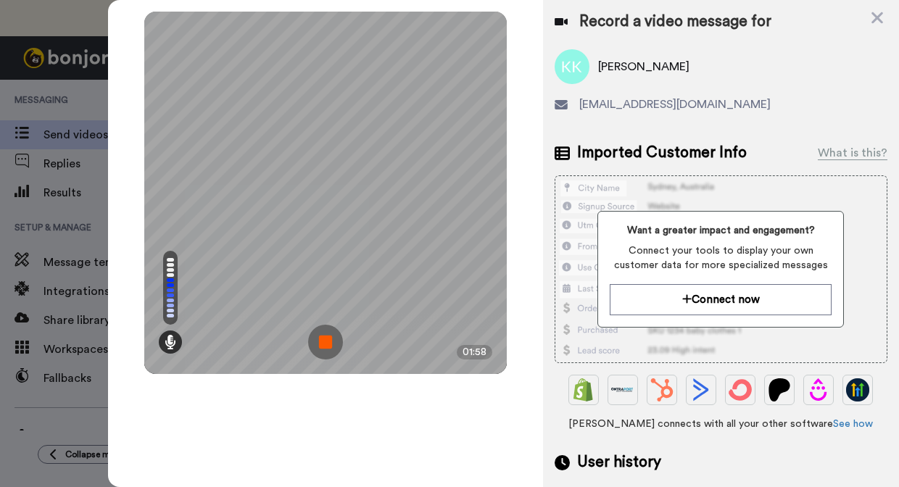
click at [328, 338] on img at bounding box center [325, 342] width 35 height 35
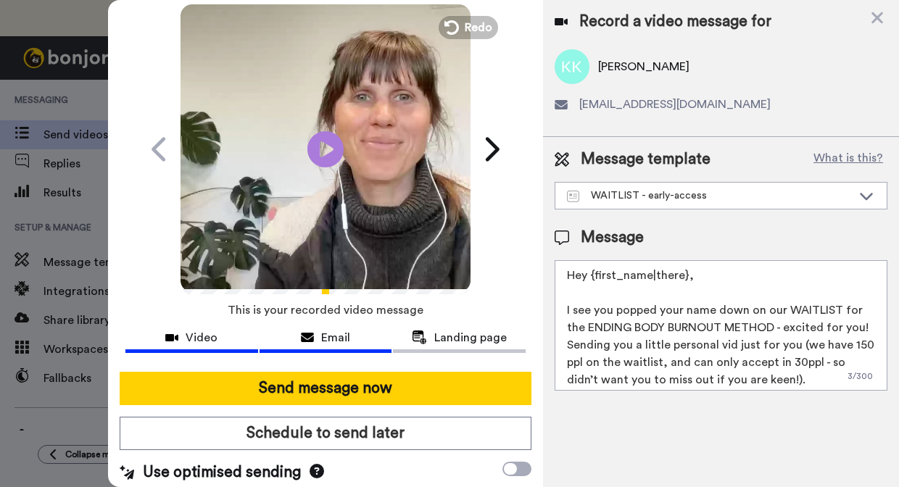
scroll to position [47, 0]
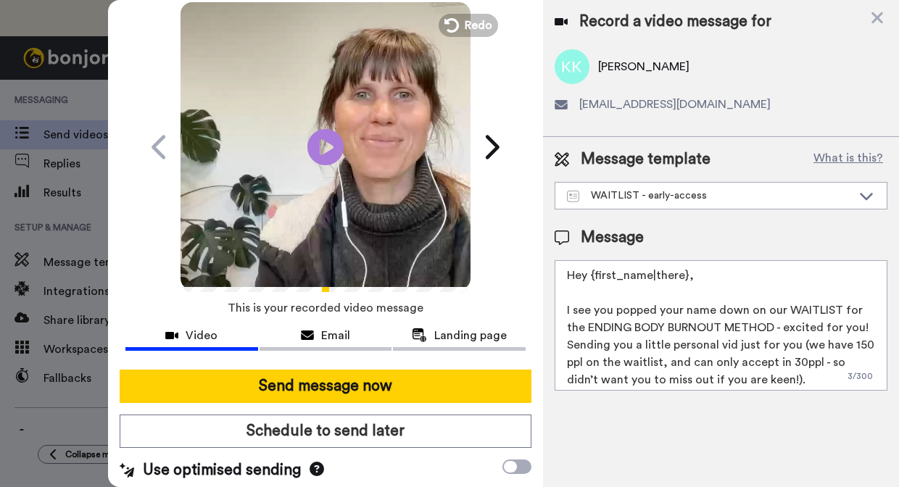
click at [851, 319] on textarea "Hey {first_name|there}, I see you popped your name down on our WAITLIST for the…" at bounding box center [721, 325] width 333 height 131
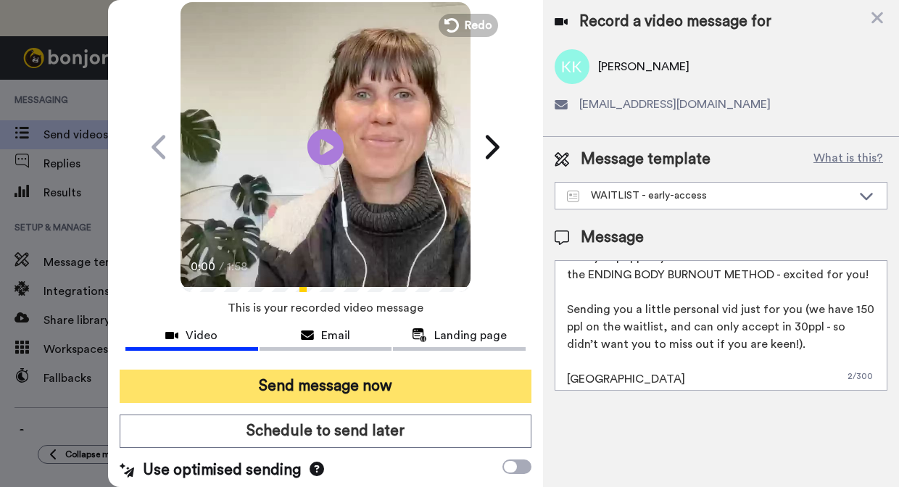
scroll to position [53, 0]
type textarea "Hey {first_name|there}, I see you popped your name down on our WAITLIST for the…"
click at [338, 391] on button "Send message now" at bounding box center [326, 386] width 412 height 33
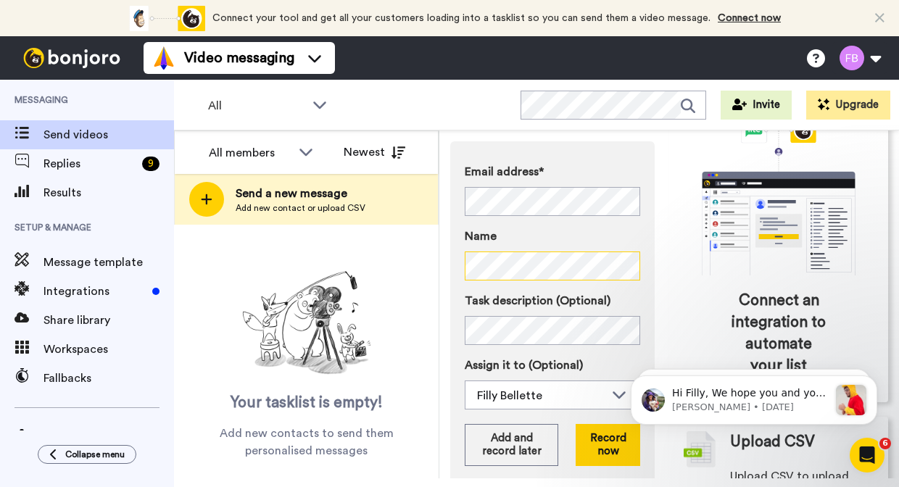
scroll to position [134, 0]
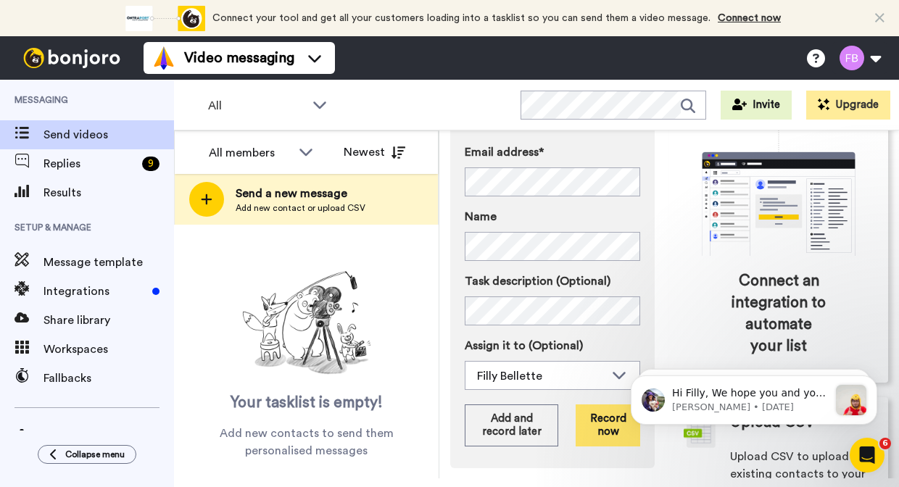
click at [599, 421] on button "Record now" at bounding box center [608, 426] width 65 height 42
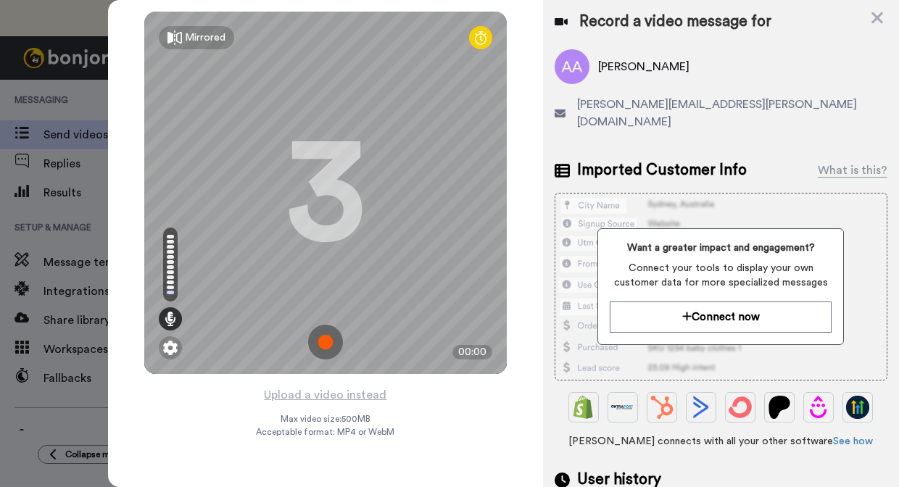
click at [317, 340] on img at bounding box center [325, 342] width 35 height 35
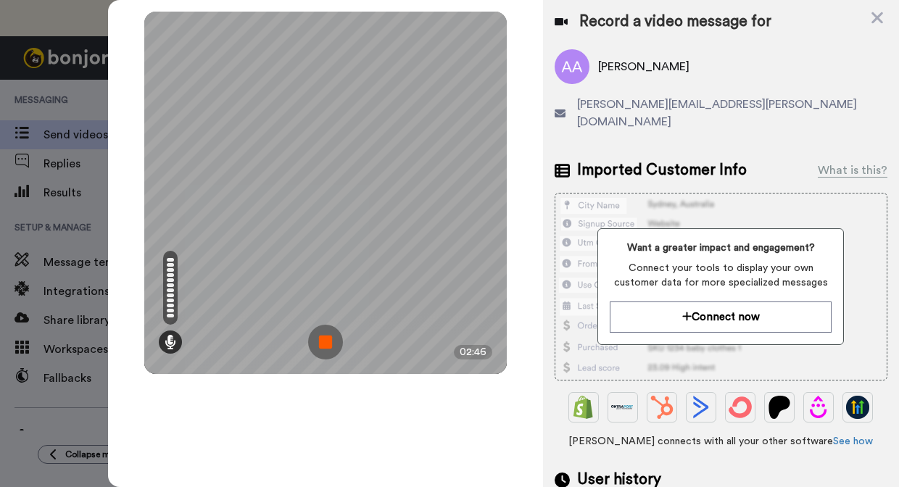
click at [323, 335] on img at bounding box center [325, 342] width 35 height 35
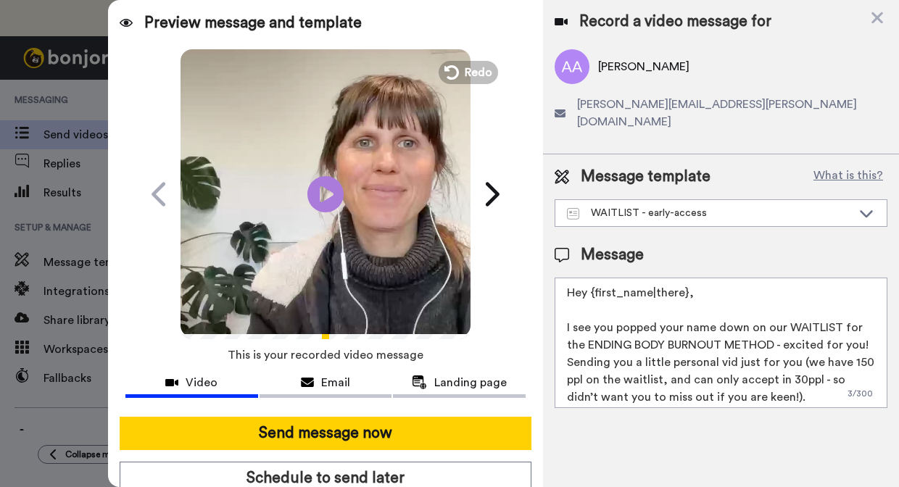
click at [853, 326] on textarea "Hey {first_name|there}, I see you popped your name down on our WAITLIST for the…" at bounding box center [721, 343] width 333 height 131
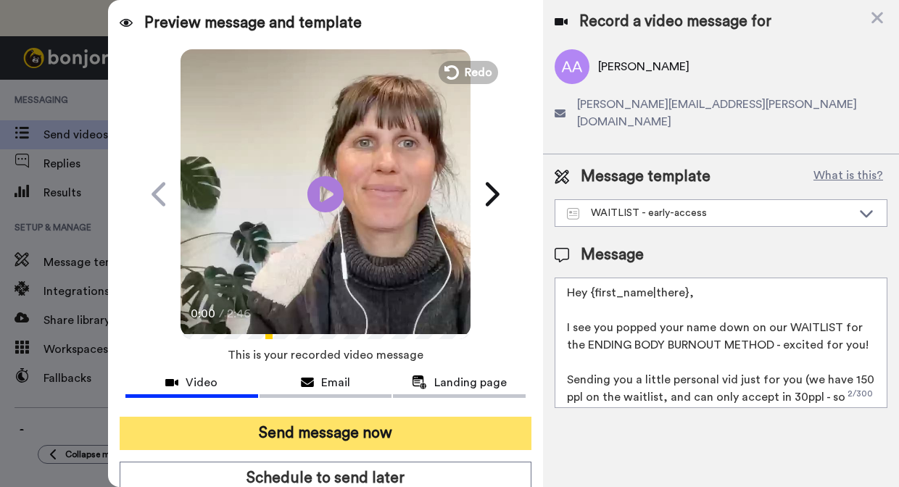
type textarea "Hey {first_name|there}, I see you popped your name down on our WAITLIST for the…"
click at [372, 442] on button "Send message now" at bounding box center [326, 433] width 412 height 33
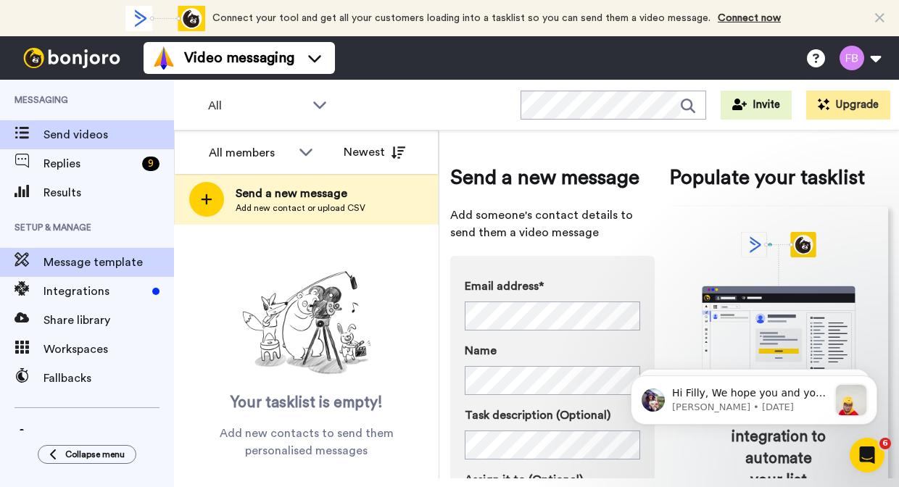
click at [91, 265] on span "Message template" at bounding box center [109, 262] width 131 height 17
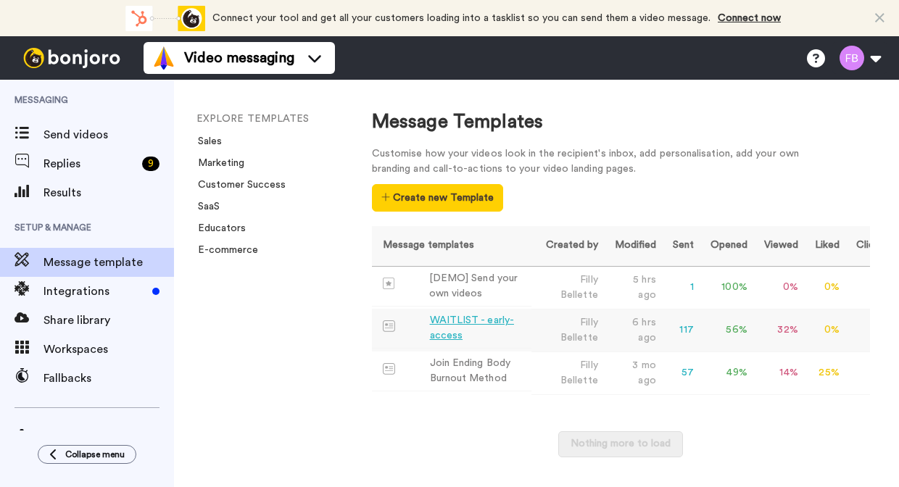
click at [467, 323] on div "WAITLIST - early-access" at bounding box center [478, 328] width 96 height 30
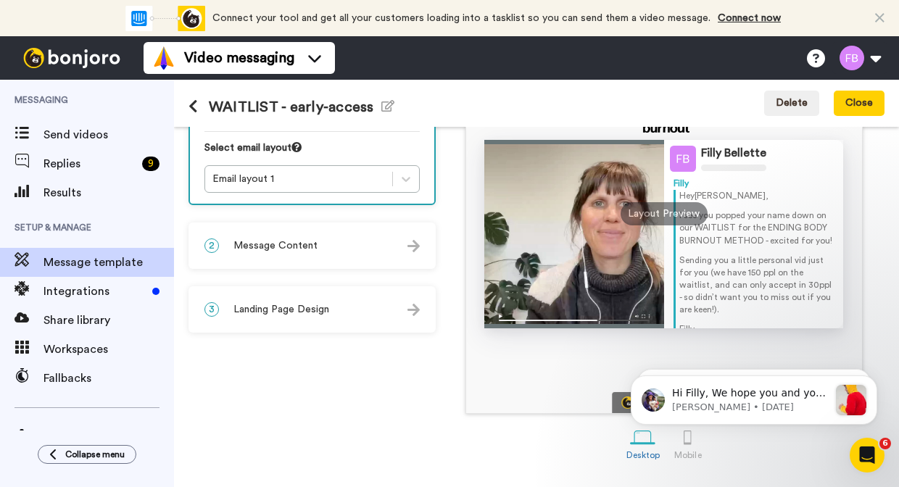
click at [294, 308] on span "Landing Page Design" at bounding box center [281, 309] width 96 height 15
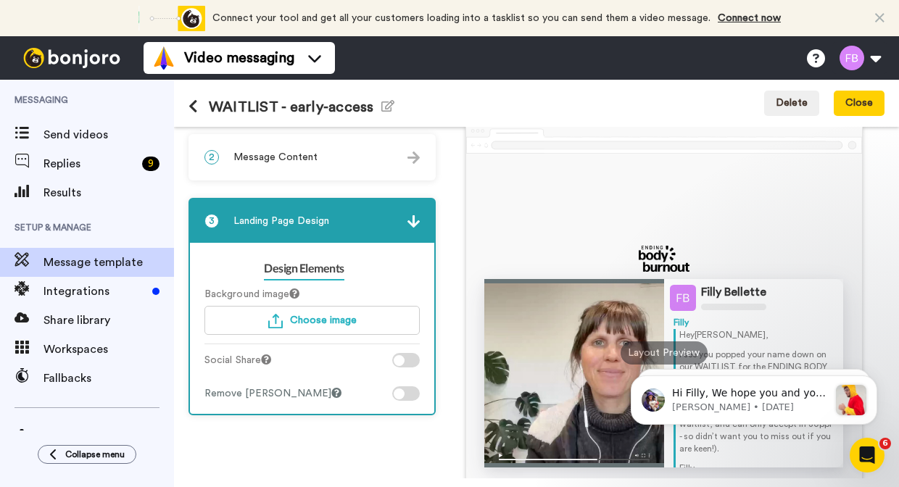
scroll to position [52, 0]
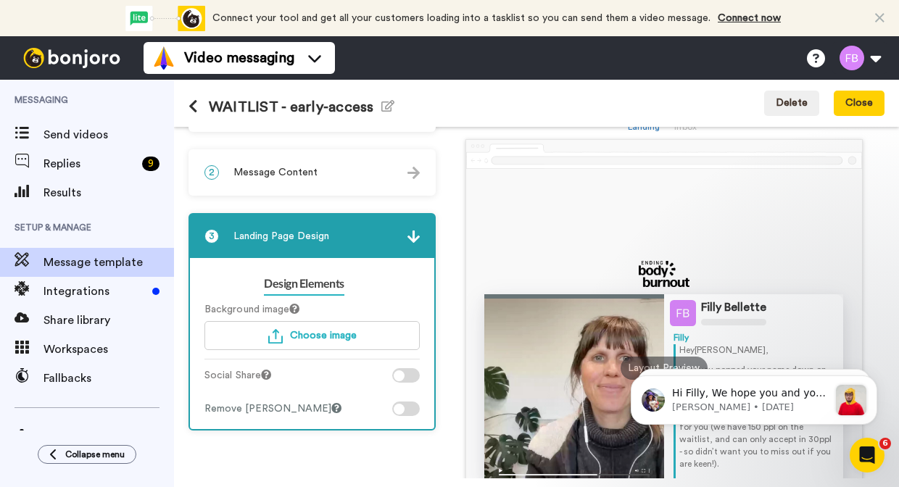
click at [291, 173] on span "Message Content" at bounding box center [275, 172] width 84 height 15
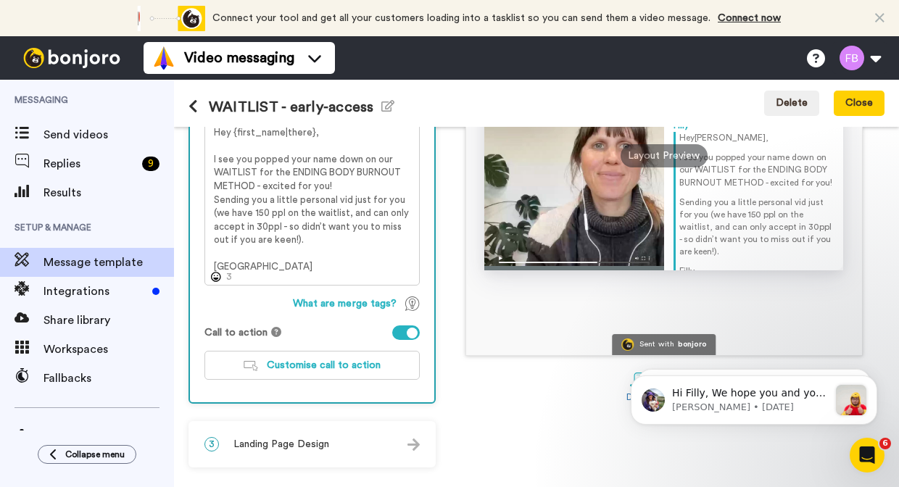
scroll to position [264, 0]
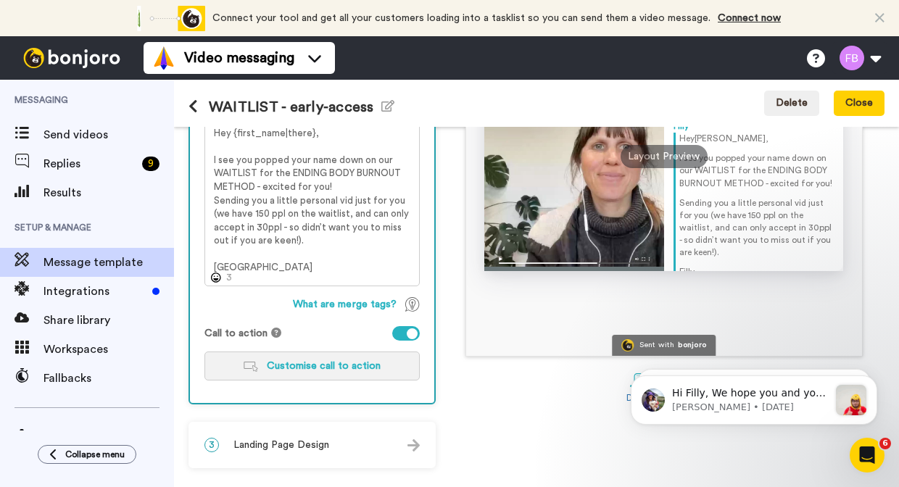
click at [319, 368] on span "Customise call to action" at bounding box center [324, 366] width 114 height 10
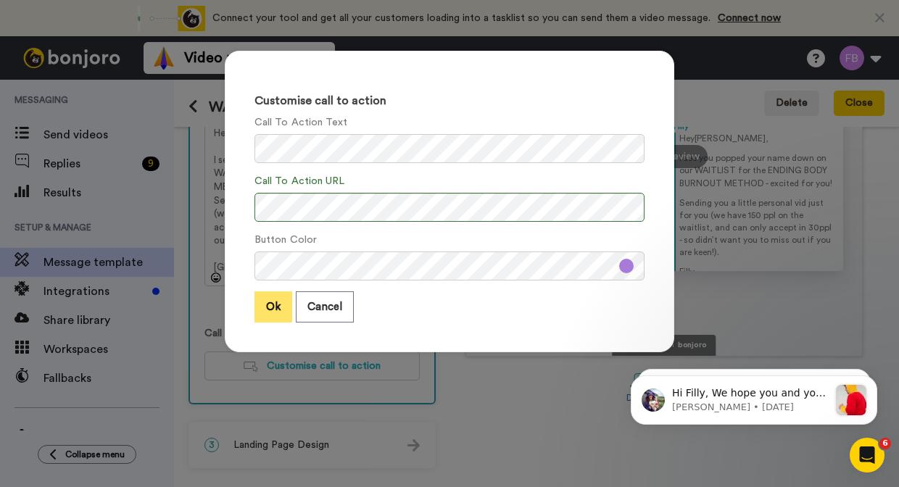
click at [271, 297] on button "Ok" at bounding box center [274, 306] width 38 height 31
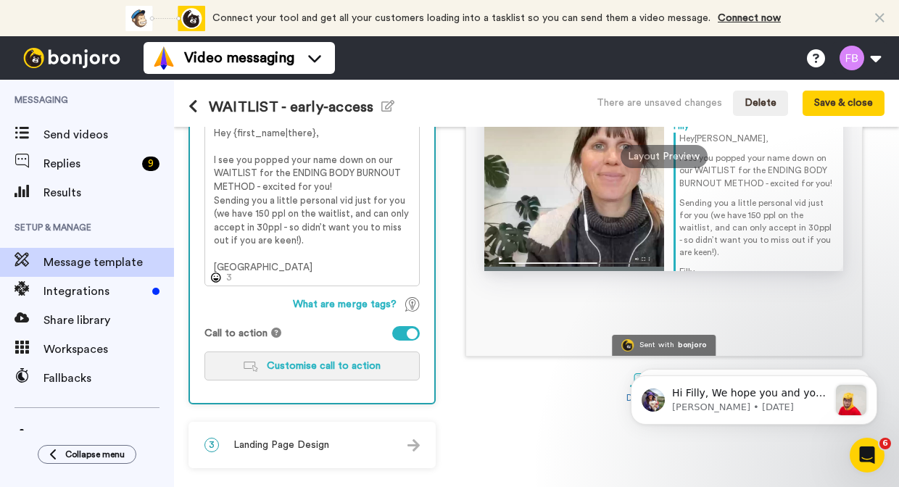
click at [316, 362] on span "Customise call to action" at bounding box center [324, 366] width 114 height 10
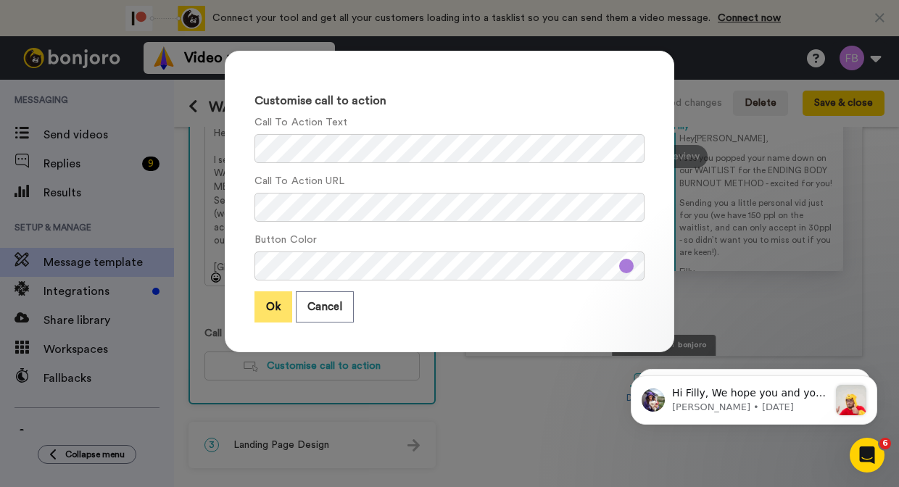
click at [277, 314] on button "Ok" at bounding box center [274, 306] width 38 height 31
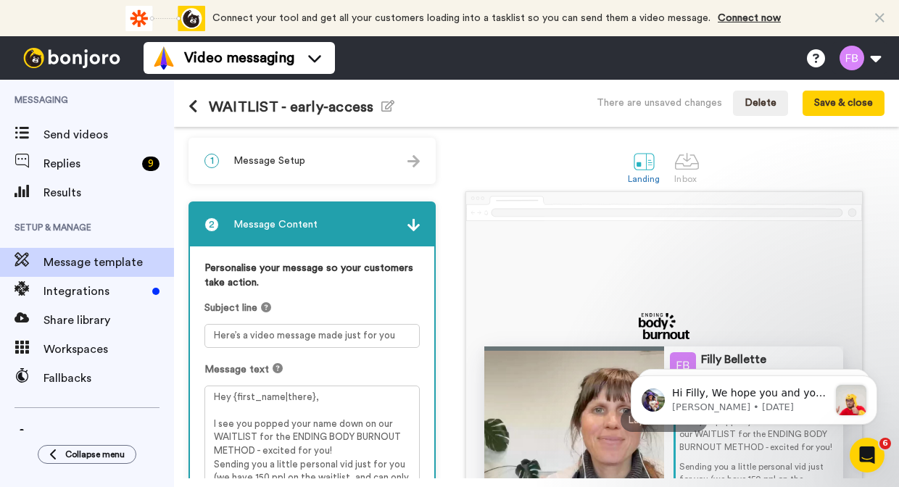
scroll to position [0, 0]
click at [846, 105] on button "Save & close" at bounding box center [844, 104] width 82 height 26
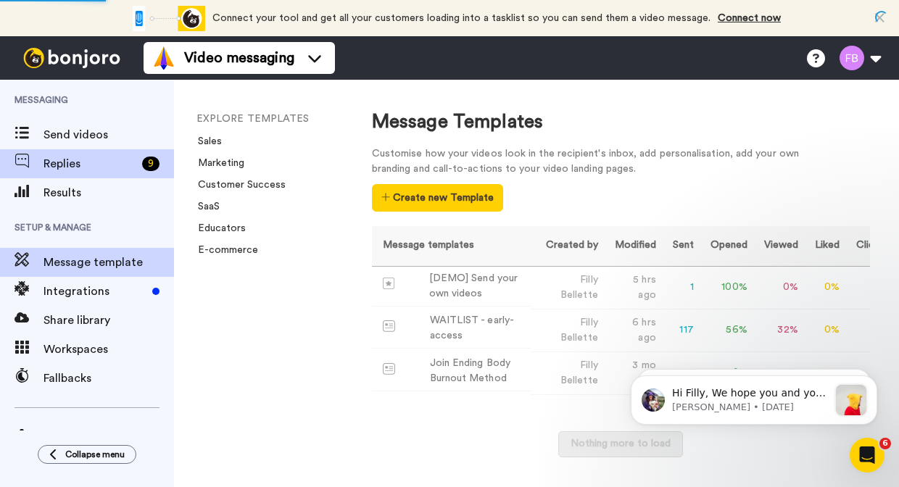
click at [67, 166] on span "Replies" at bounding box center [90, 163] width 93 height 17
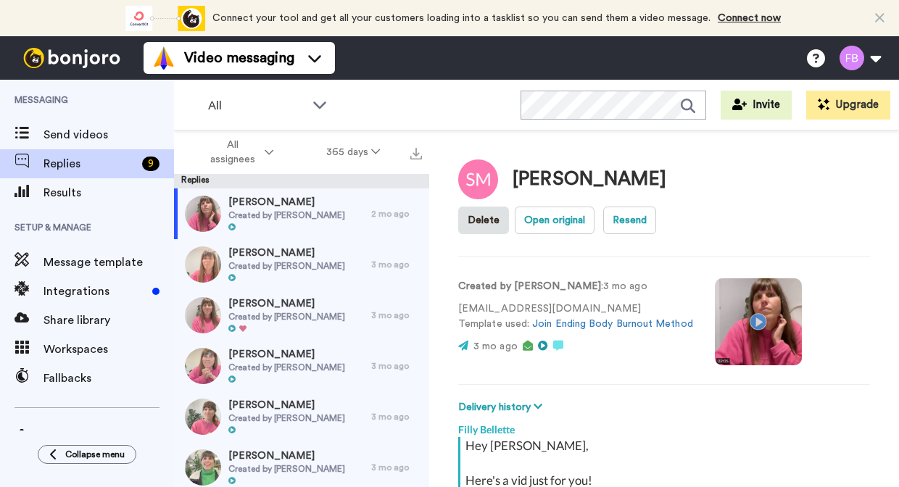
scroll to position [3483, 0]
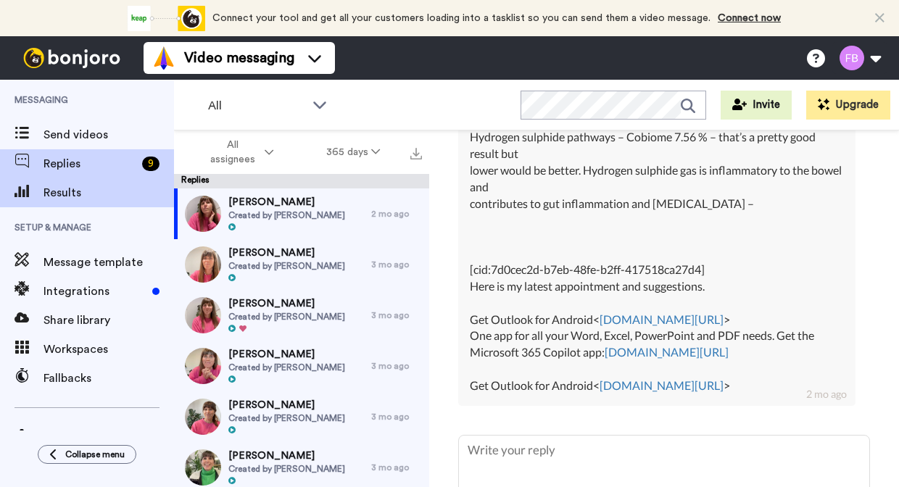
click at [71, 189] on span "Results" at bounding box center [109, 192] width 131 height 17
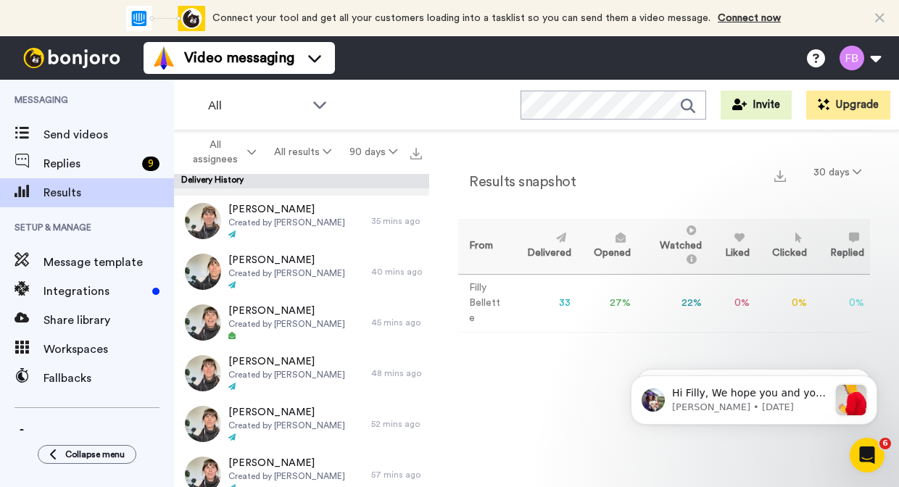
scroll to position [256, 0]
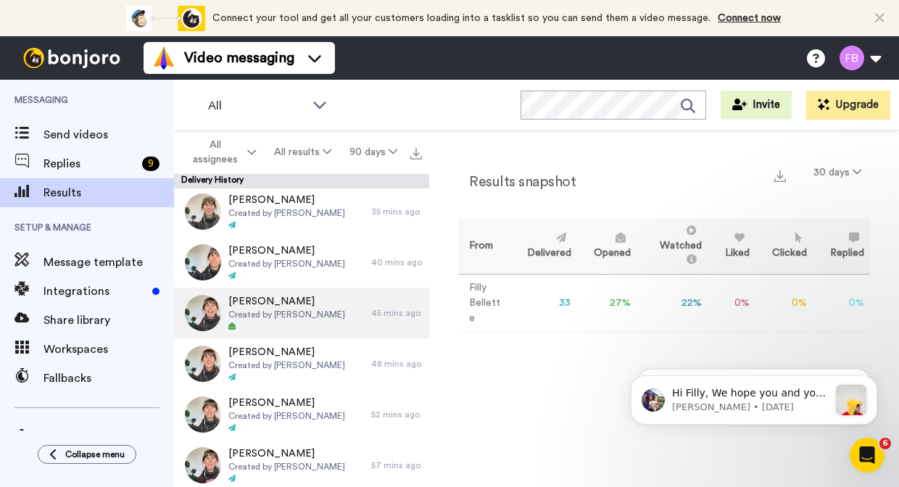
click at [269, 304] on span "[PERSON_NAME]" at bounding box center [286, 301] width 117 height 15
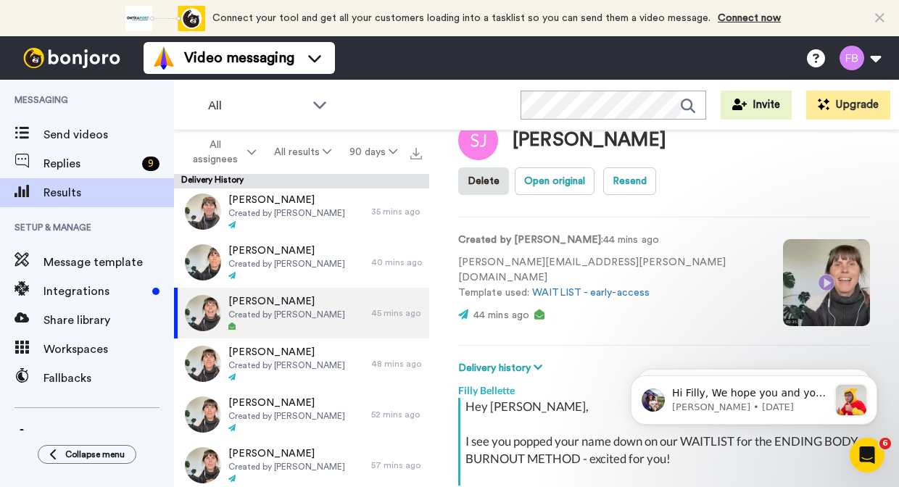
scroll to position [36, 0]
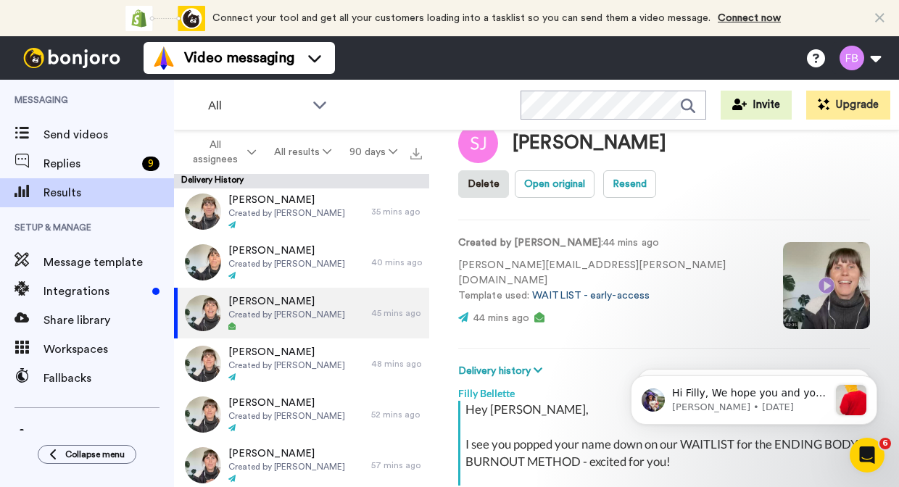
click at [551, 291] on link "WAITLIST - early-access" at bounding box center [590, 296] width 117 height 10
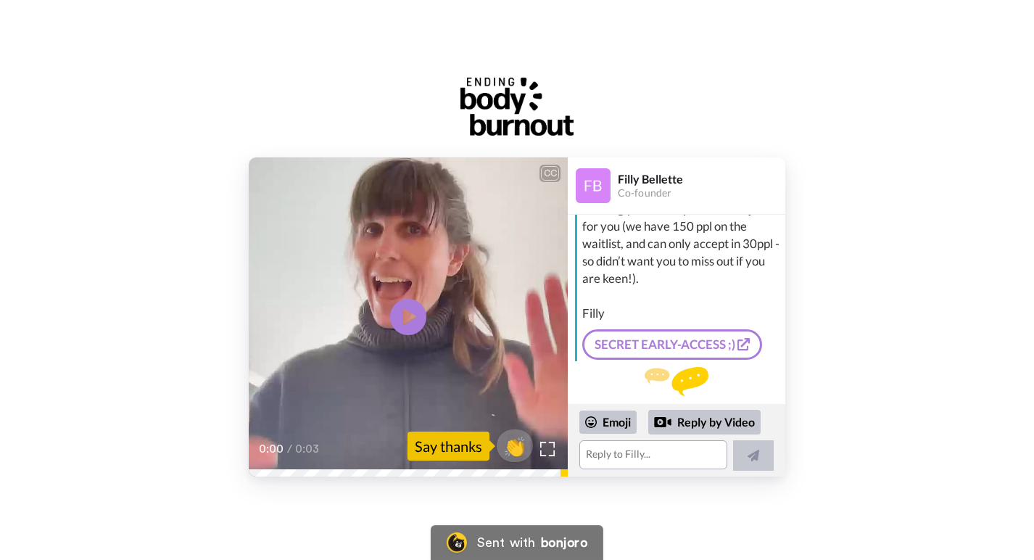
scroll to position [149, 0]
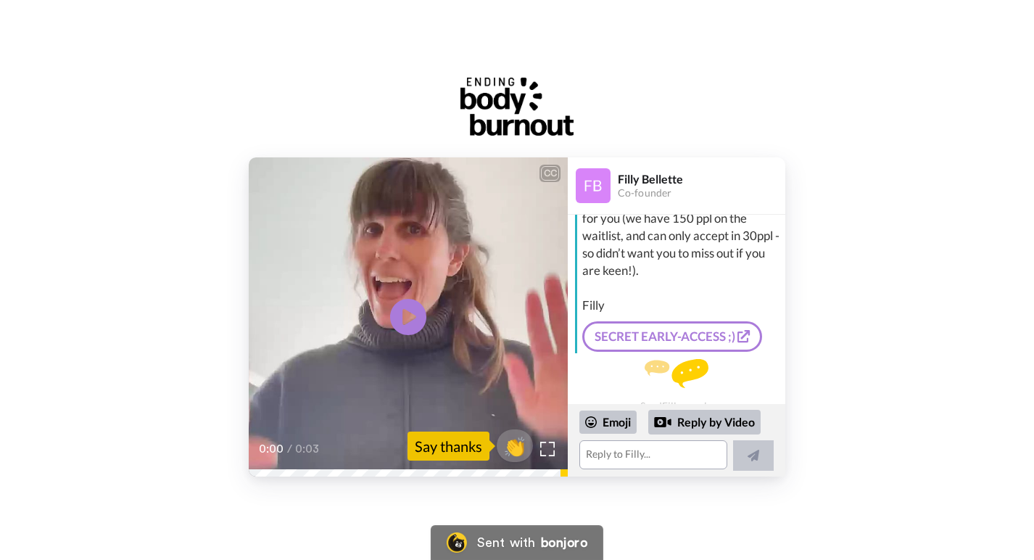
click at [691, 330] on link "SECRET EARLY-ACCESS ;)" at bounding box center [672, 336] width 180 height 30
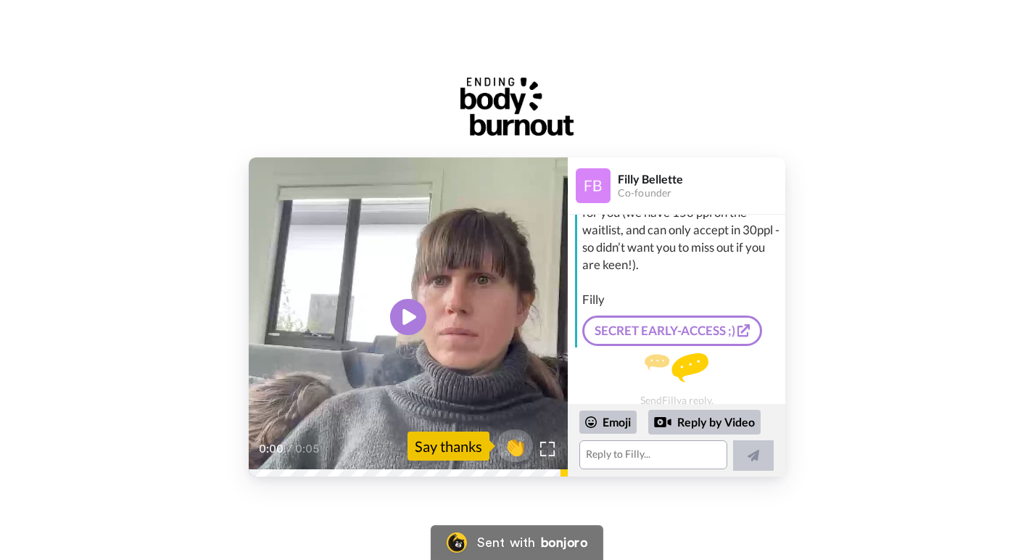
scroll to position [171, 0]
click at [671, 324] on link "SECRET EARLY-ACCESS ;)" at bounding box center [672, 331] width 180 height 30
